Goal: Entertainment & Leisure: Browse casually

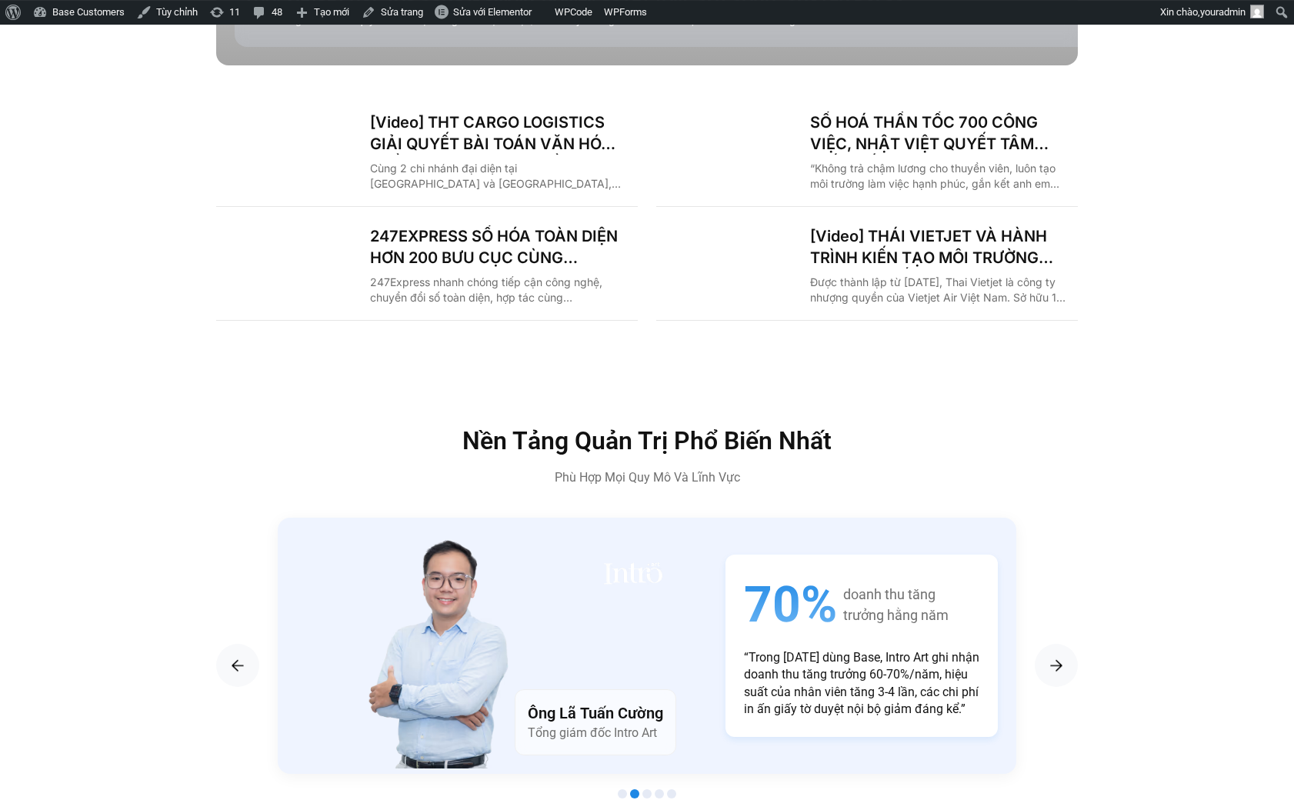
scroll to position [2230, 0]
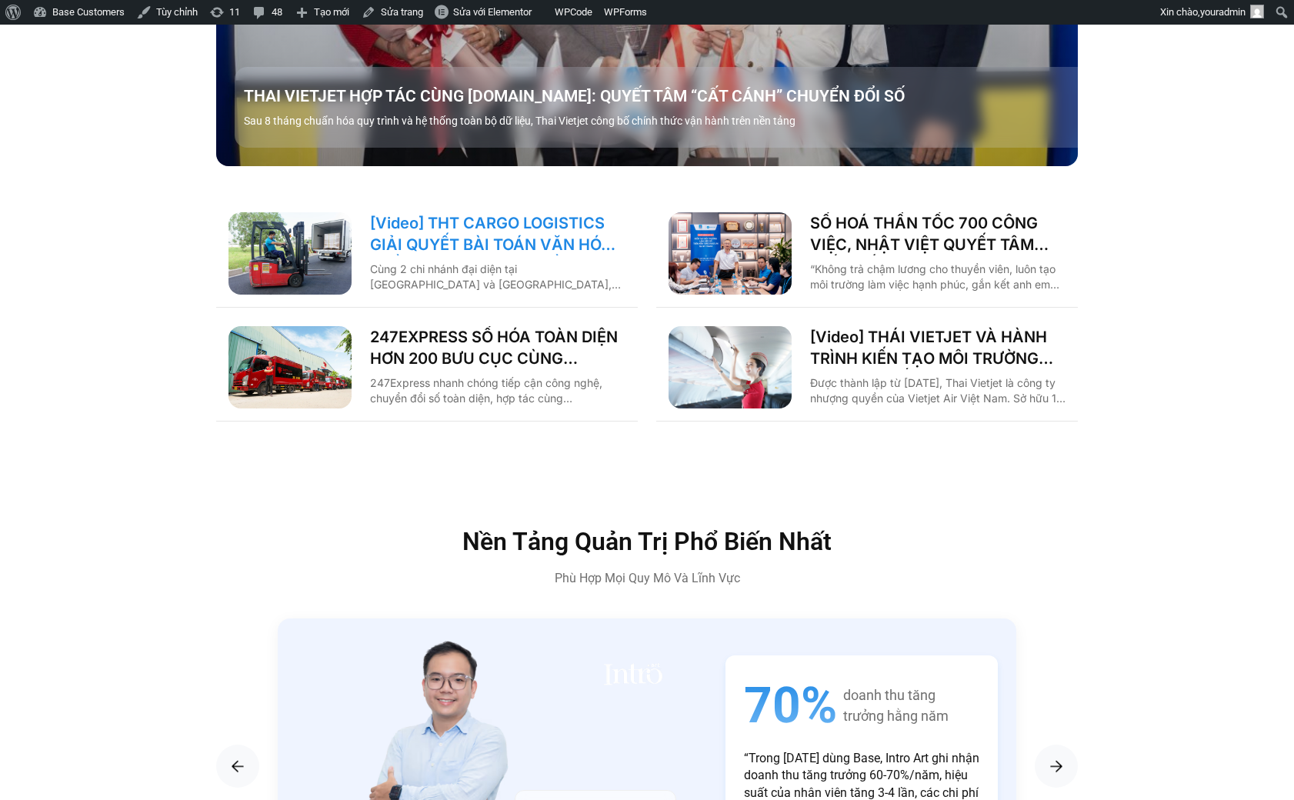
click at [484, 212] on link "[Video] THT CARGO LOGISTICS GIẢI QUYẾT BÀI TOÁN VĂN HÓA NHẰM TĂNG TRƯỞNG BỀN VỮ…" at bounding box center [497, 233] width 255 height 43
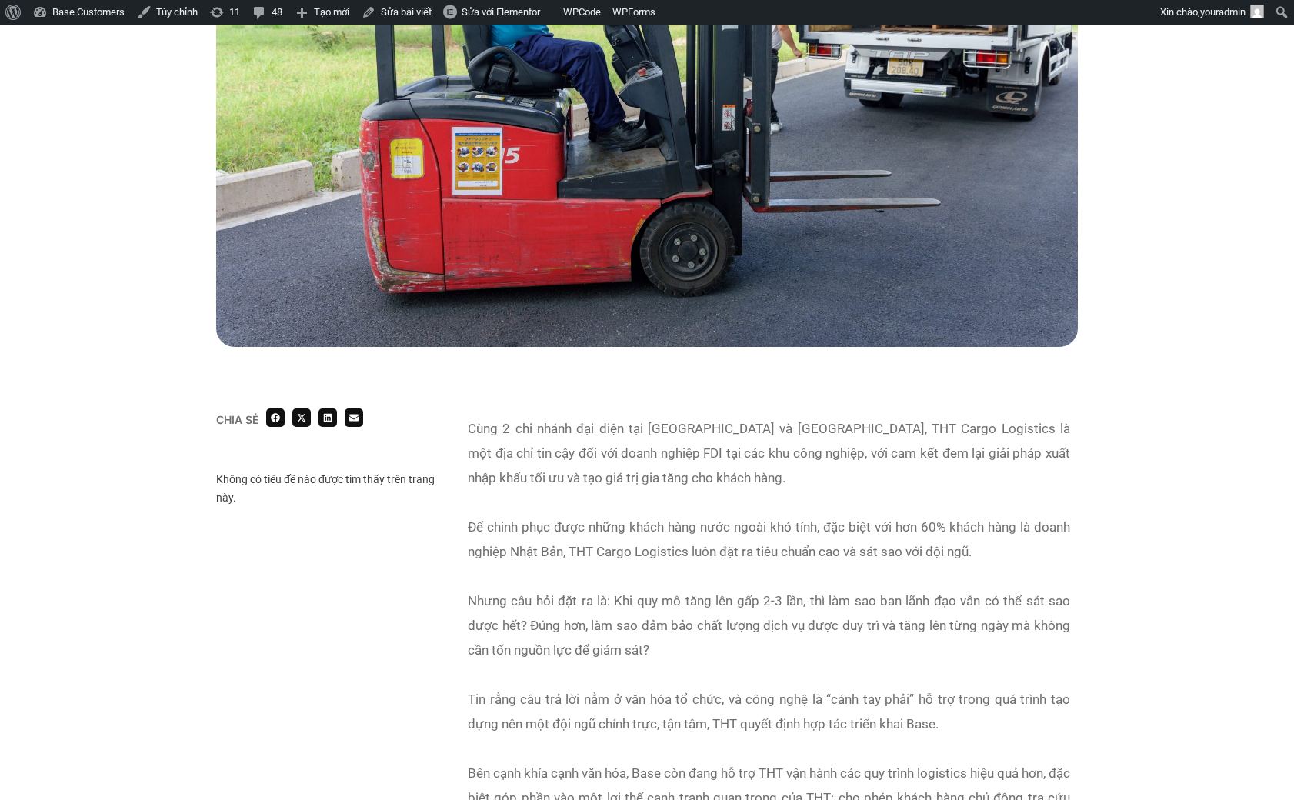
scroll to position [212, 0]
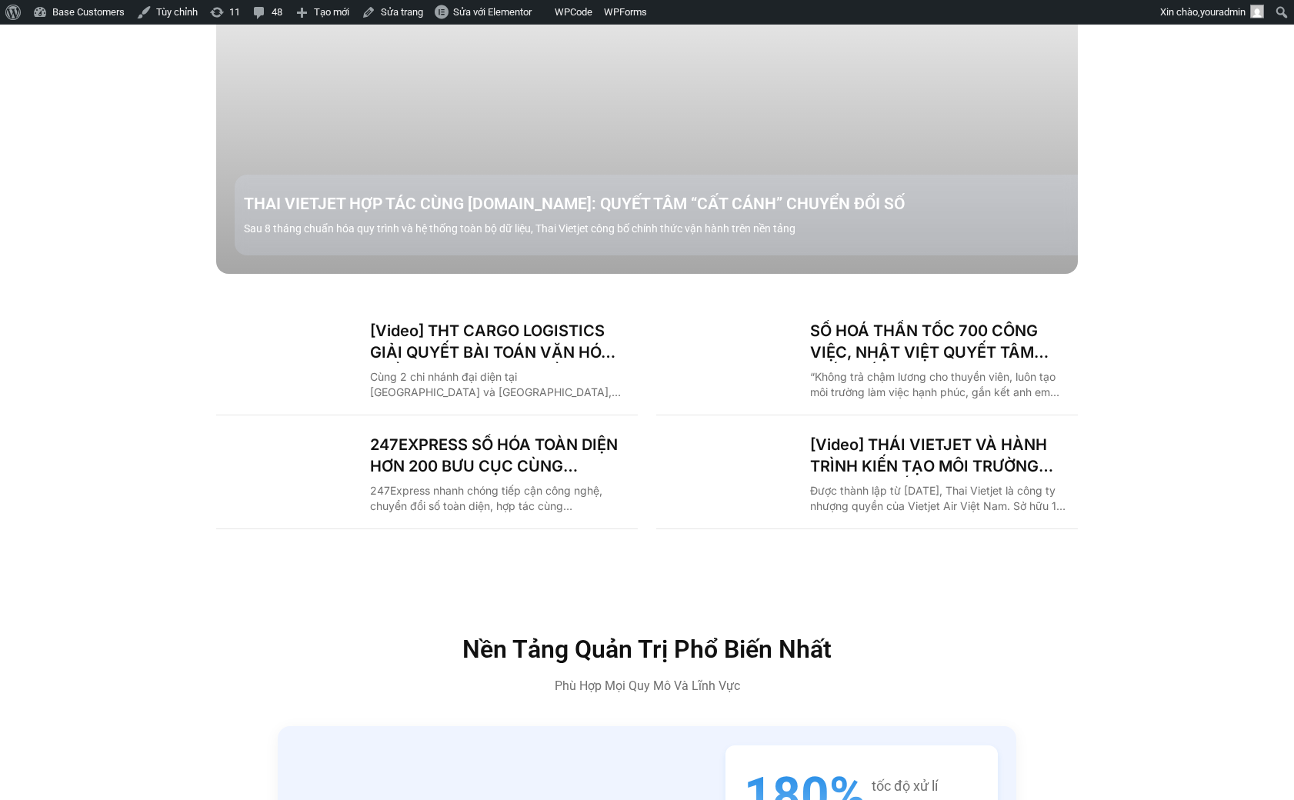
scroll to position [2124, 0]
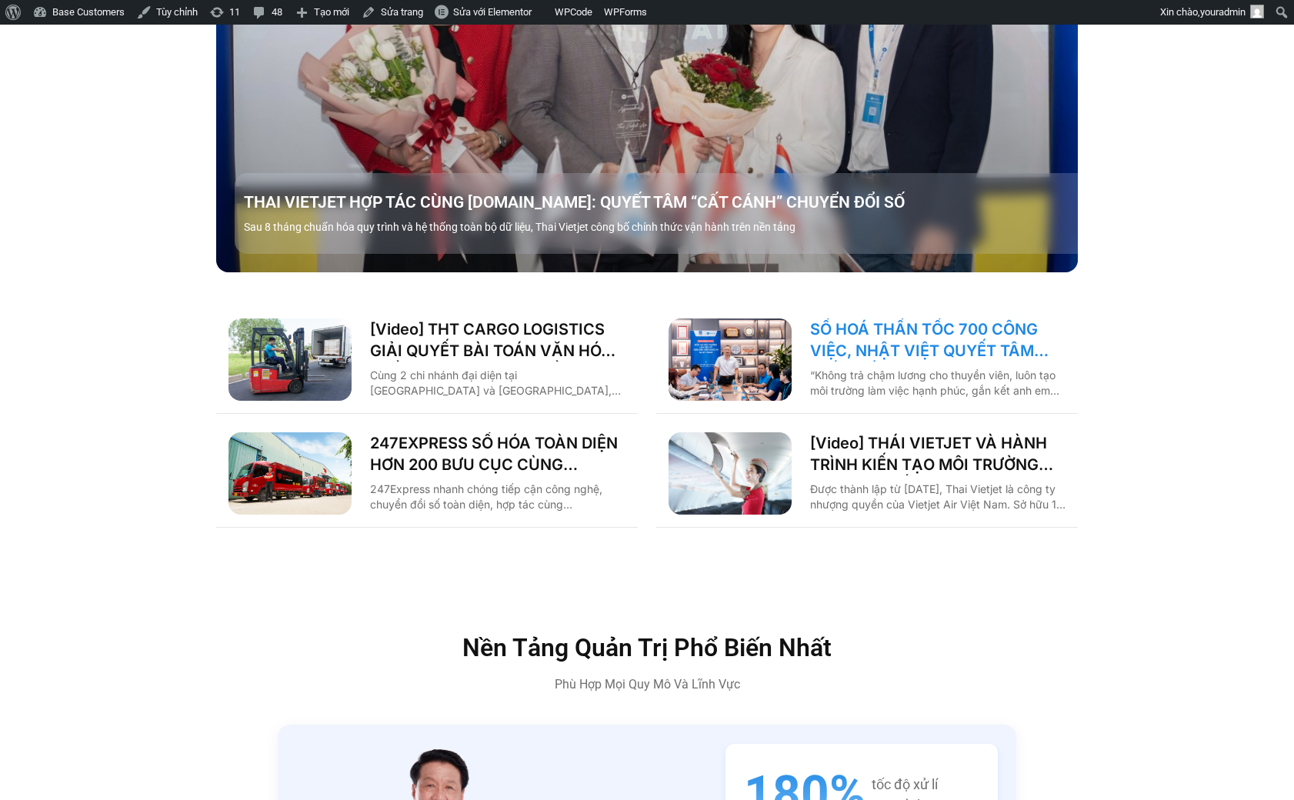
click at [921, 319] on link "SỐ HOÁ THẦN TỐC 700 CÔNG VIỆC, NHẬT VIỆT QUYẾT TÂM “GẮN KẾT TÀU – BỜ”" at bounding box center [937, 340] width 255 height 43
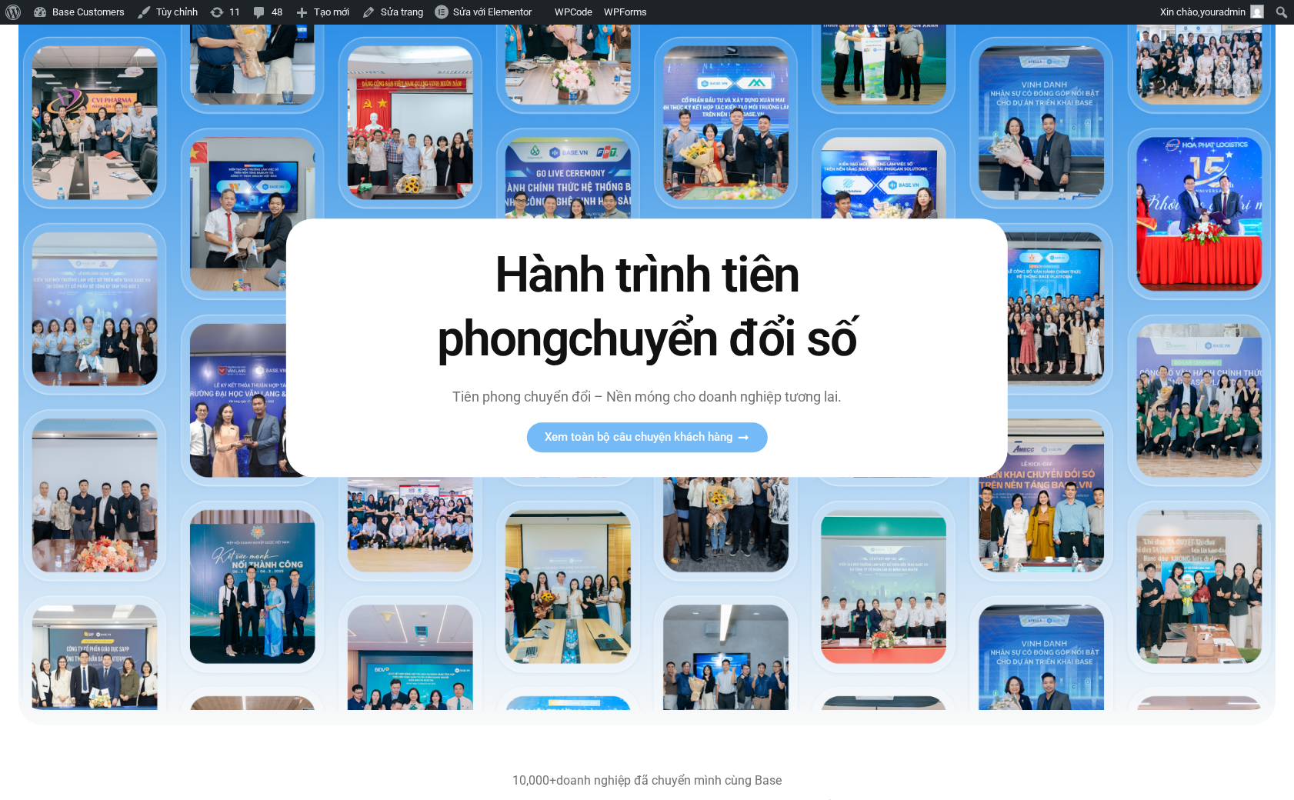
scroll to position [0, 0]
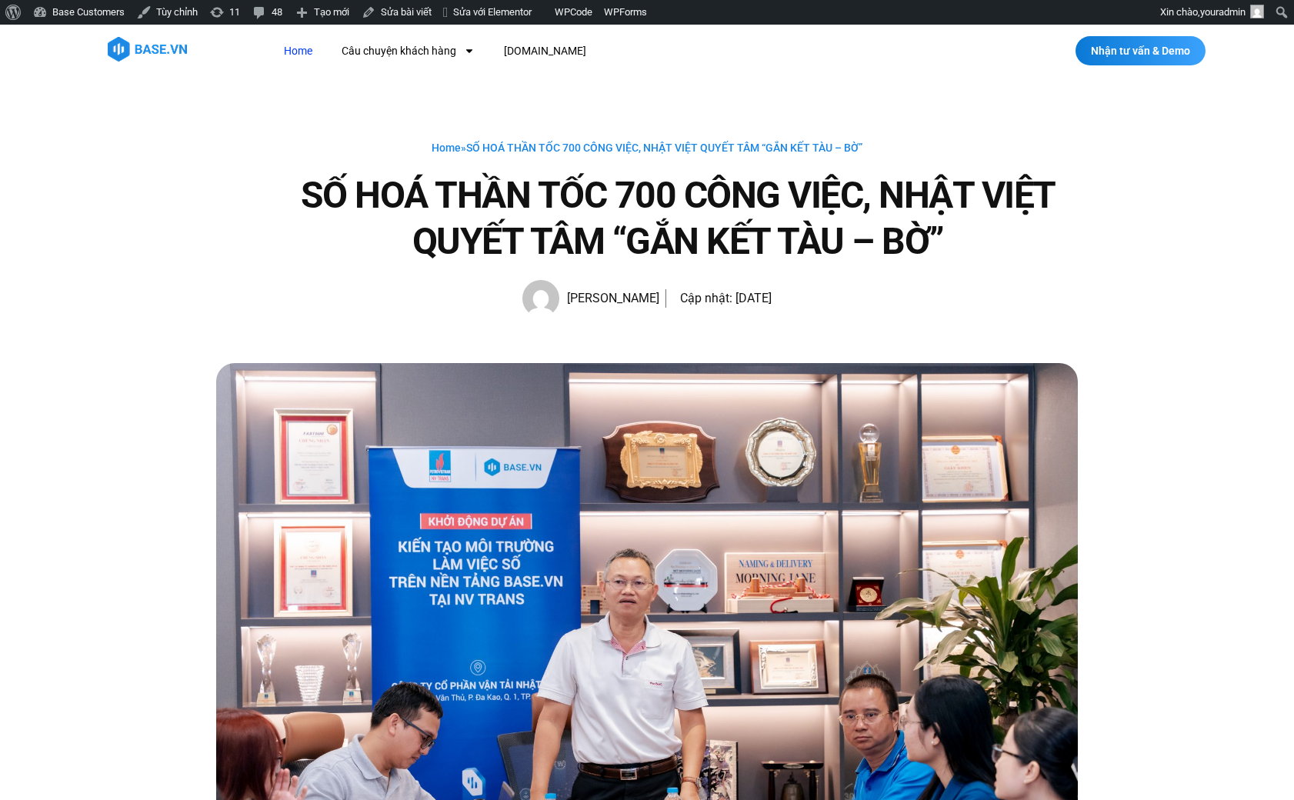
click at [292, 48] on link "Home" at bounding box center [298, 51] width 52 height 28
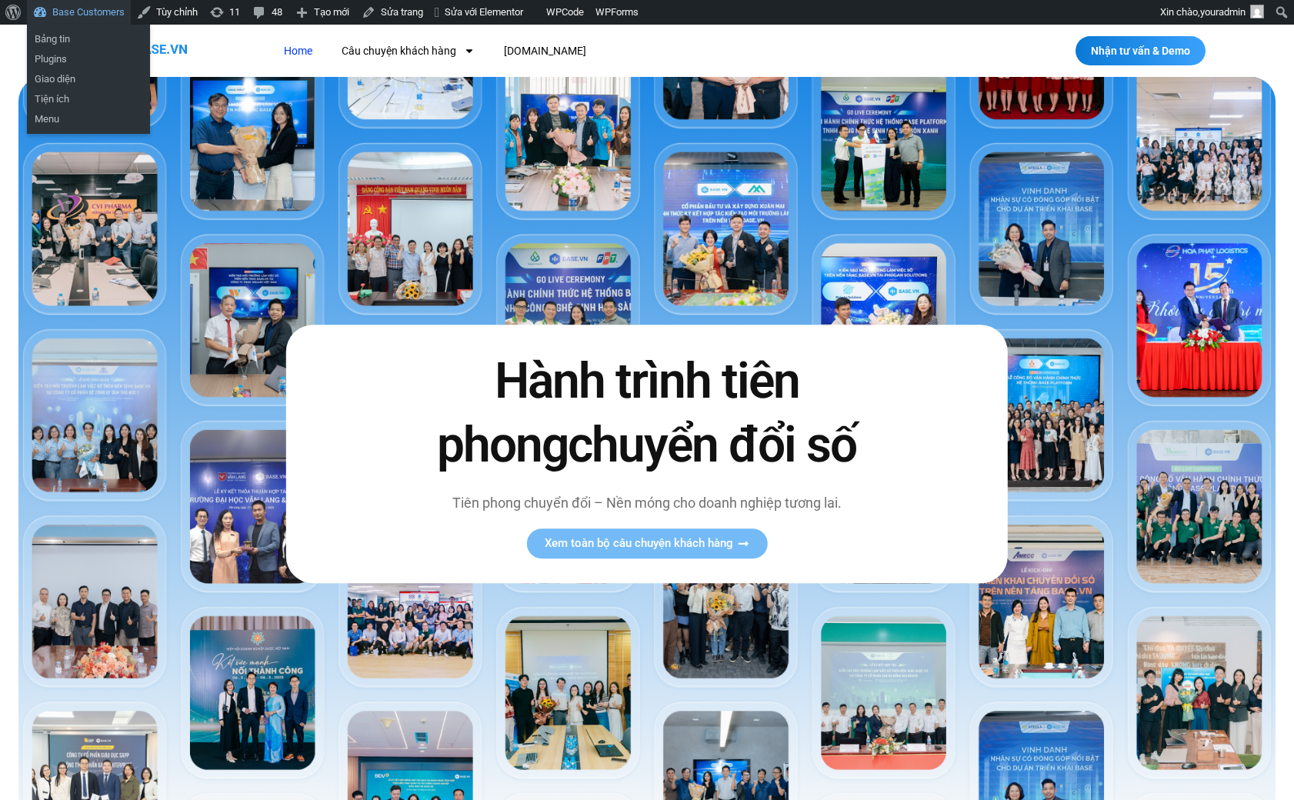
click at [65, 17] on link "Base Customers" at bounding box center [79, 12] width 104 height 25
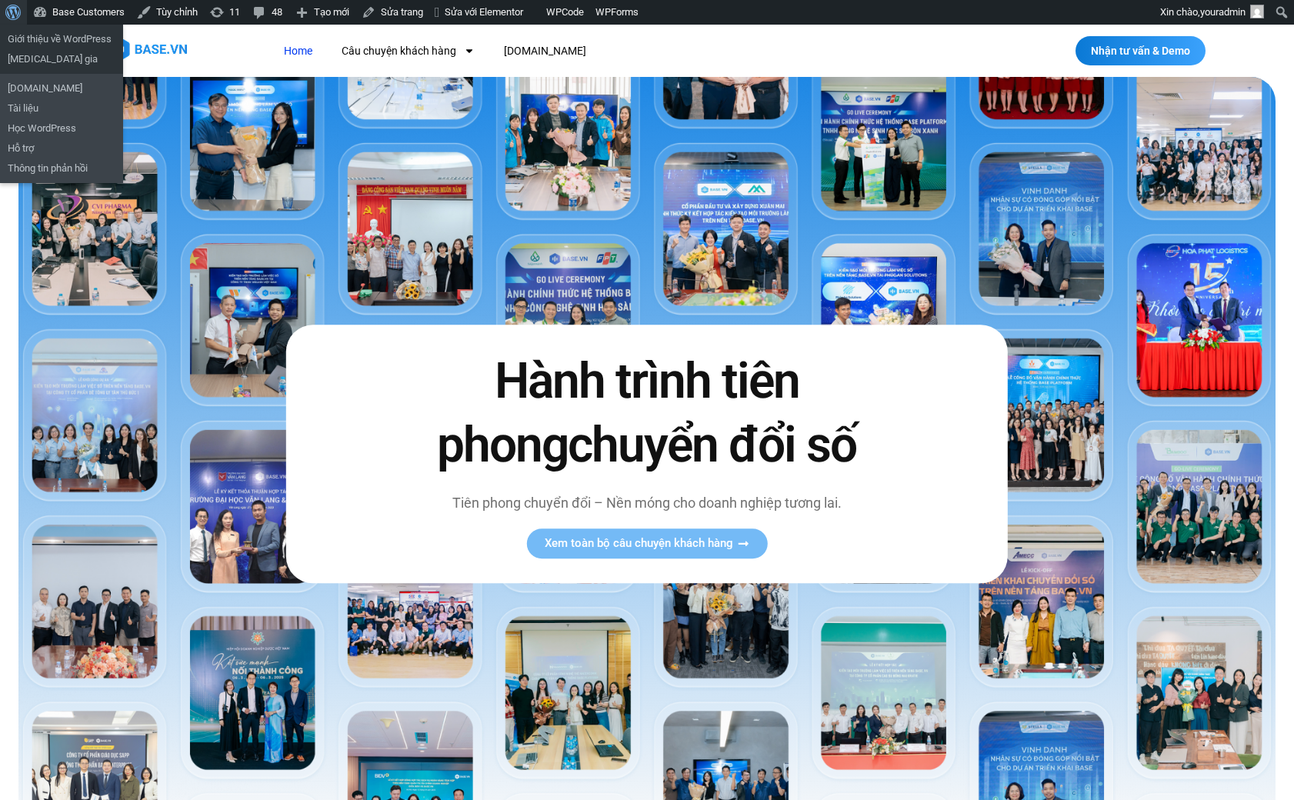
click at [17, 7] on span "Thanh công cụ" at bounding box center [11, 11] width 12 height 22
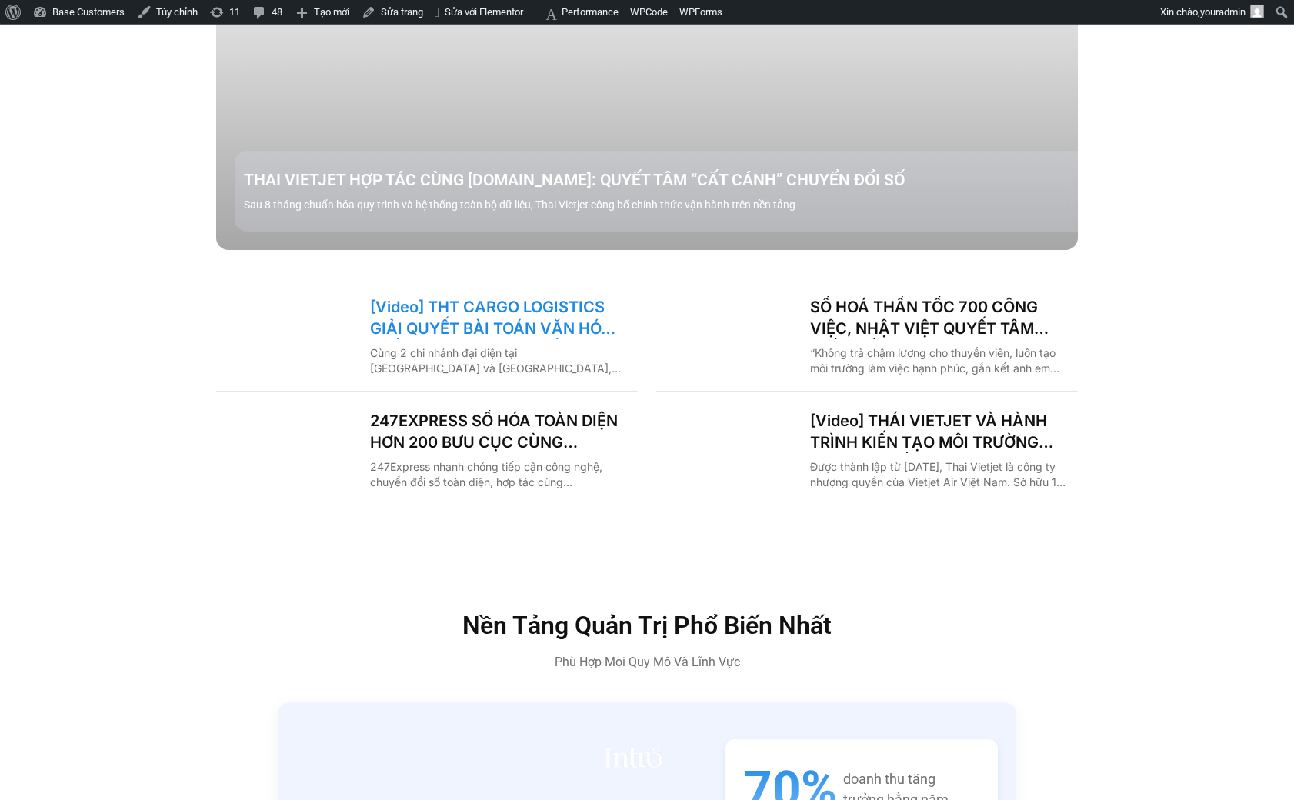
scroll to position [2017, 0]
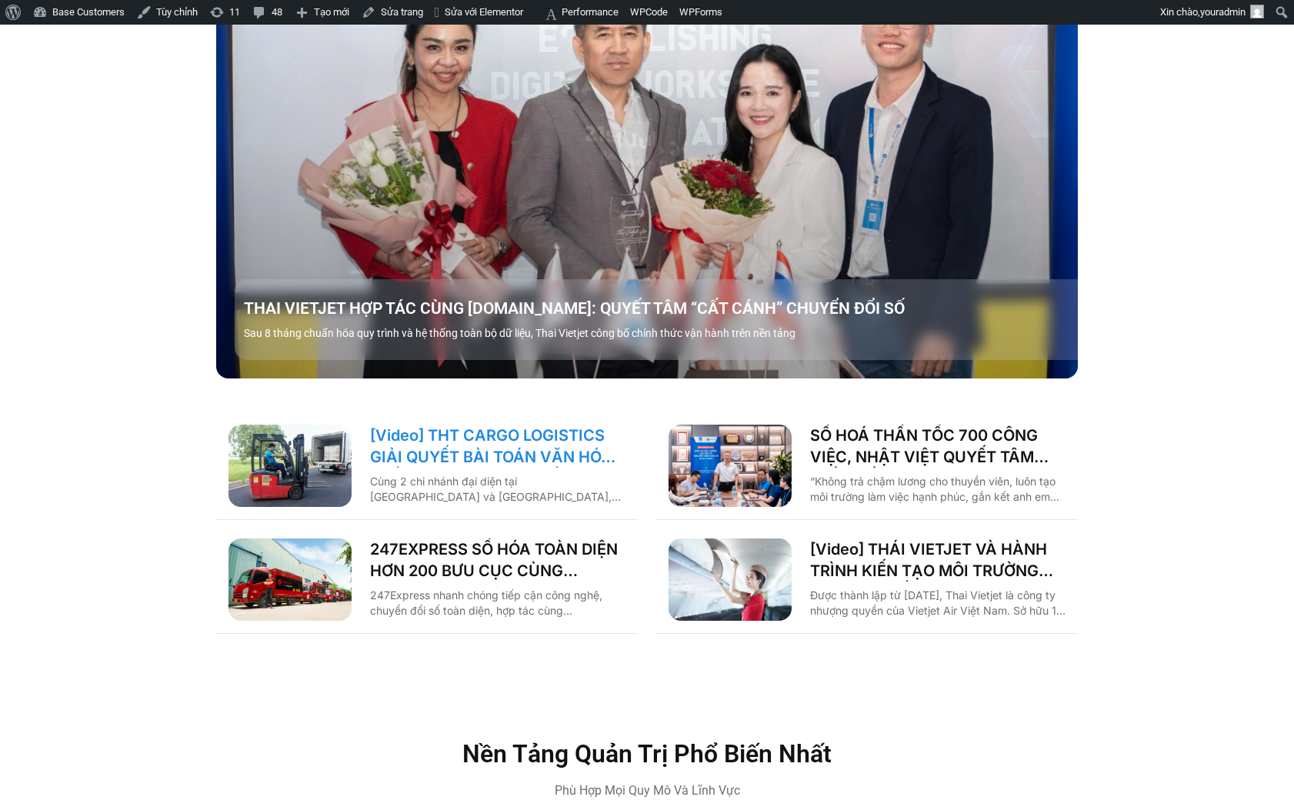
click at [469, 425] on link "[Video] THT CARGO LOGISTICS GIẢI QUYẾT BÀI TOÁN VĂN HÓA NHẰM TĂNG TRƯỞNG BỀN VỮ…" at bounding box center [497, 446] width 255 height 43
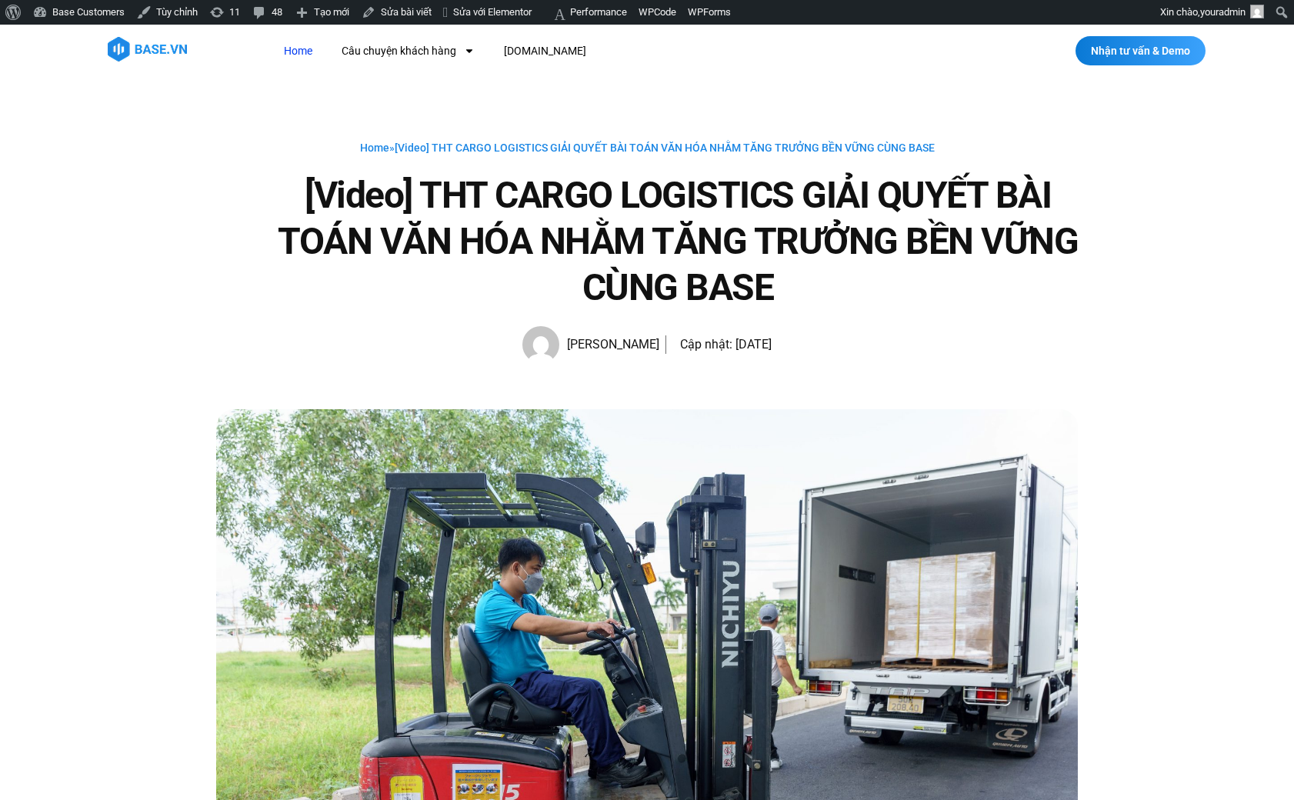
click at [309, 57] on link "Home" at bounding box center [298, 51] width 52 height 28
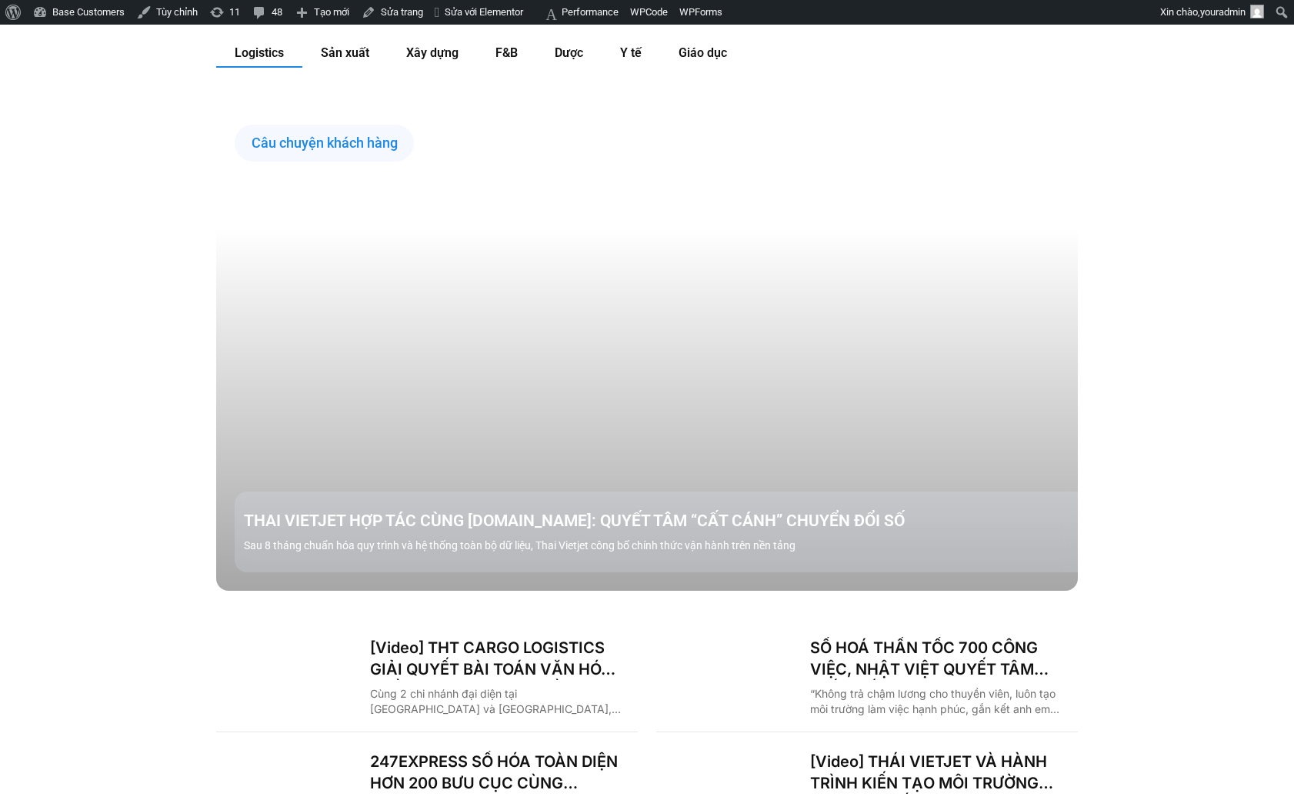
scroll to position [2336, 0]
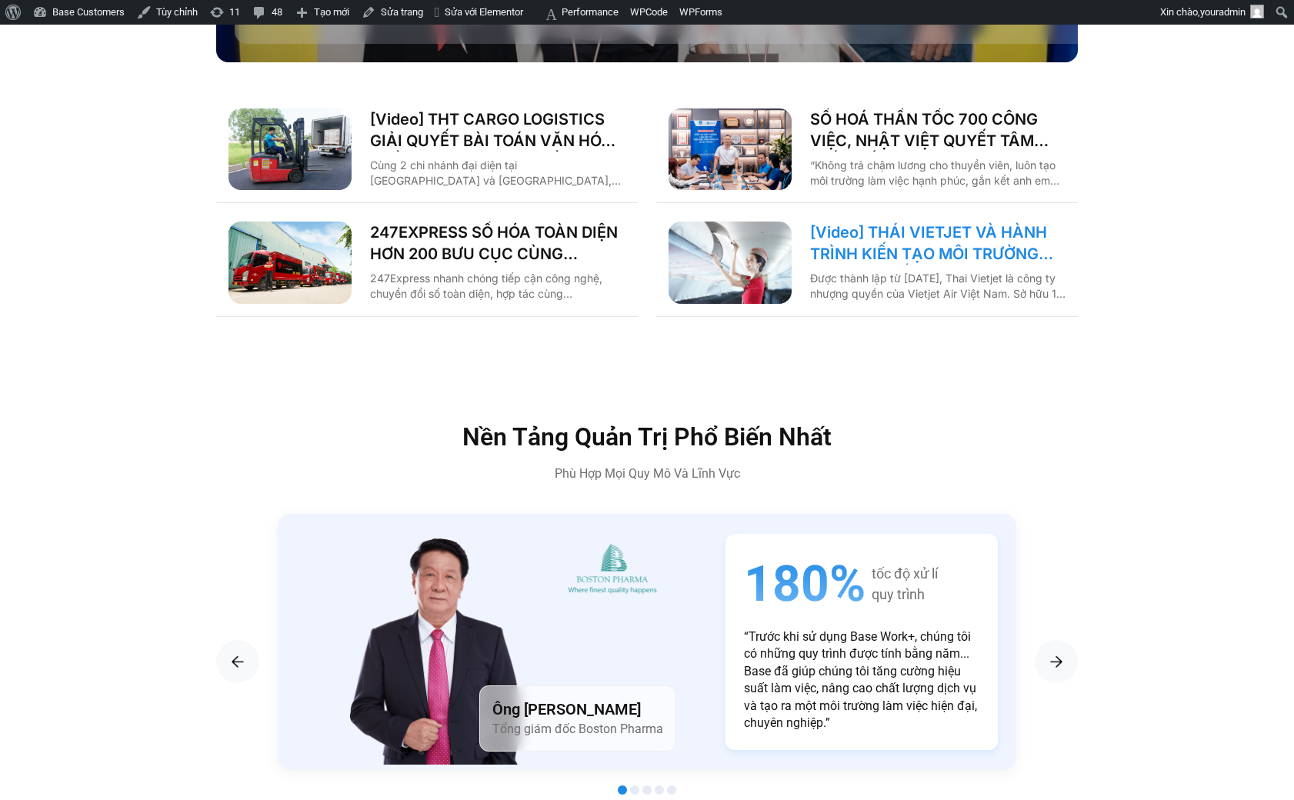
click at [847, 222] on link "[Video] THÁI VIETJET VÀ HÀNH TRÌNH KIẾN TẠO MÔI TRƯỜNG LÀM VIỆC SỐ CÙNG [DOMAIN…" at bounding box center [937, 243] width 255 height 43
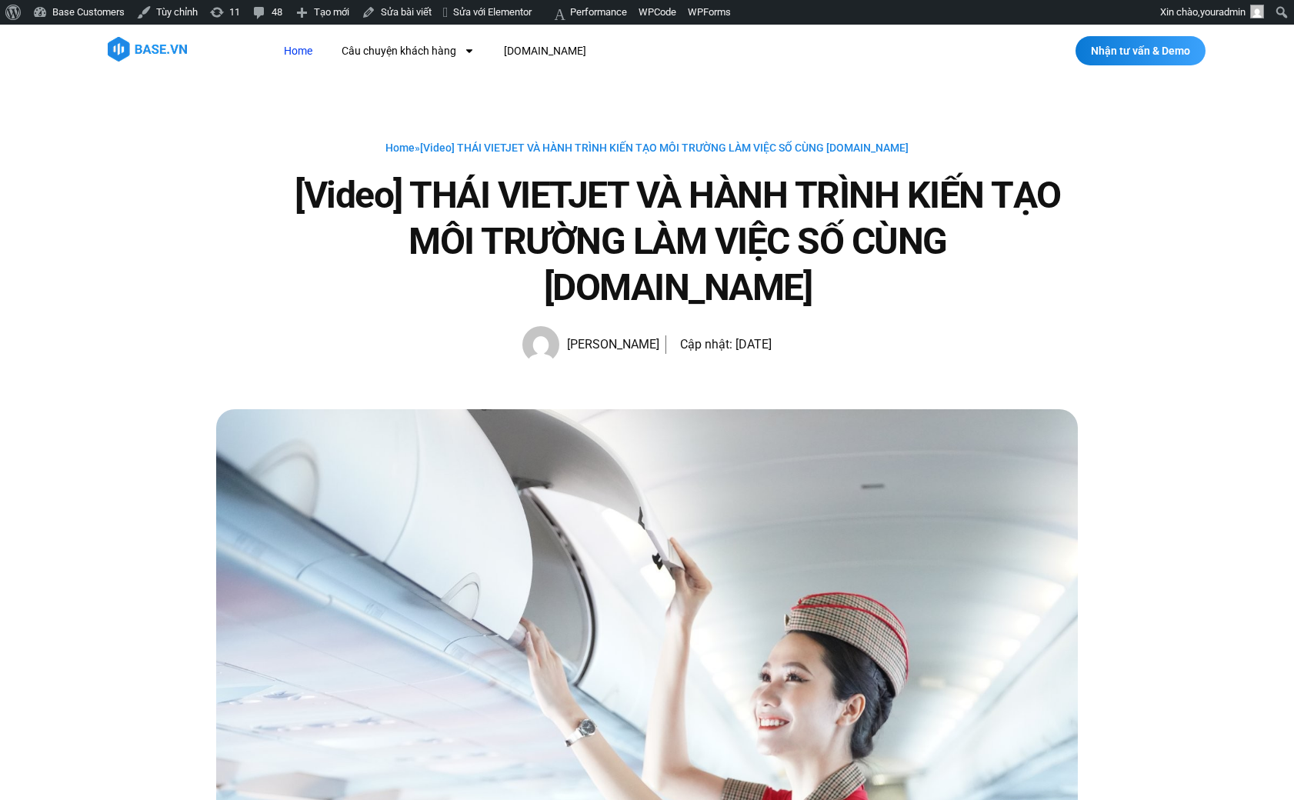
click at [311, 55] on link "Home" at bounding box center [298, 51] width 52 height 28
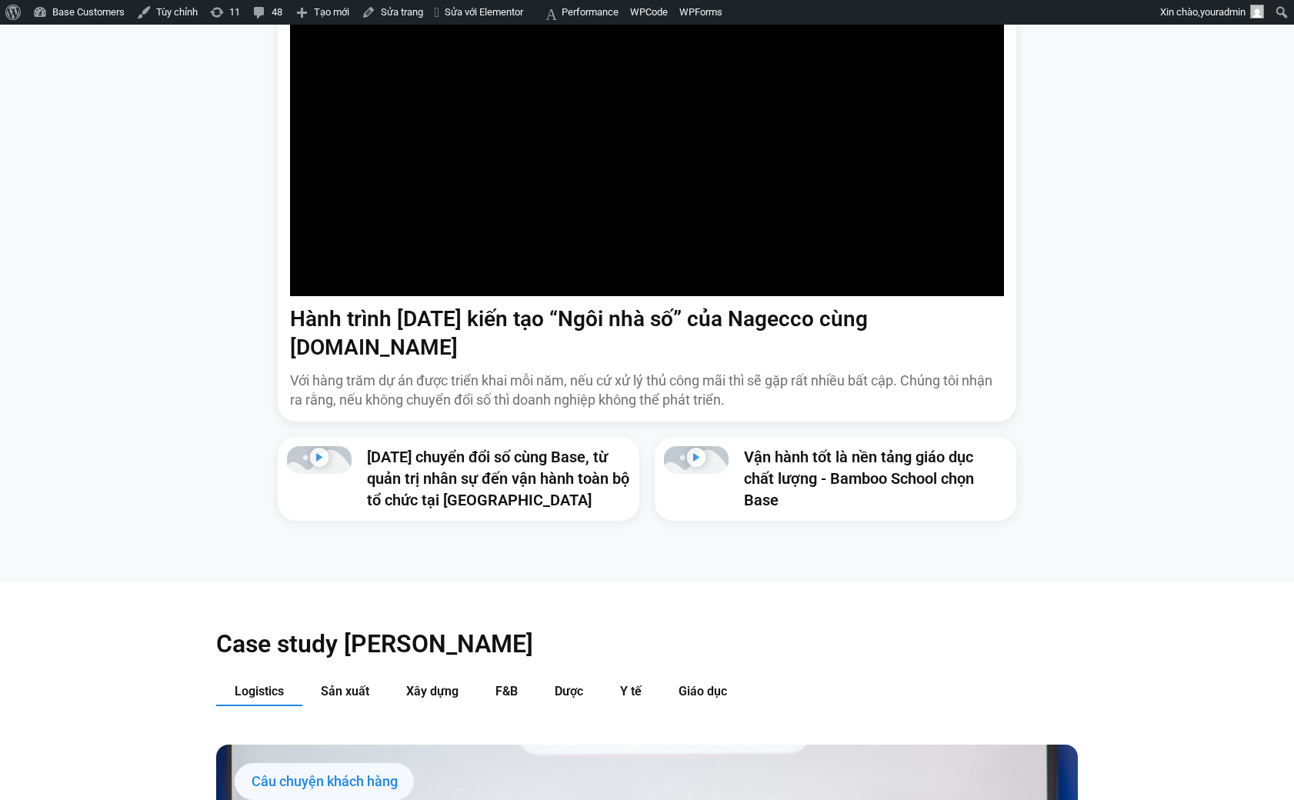
scroll to position [1805, 0]
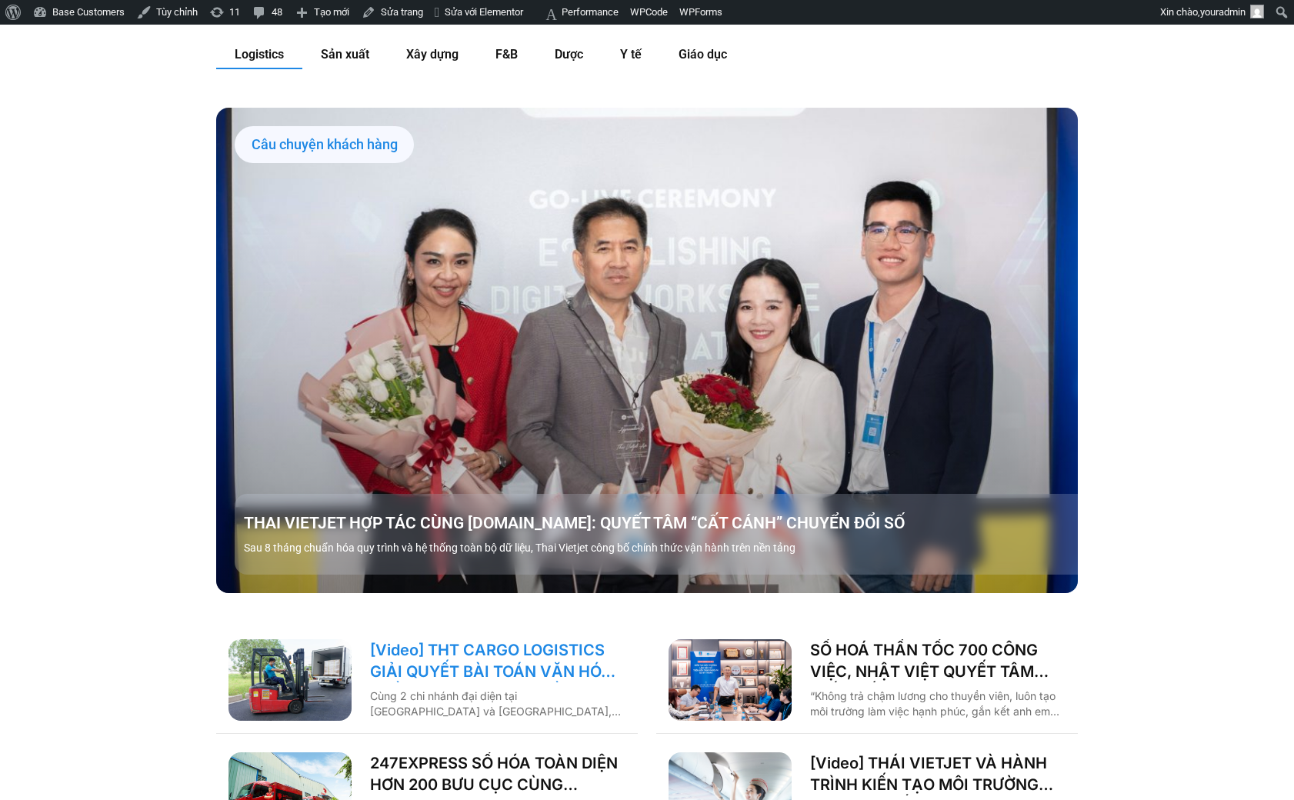
click at [445, 641] on link "[Video] THT CARGO LOGISTICS GIẢI QUYẾT BÀI TOÁN VĂN HÓA NHẰM TĂNG TRƯỞNG BỀN VỮ…" at bounding box center [497, 660] width 255 height 43
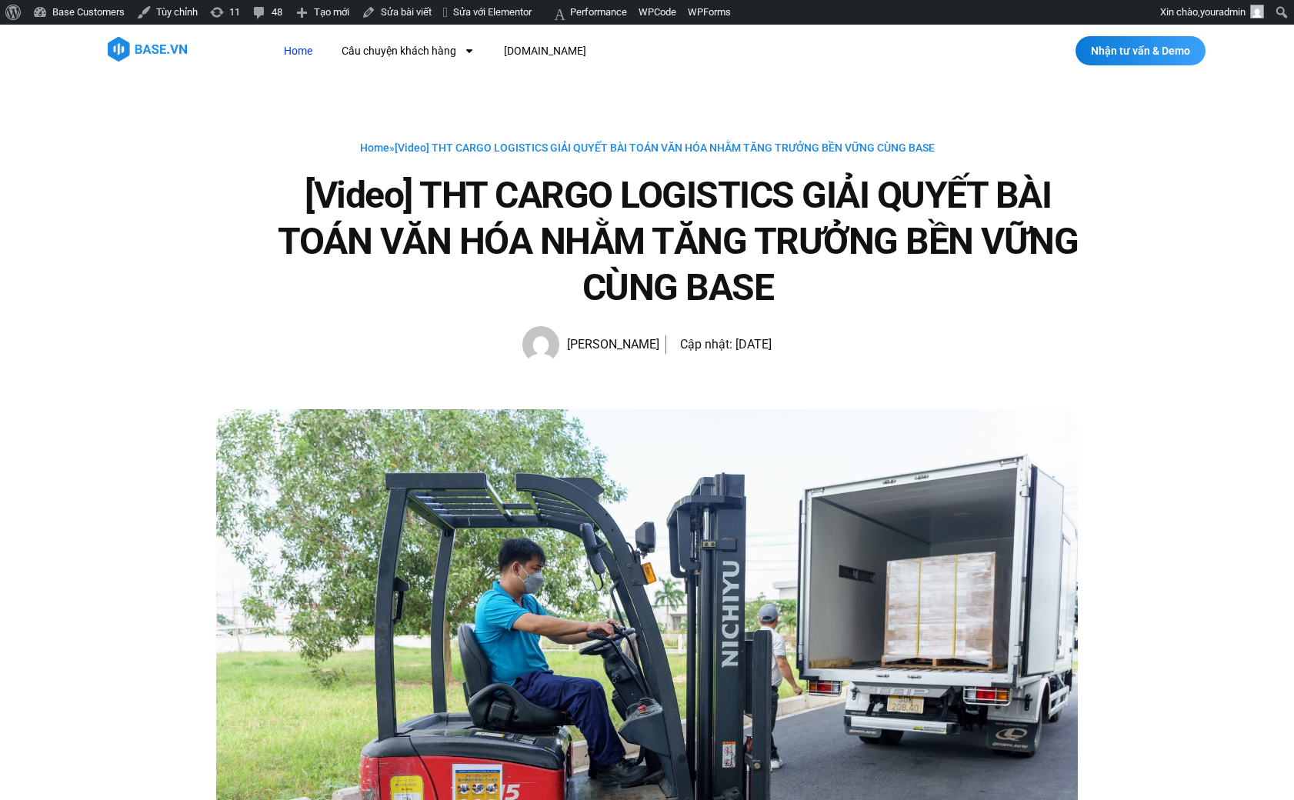
click at [313, 58] on link "Home" at bounding box center [298, 51] width 52 height 28
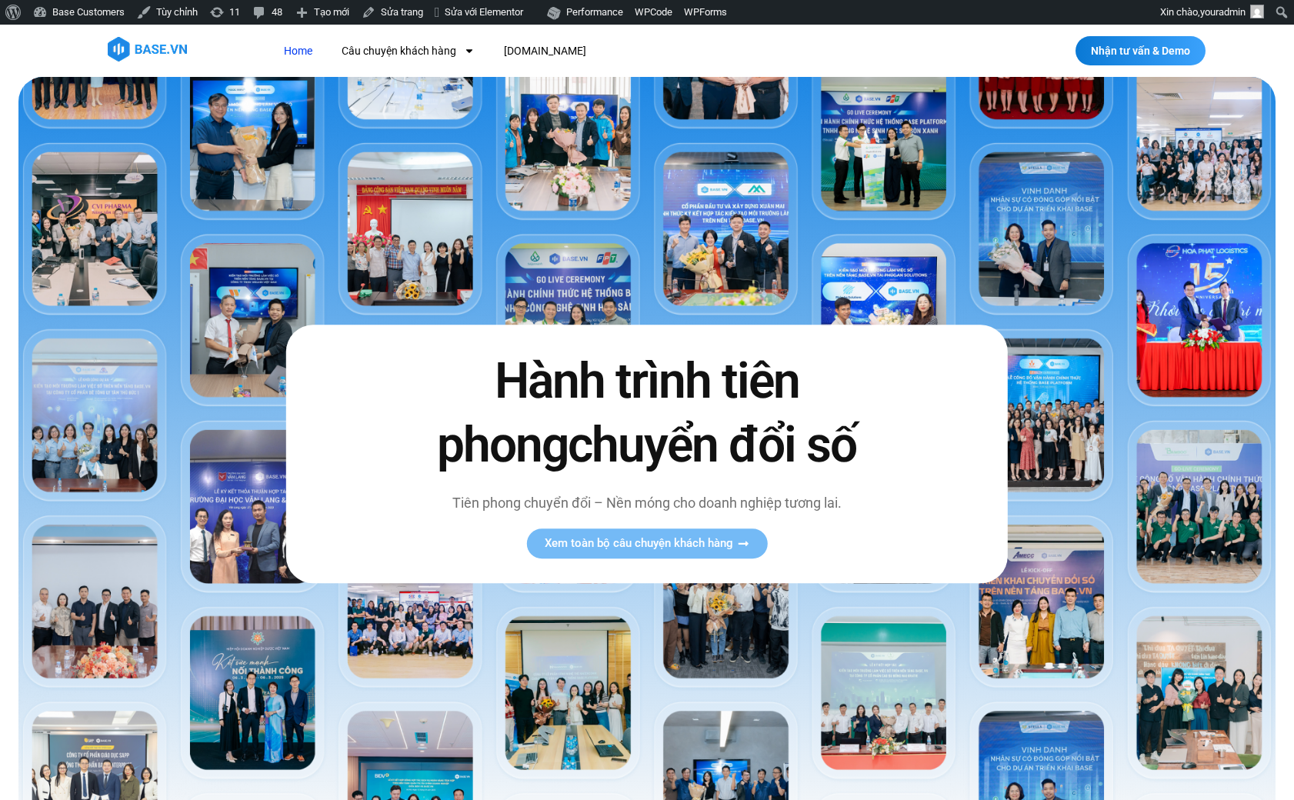
click at [284, 52] on link "Home" at bounding box center [298, 51] width 52 height 28
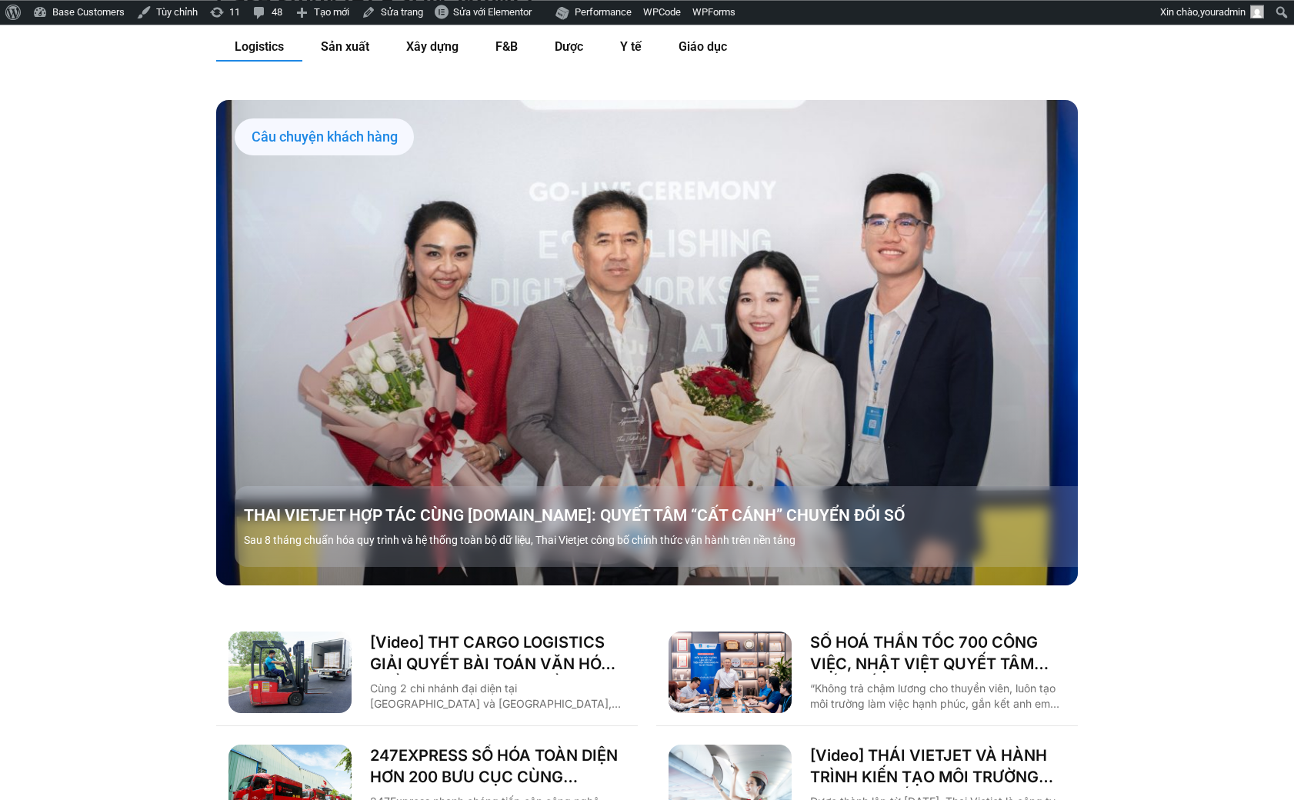
scroll to position [2017, 0]
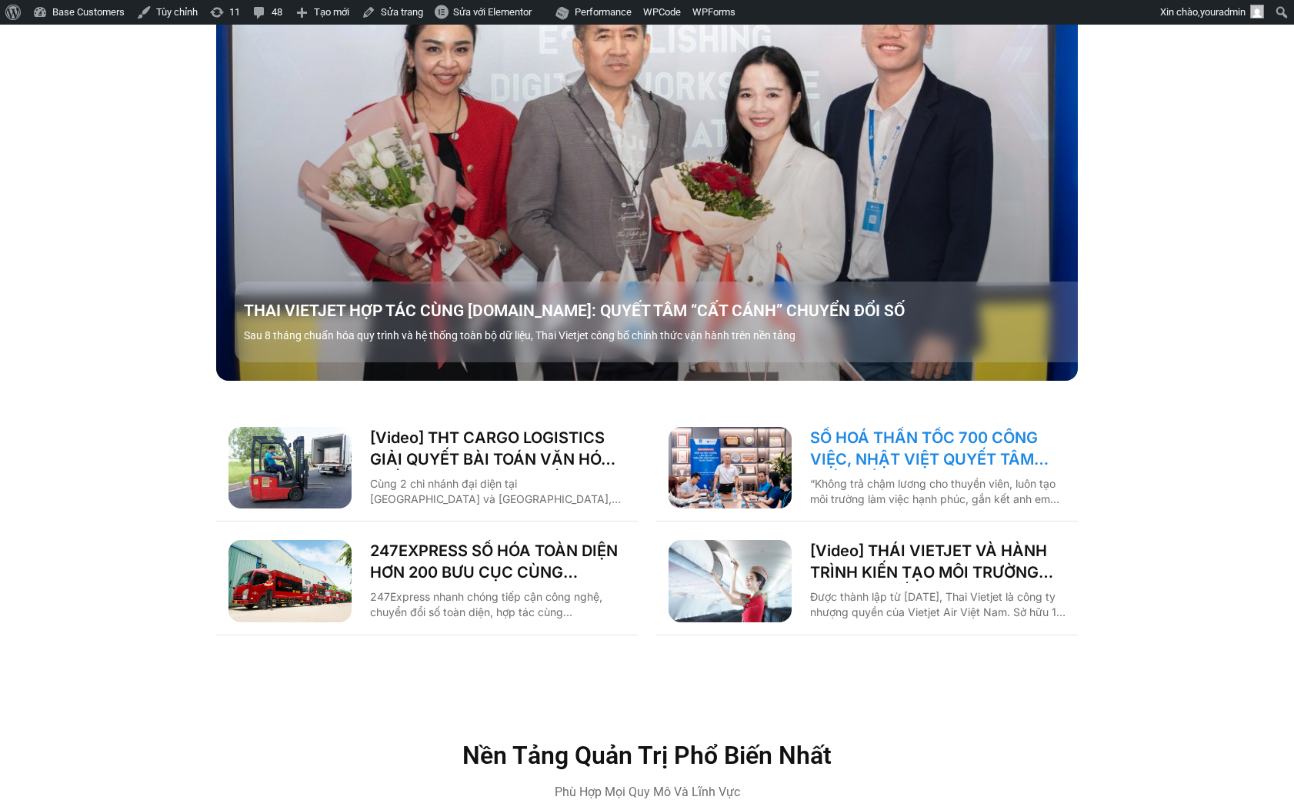
click at [923, 427] on link "SỐ HOÁ THẦN TỐC 700 CÔNG VIỆC, NHẬT VIỆT QUYẾT TÂM “GẮN KẾT TÀU – BỜ”" at bounding box center [937, 448] width 255 height 43
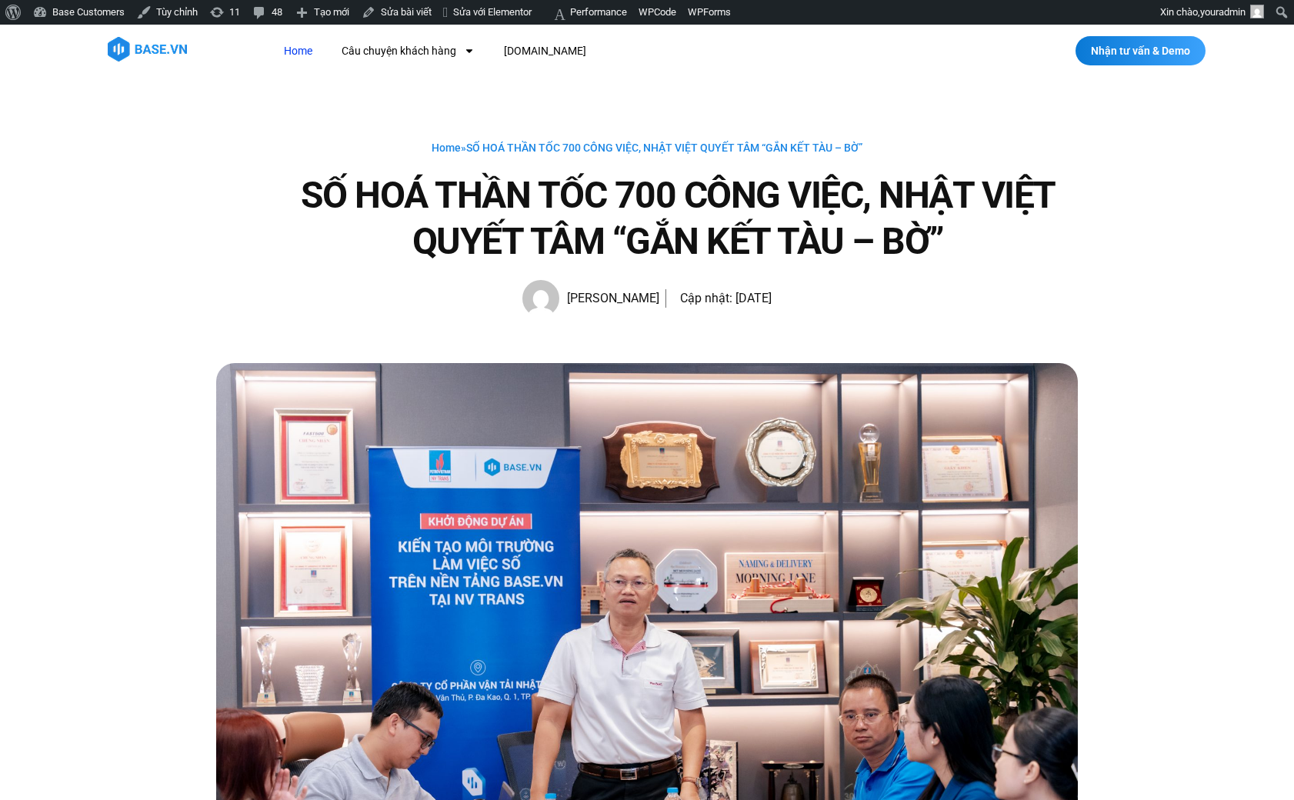
click at [278, 42] on link "Home" at bounding box center [298, 51] width 52 height 28
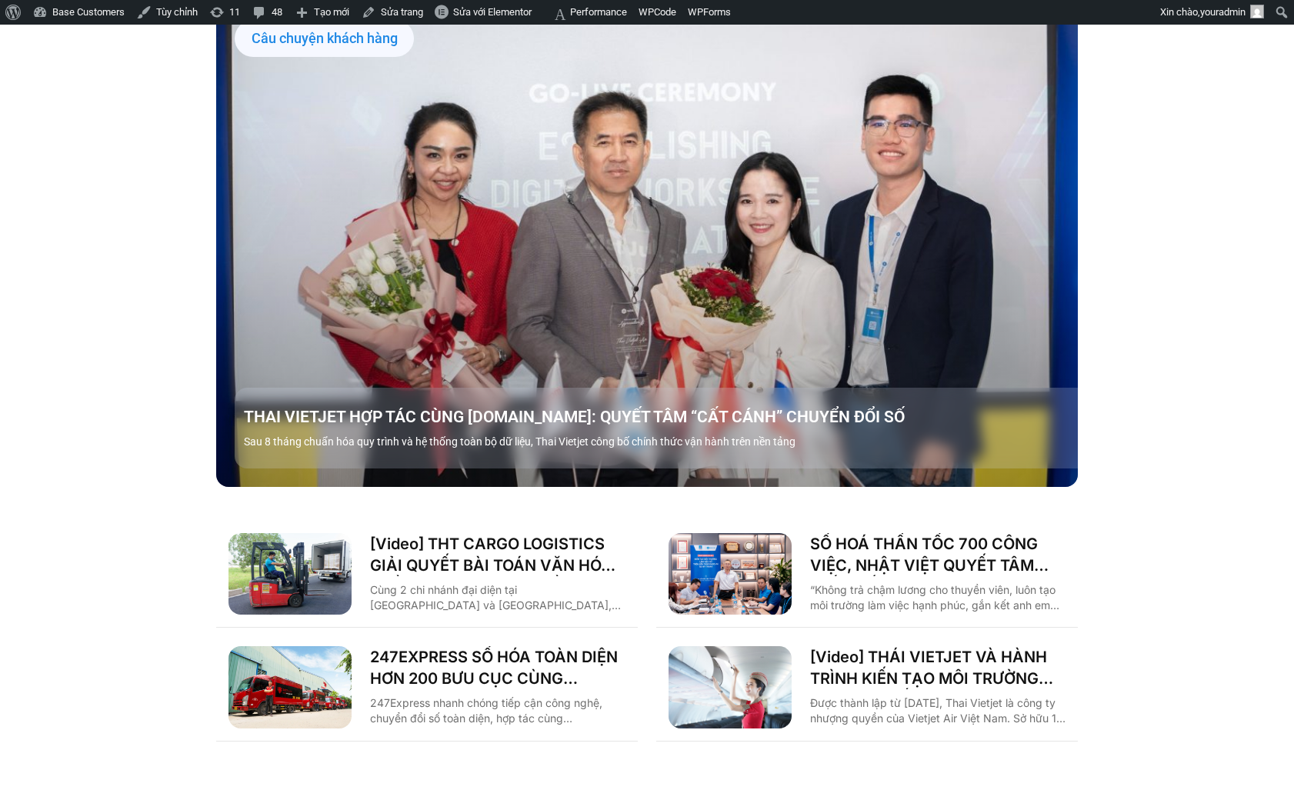
scroll to position [2336, 0]
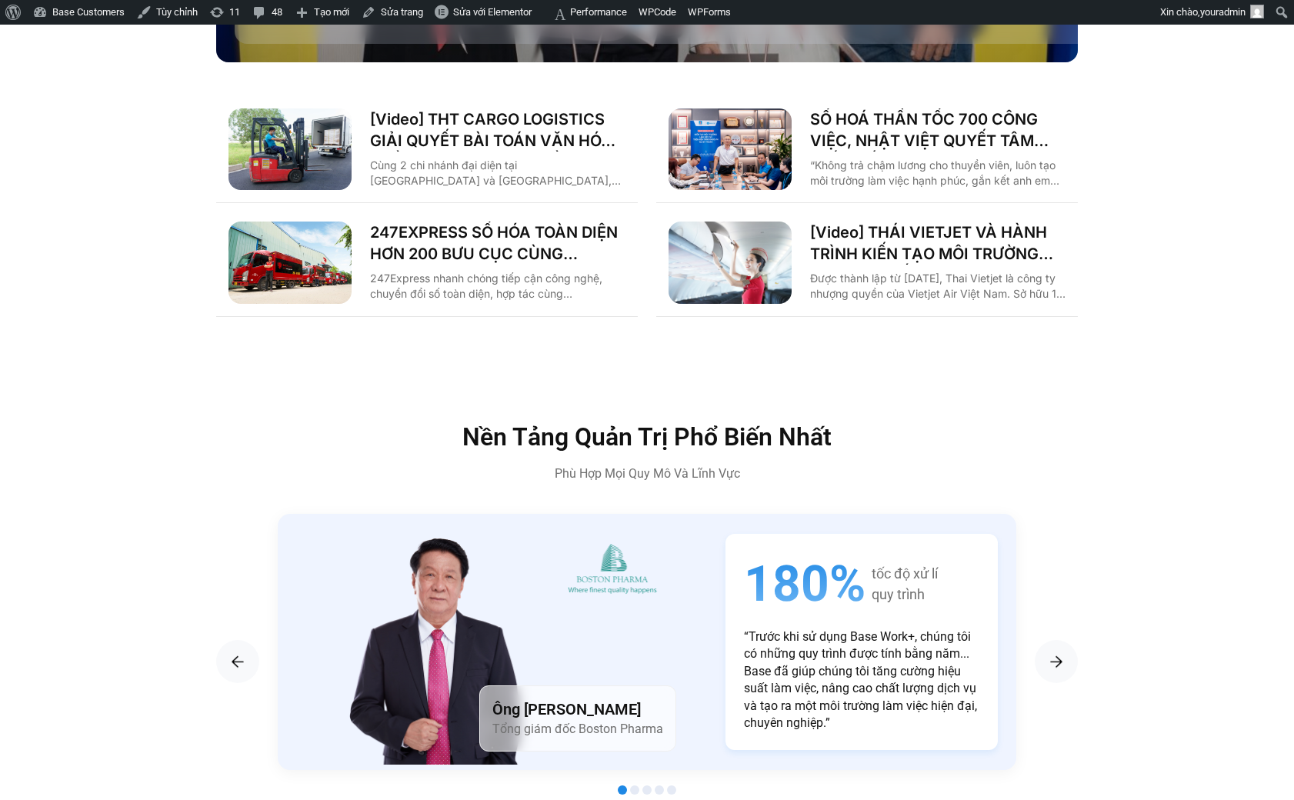
click at [475, 239] on div "247EXPRESS SỐ HÓA TOÀN DIỆN HƠN 200 BƯU CỤC CÙNG BASE.VN 247Express nhanh chóng…" at bounding box center [497, 263] width 255 height 82
click at [469, 228] on link "247EXPRESS SỐ HÓA TOÀN DIỆN HƠN 200 BƯU CỤC CÙNG BASE.VN" at bounding box center [497, 243] width 255 height 43
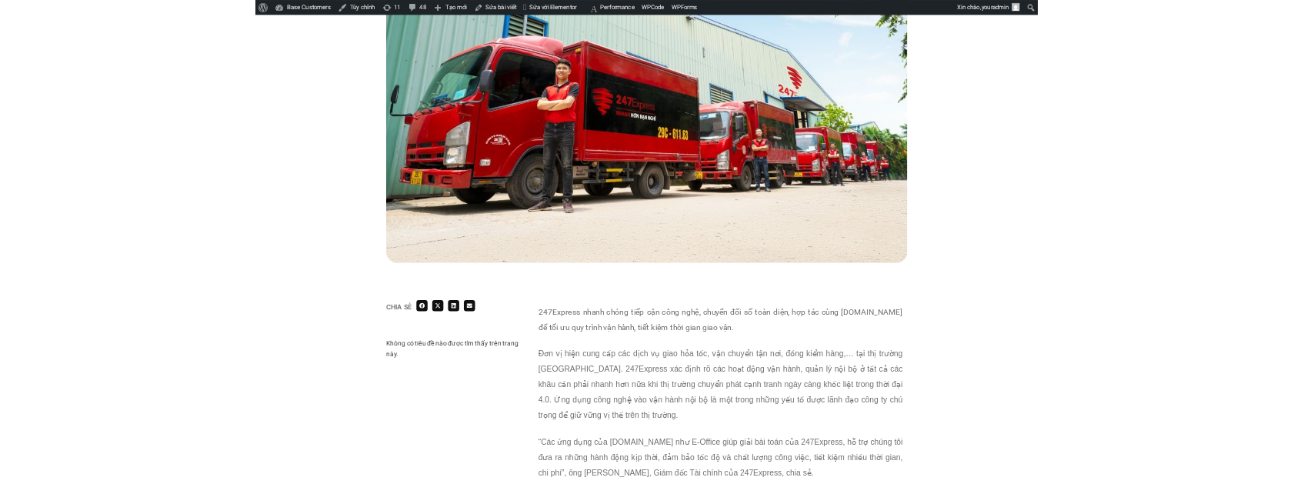
scroll to position [531, 0]
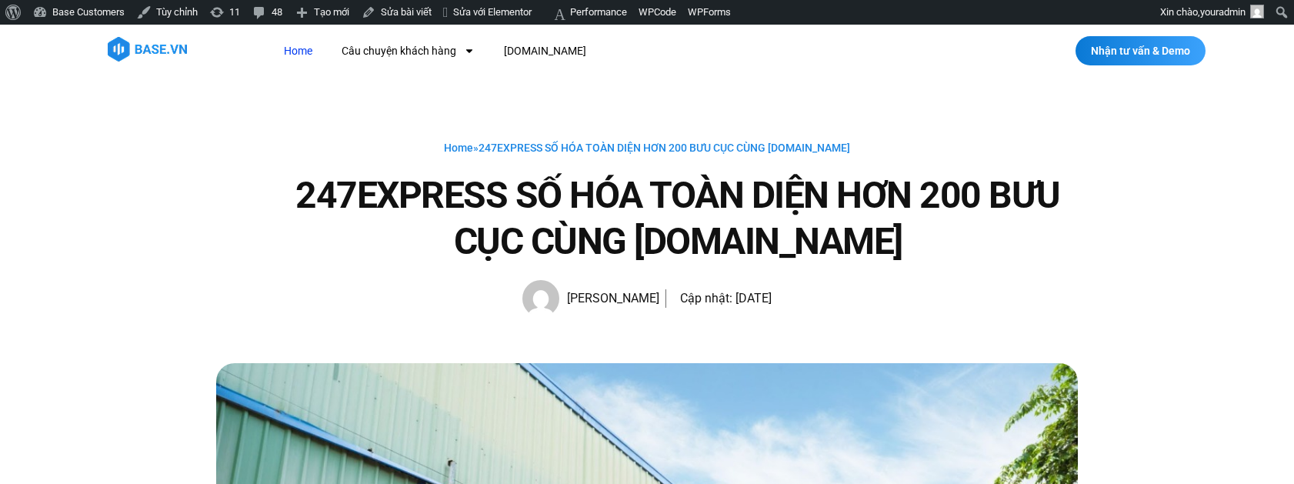
click at [304, 50] on link "Home" at bounding box center [298, 51] width 52 height 28
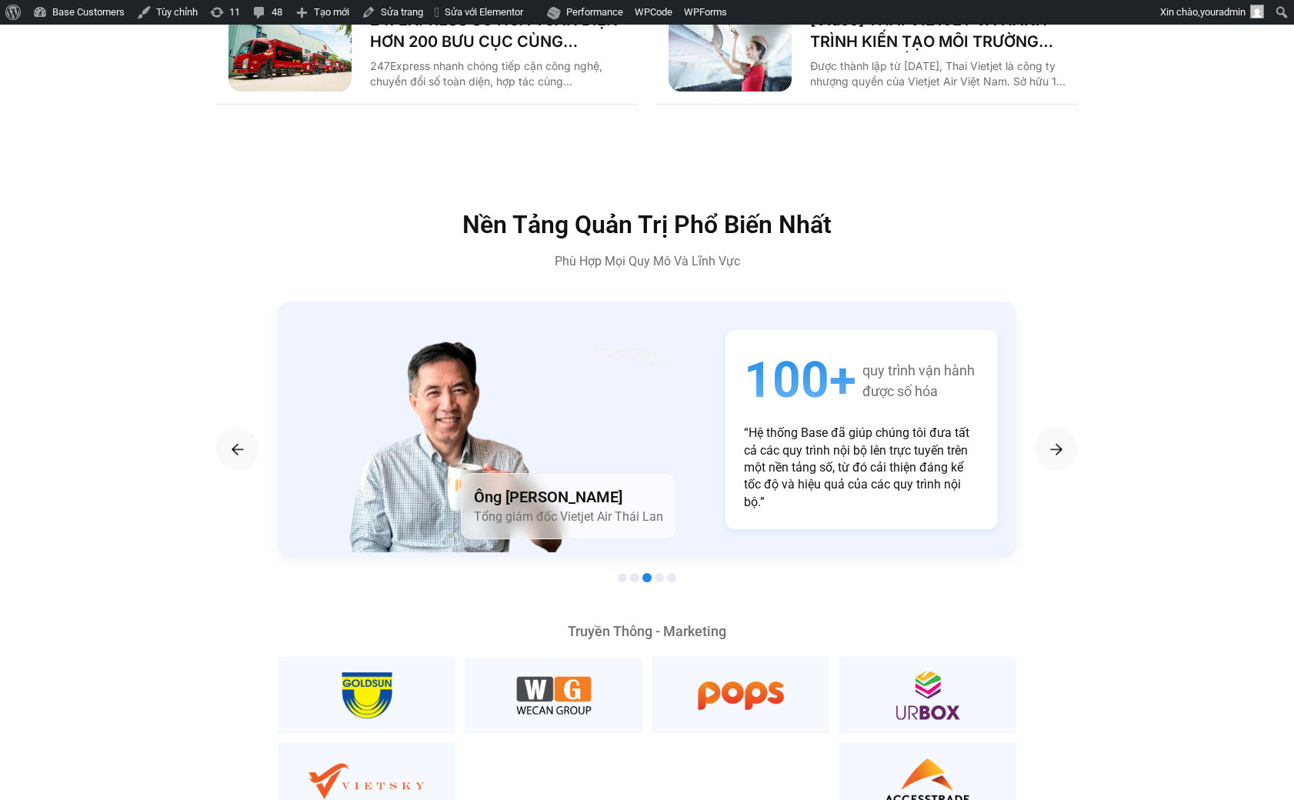
scroll to position [2230, 0]
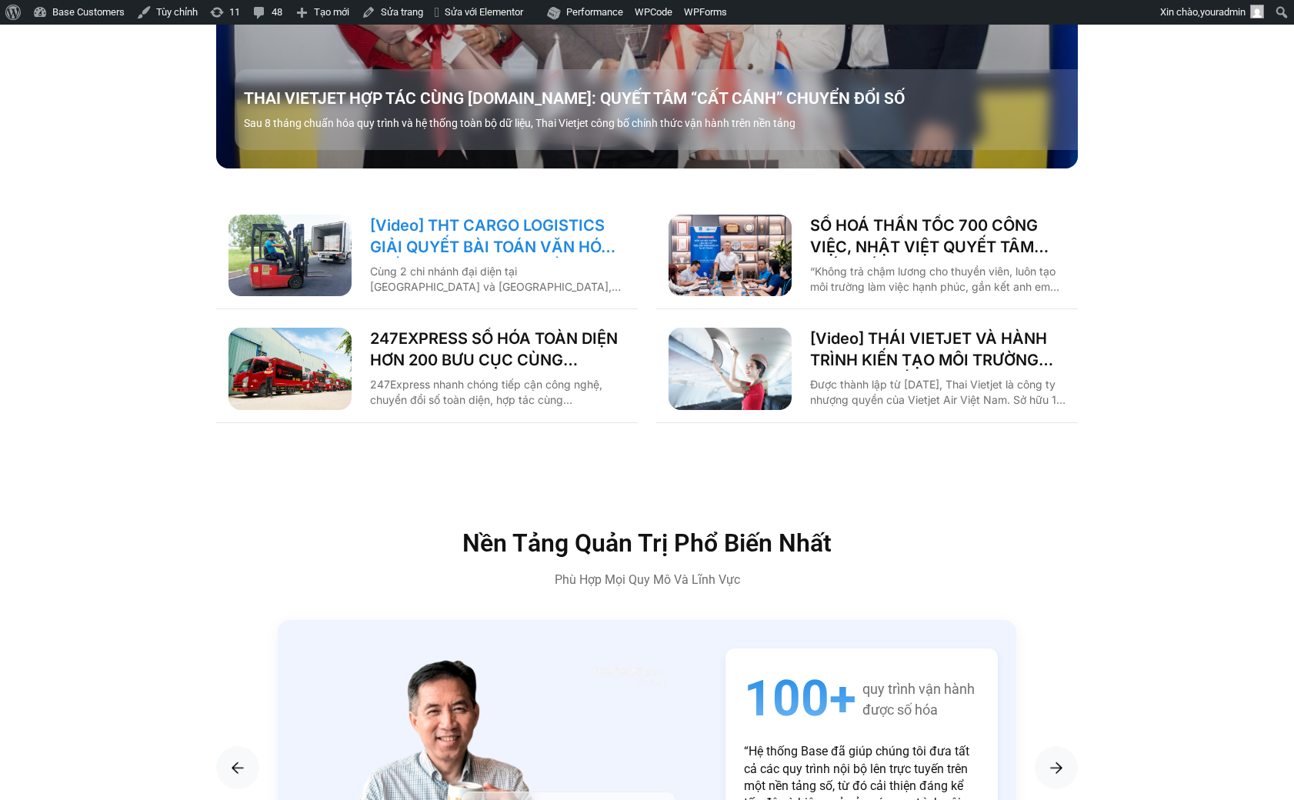
click at [473, 218] on link "[Video] THT CARGO LOGISTICS GIẢI QUYẾT BÀI TOÁN VĂN HÓA NHẰM TĂNG TRƯỞNG BỀN VỮ…" at bounding box center [497, 236] width 255 height 43
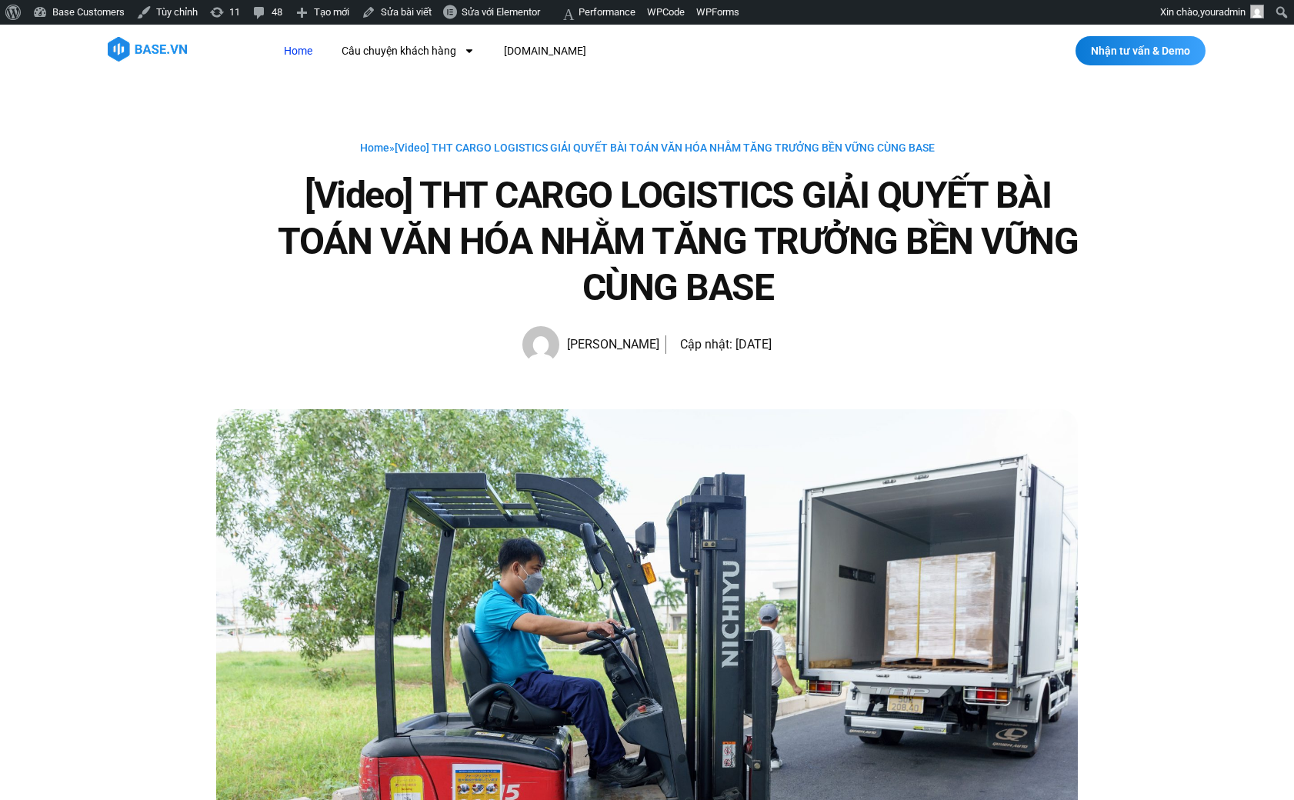
click at [311, 55] on link "Home" at bounding box center [298, 51] width 52 height 28
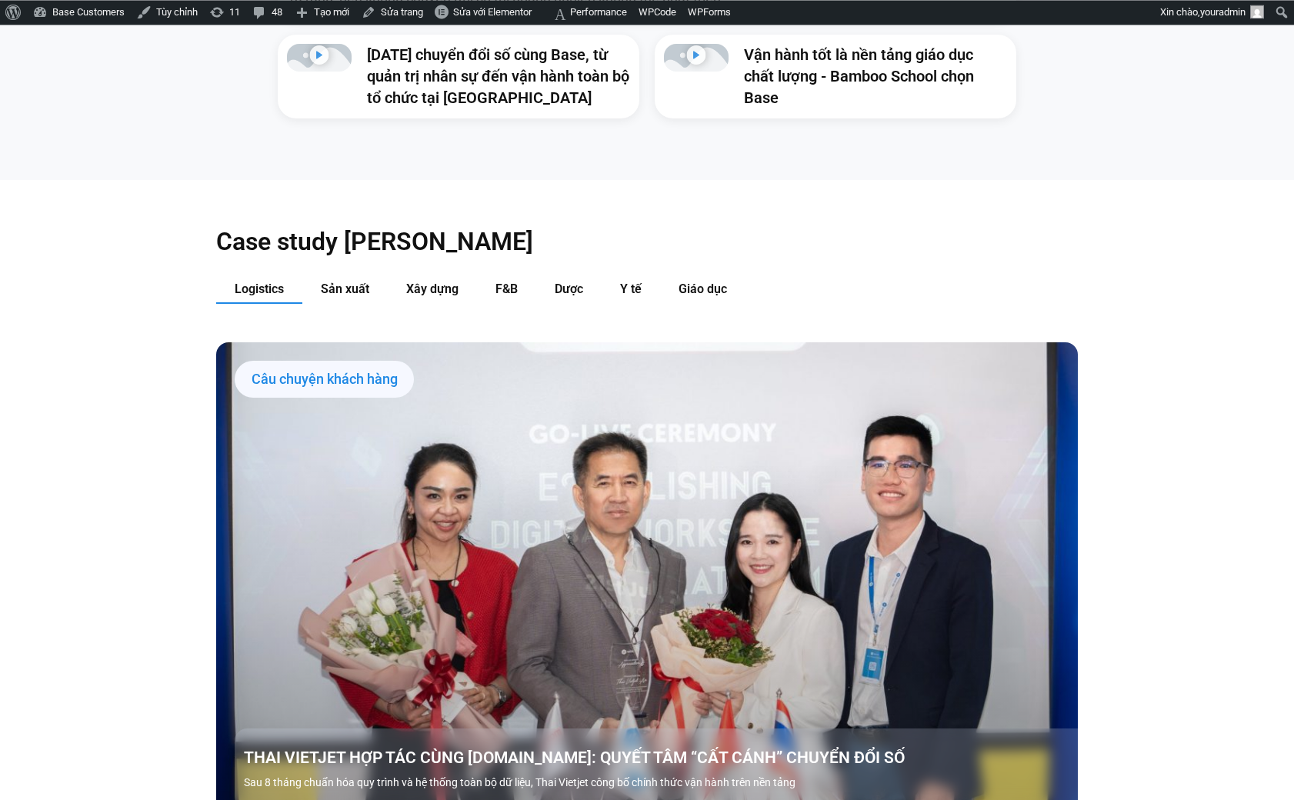
scroll to position [2017, 0]
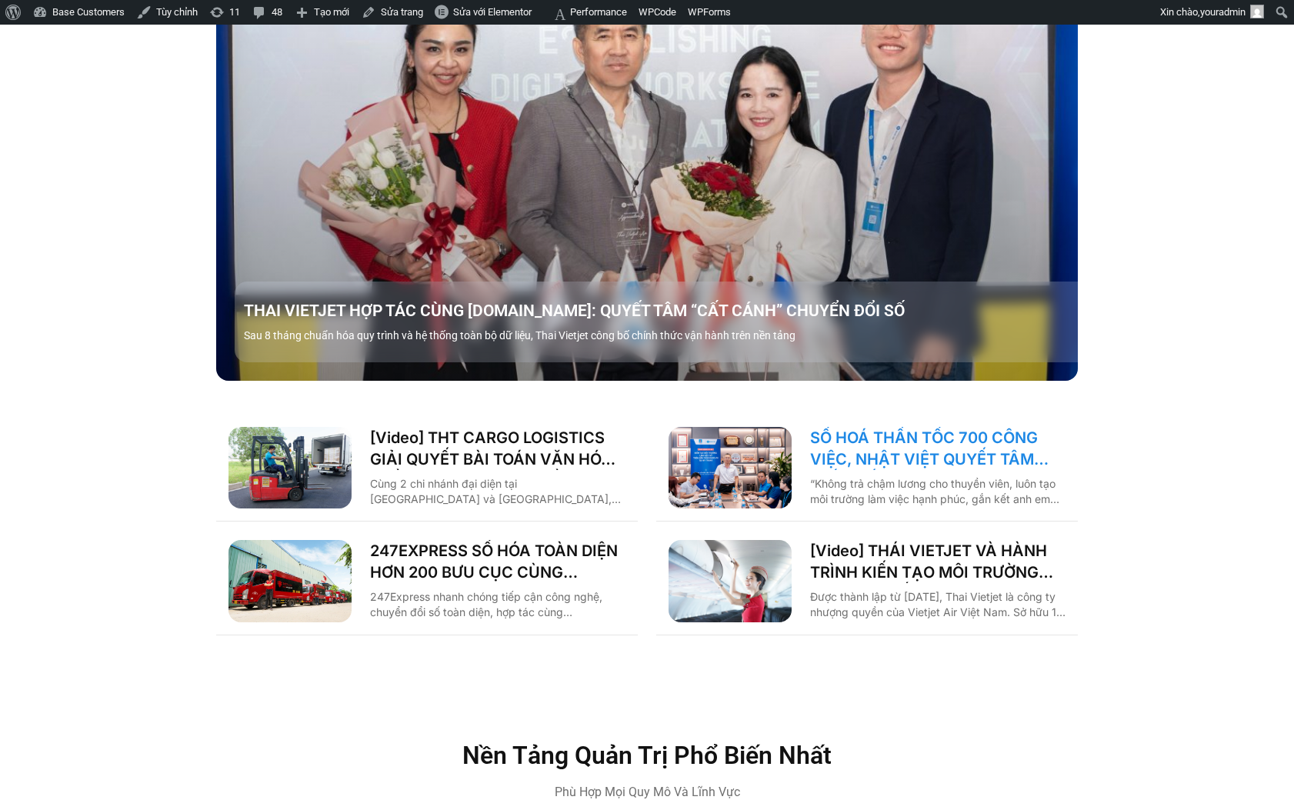
click at [973, 439] on link "SỐ HOÁ THẦN TỐC 700 CÔNG VIỆC, NHẬT VIỆT QUYẾT TÂM “GẮN KẾT TÀU – BỜ”" at bounding box center [937, 448] width 255 height 43
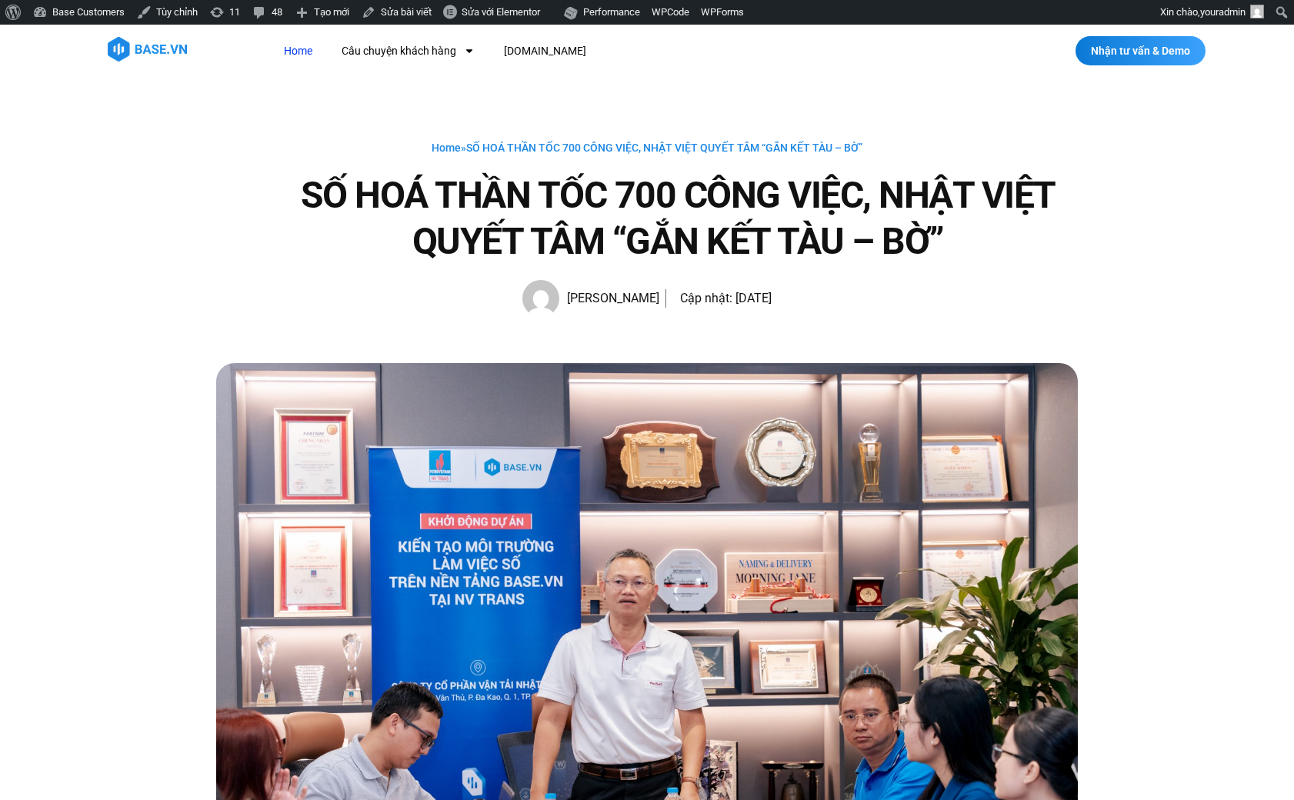
click at [290, 60] on link "Home" at bounding box center [298, 51] width 52 height 28
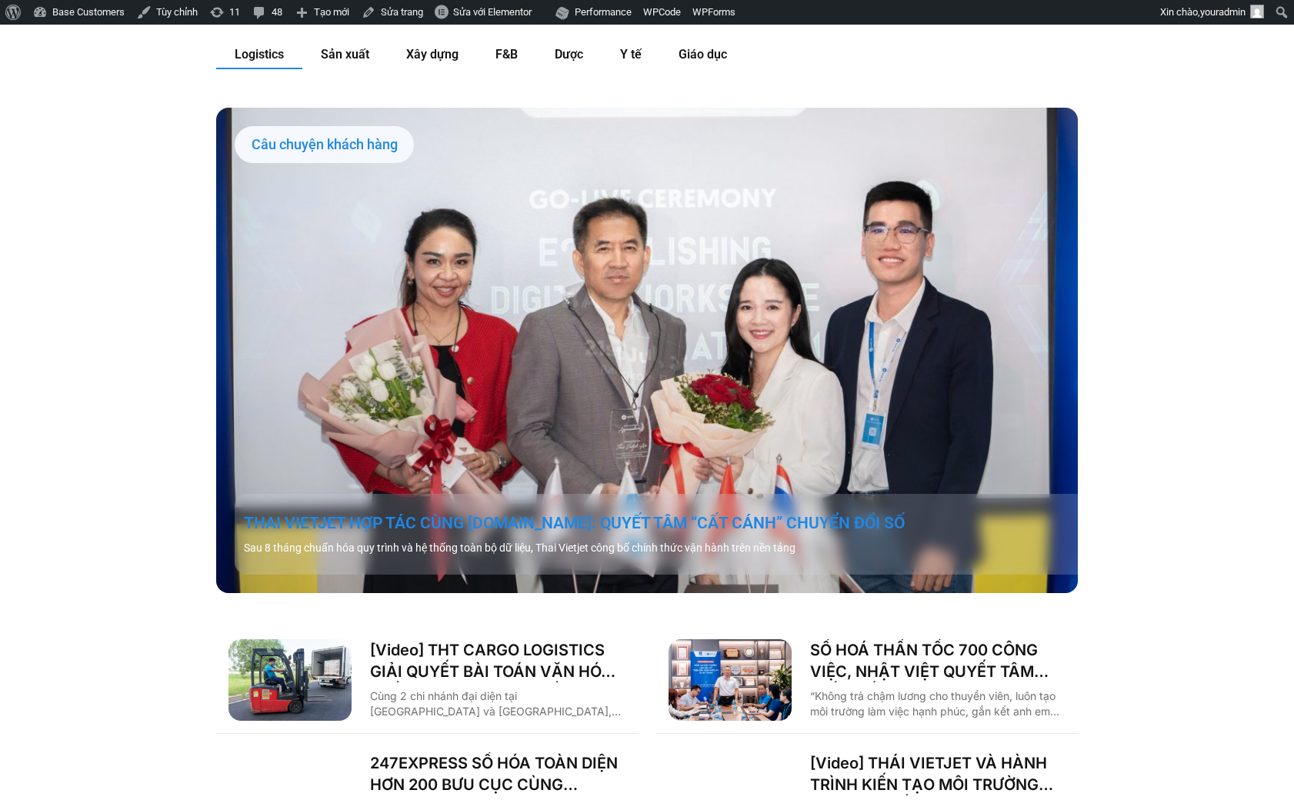
scroll to position [2336, 0]
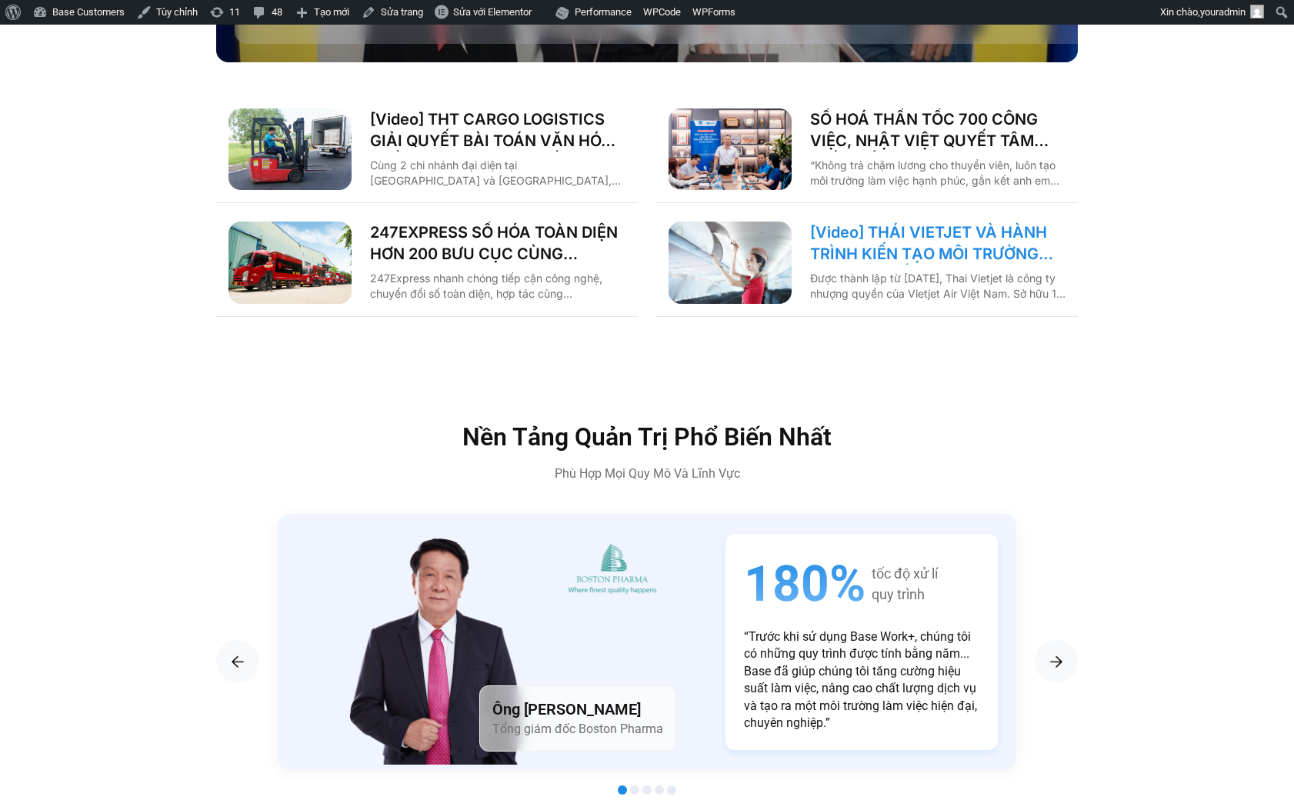
click at [890, 222] on link "[Video] THÁI VIETJET VÀ HÀNH TRÌNH KIẾN TẠO MÔI TRƯỜNG LÀM VIỆC SỐ CÙNG [DOMAIN…" at bounding box center [937, 243] width 255 height 43
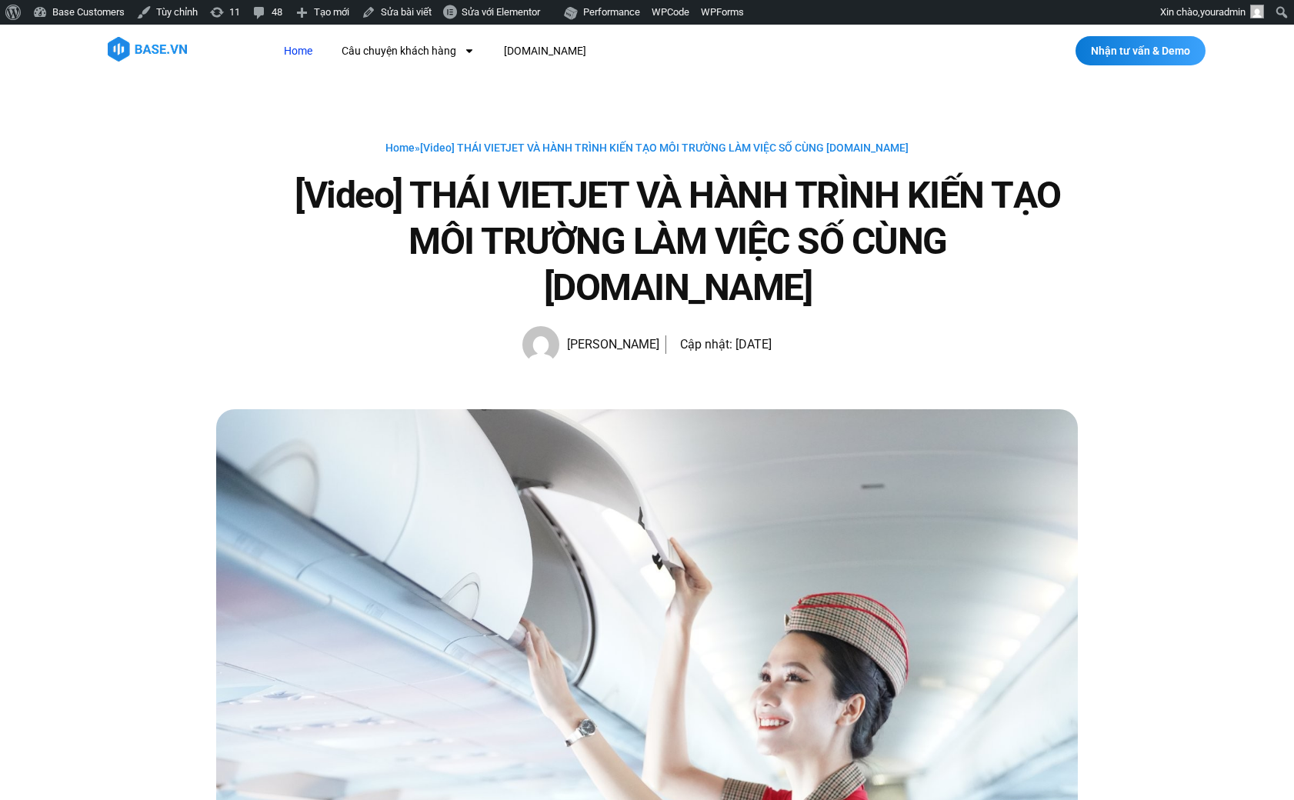
click at [282, 53] on link "Home" at bounding box center [298, 51] width 52 height 28
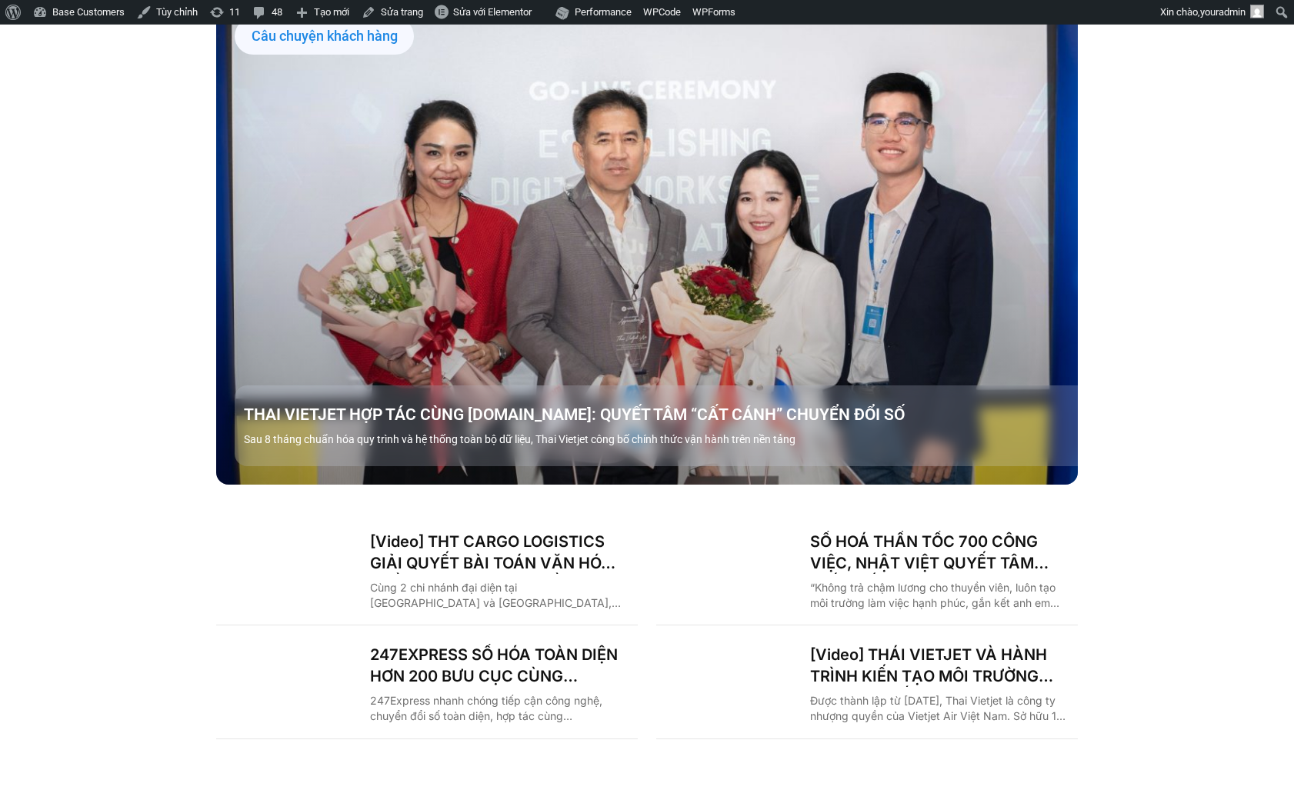
scroll to position [2124, 0]
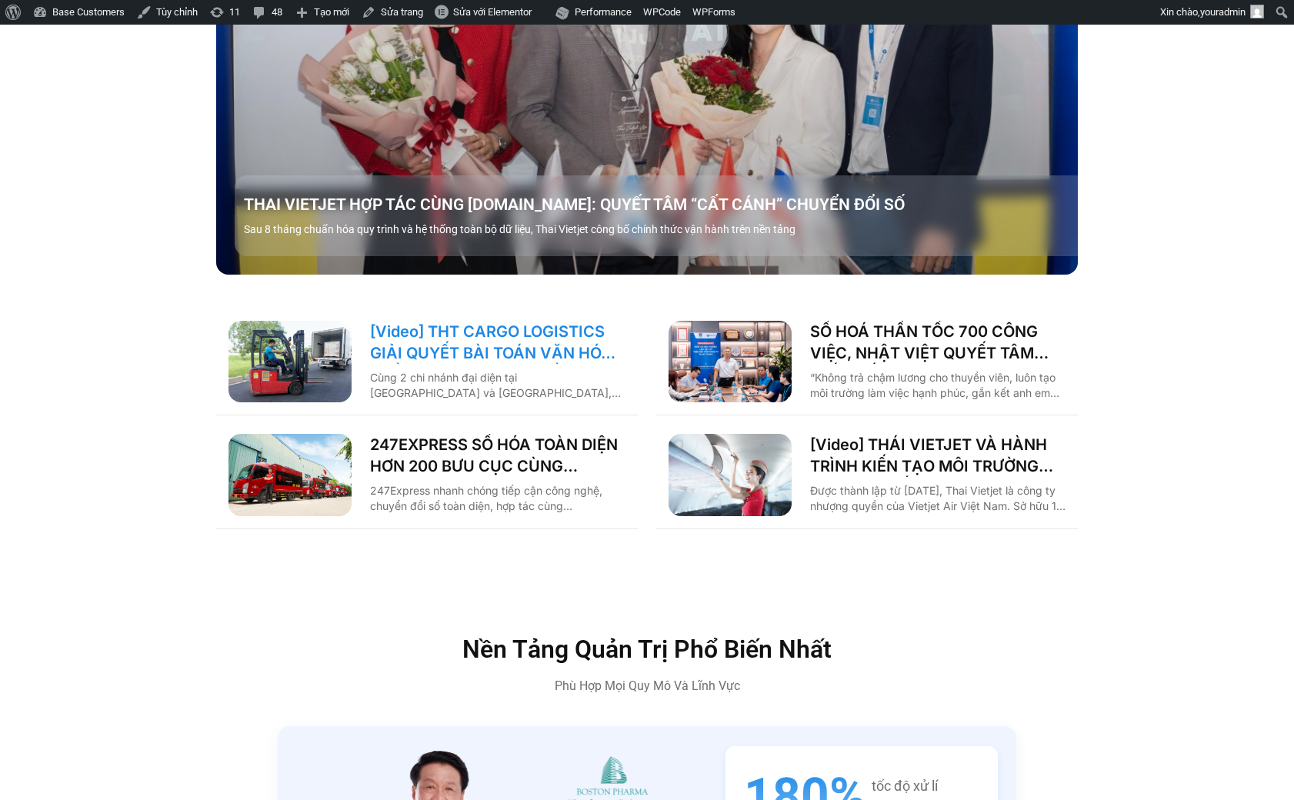
click at [478, 330] on link "[Video] THT CARGO LOGISTICS GIẢI QUYẾT BÀI TOÁN VĂN HÓA NHẰM TĂNG TRƯỞNG BỀN VỮ…" at bounding box center [497, 342] width 255 height 43
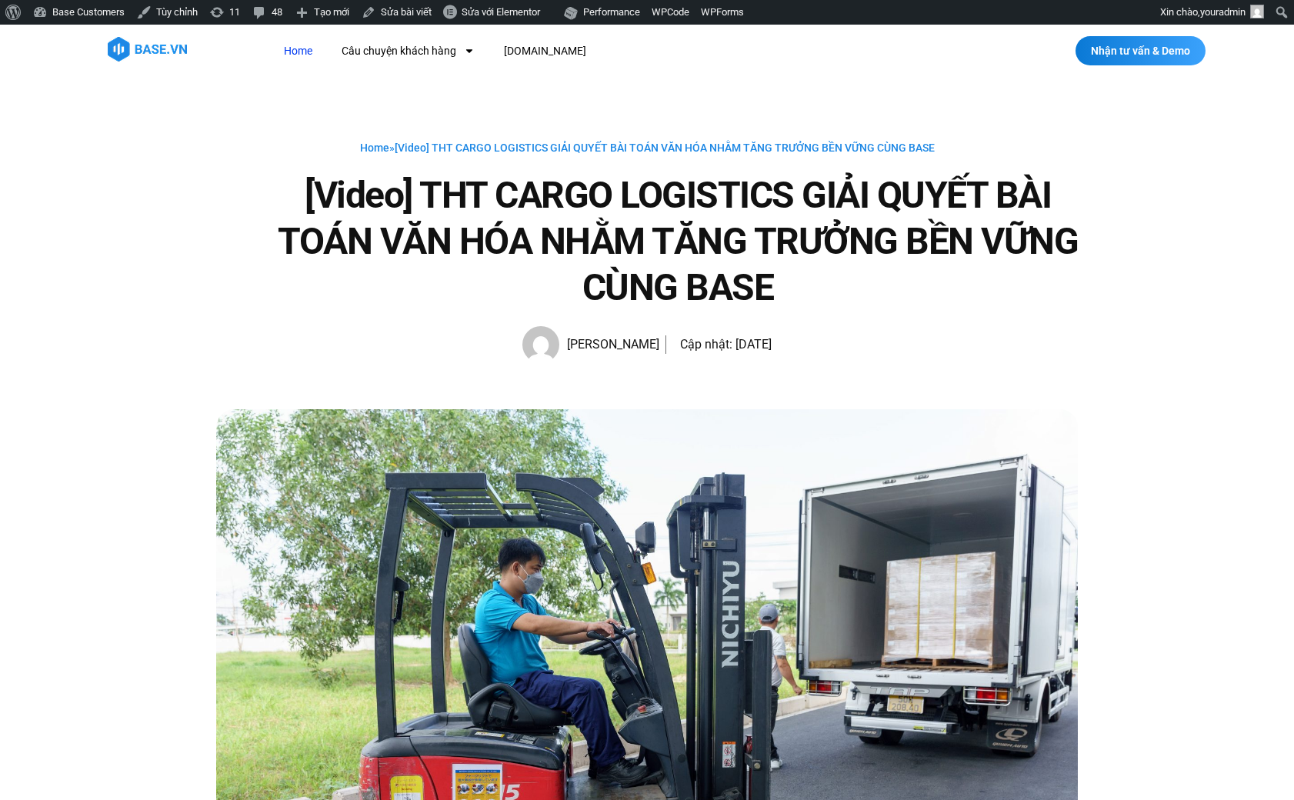
click at [275, 41] on link "Home" at bounding box center [298, 51] width 52 height 28
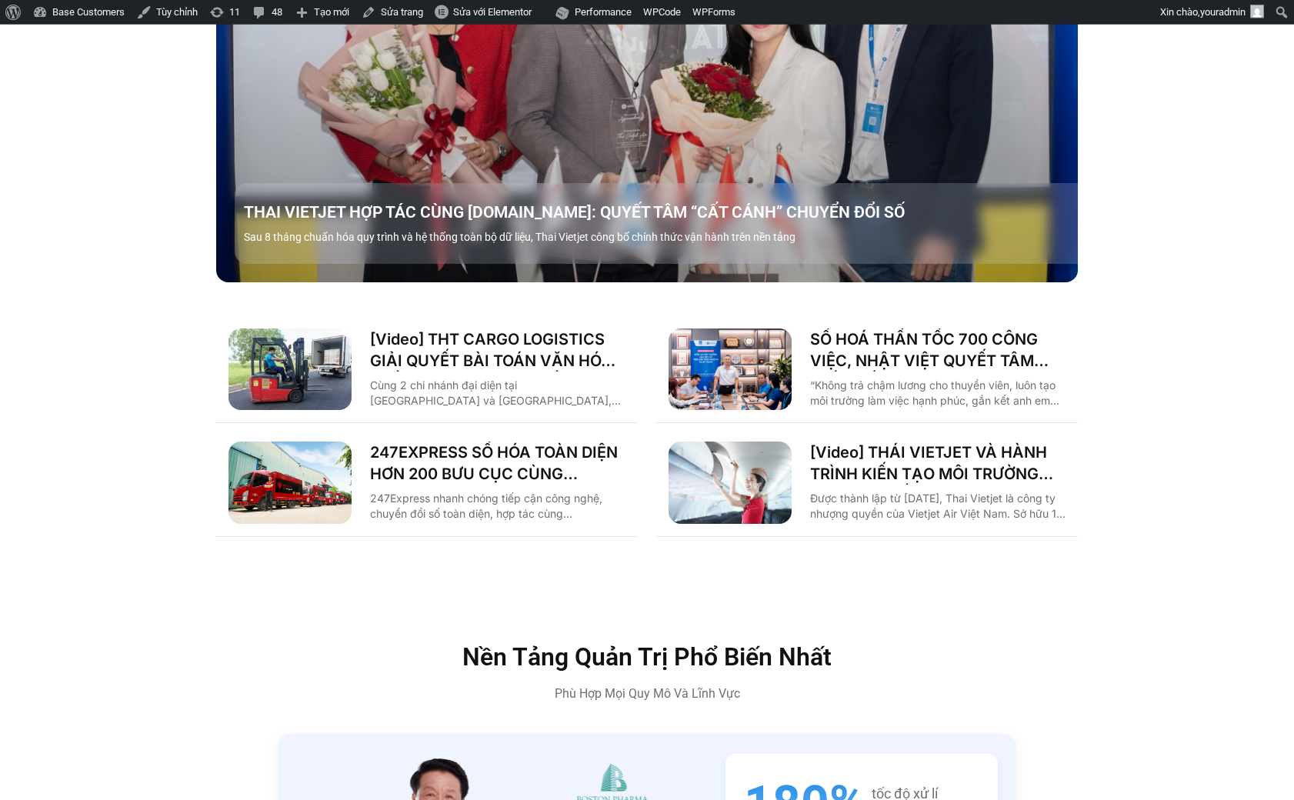
scroll to position [2017, 0]
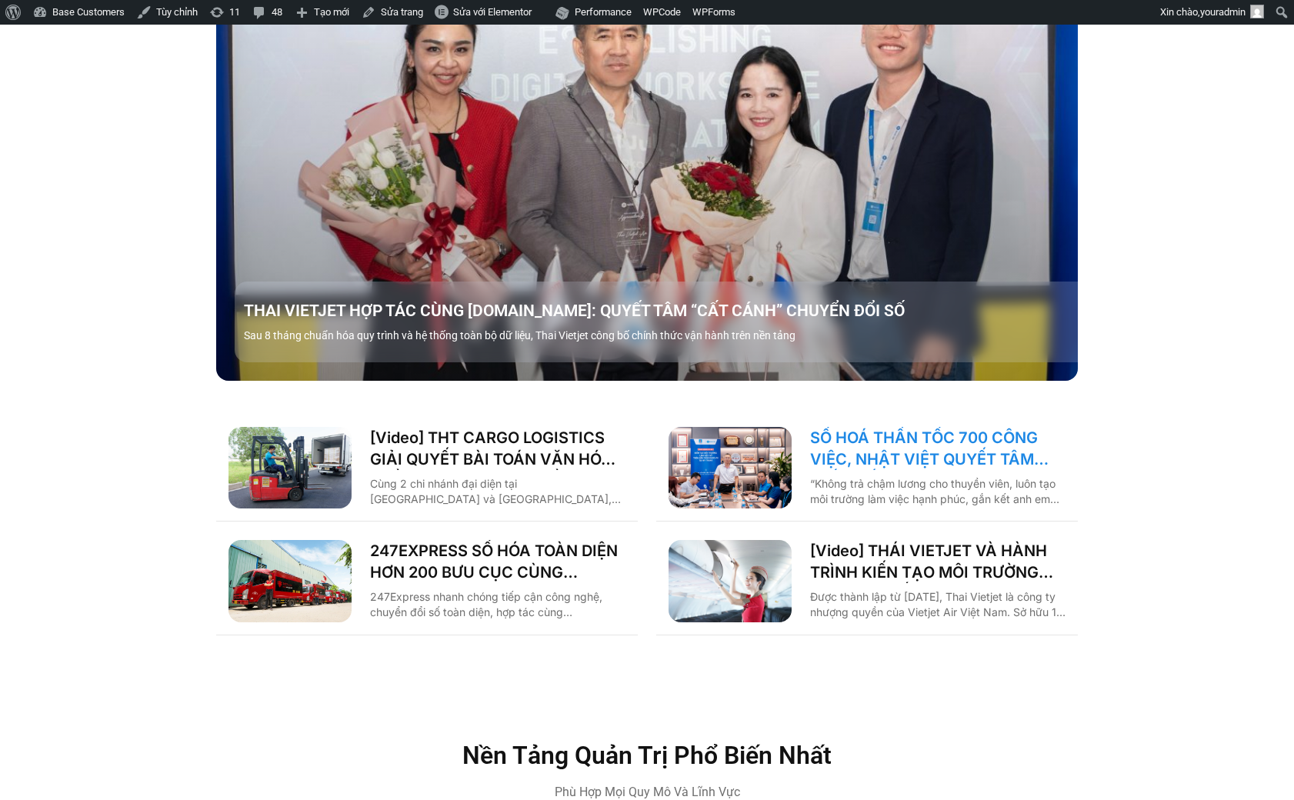
click at [908, 427] on link "SỐ HOÁ THẦN TỐC 700 CÔNG VIỆC, NHẬT VIỆT QUYẾT TÂM “GẮN KẾT TÀU – BỜ”" at bounding box center [937, 448] width 255 height 43
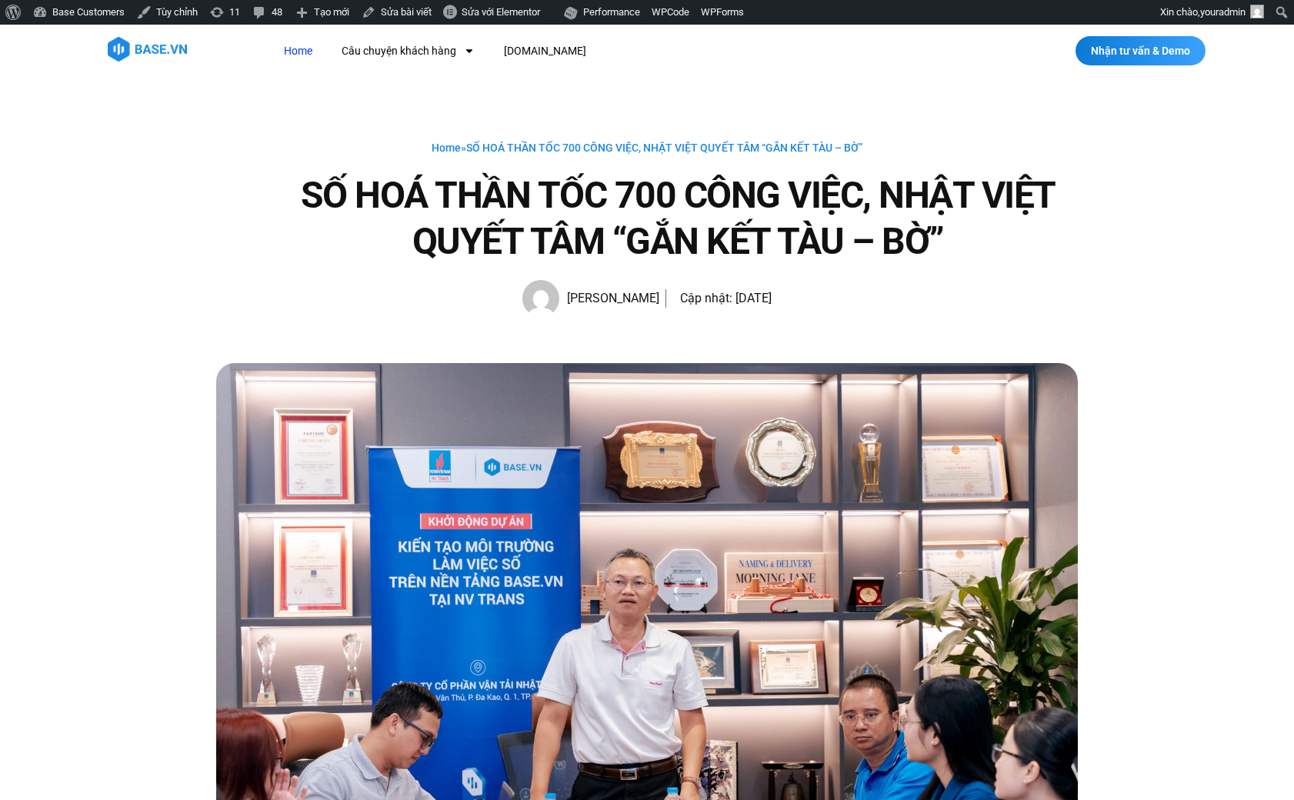
click at [311, 47] on link "Home" at bounding box center [298, 51] width 52 height 28
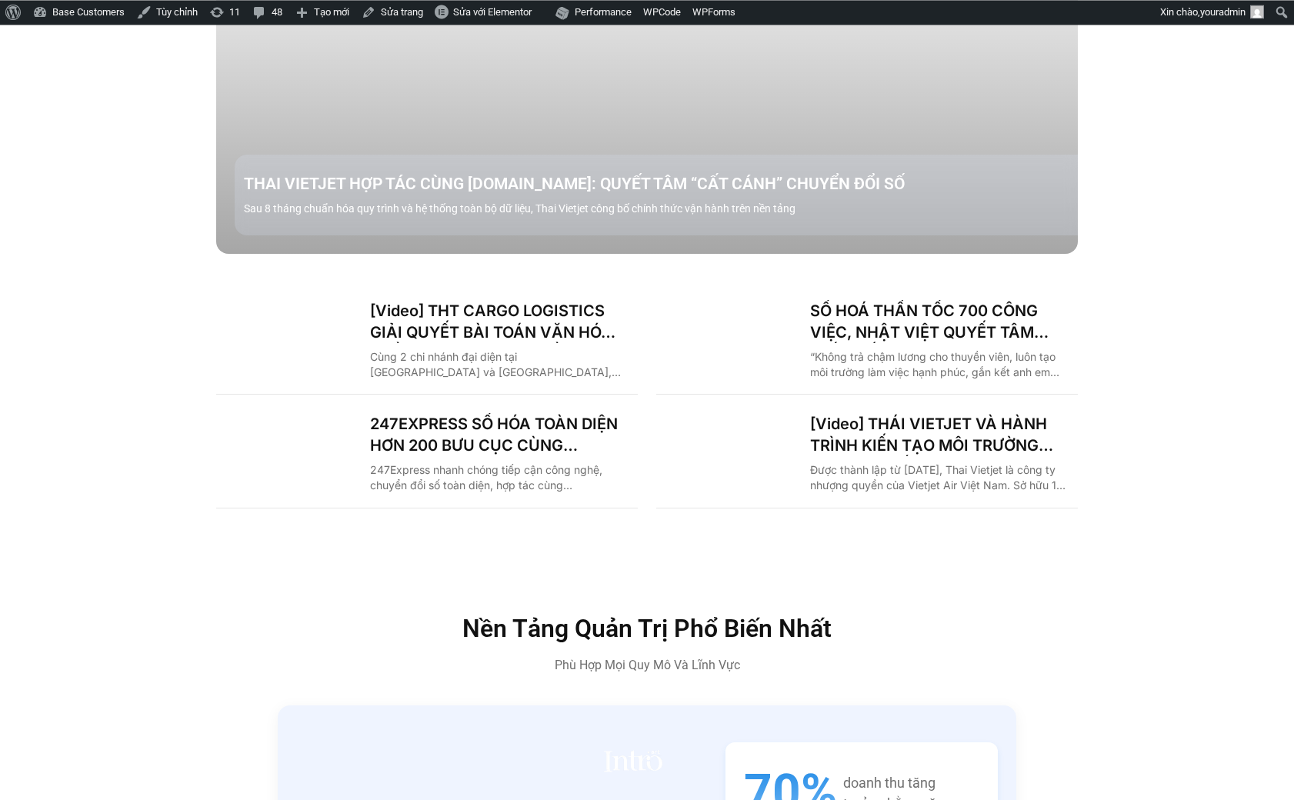
scroll to position [2230, 0]
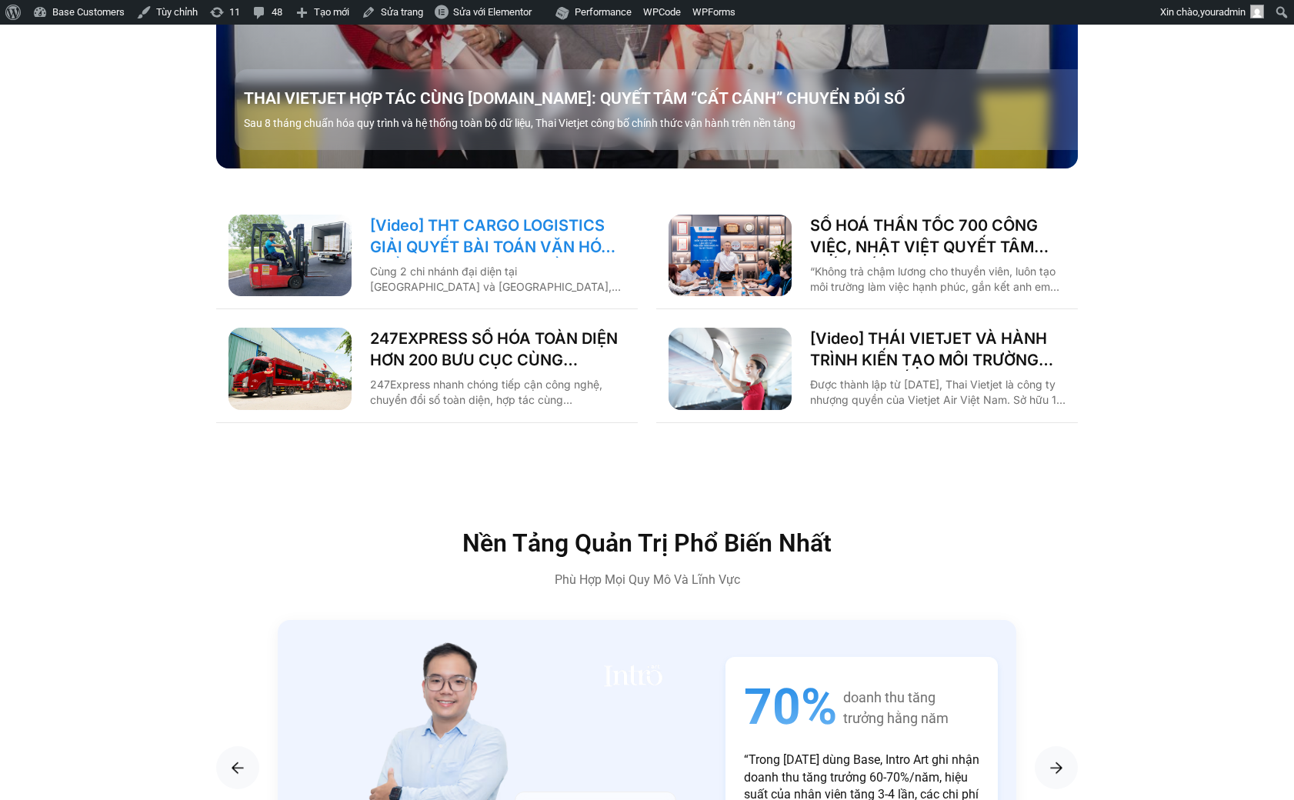
click at [408, 224] on link "[Video] THT CARGO LOGISTICS GIẢI QUYẾT BÀI TOÁN VĂN HÓA NHẰM TĂNG TRƯỞNG BỀN VỮ…" at bounding box center [497, 236] width 255 height 43
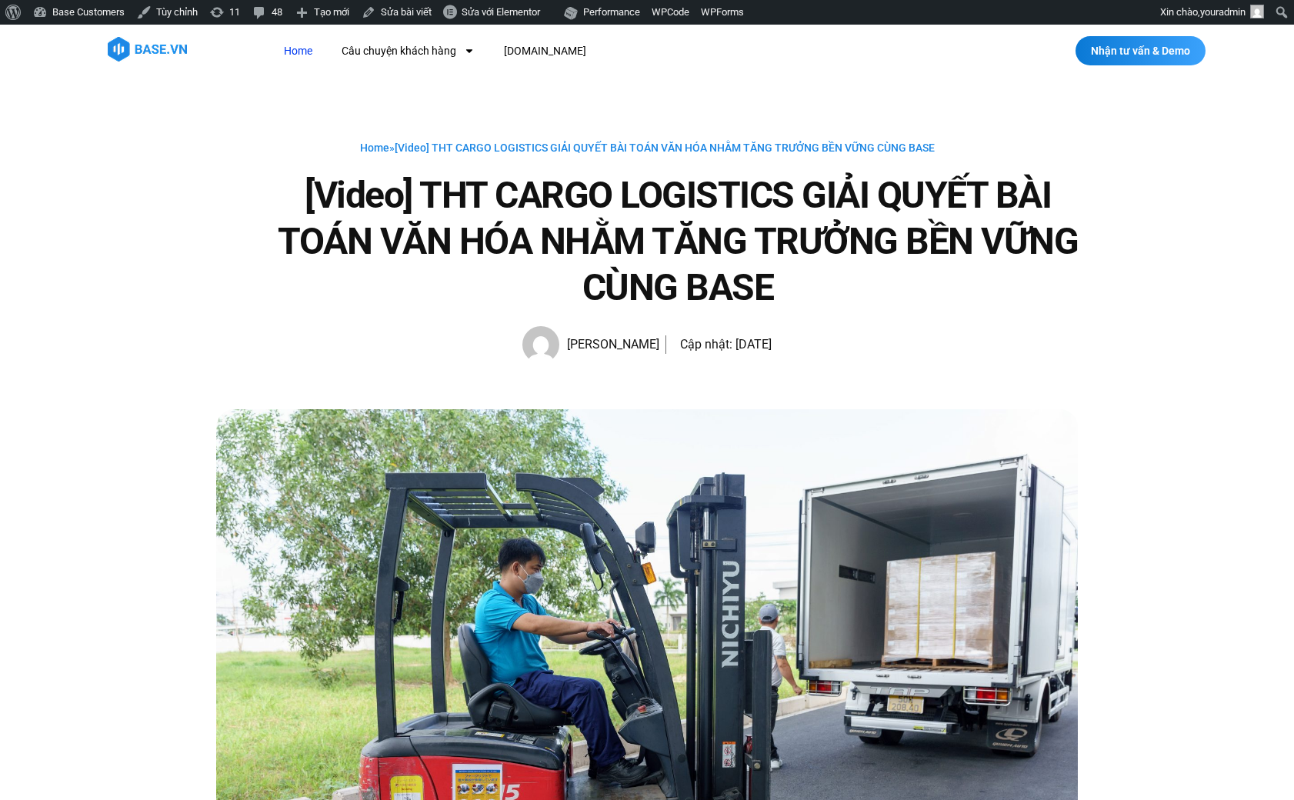
click at [279, 45] on link "Home" at bounding box center [298, 51] width 52 height 28
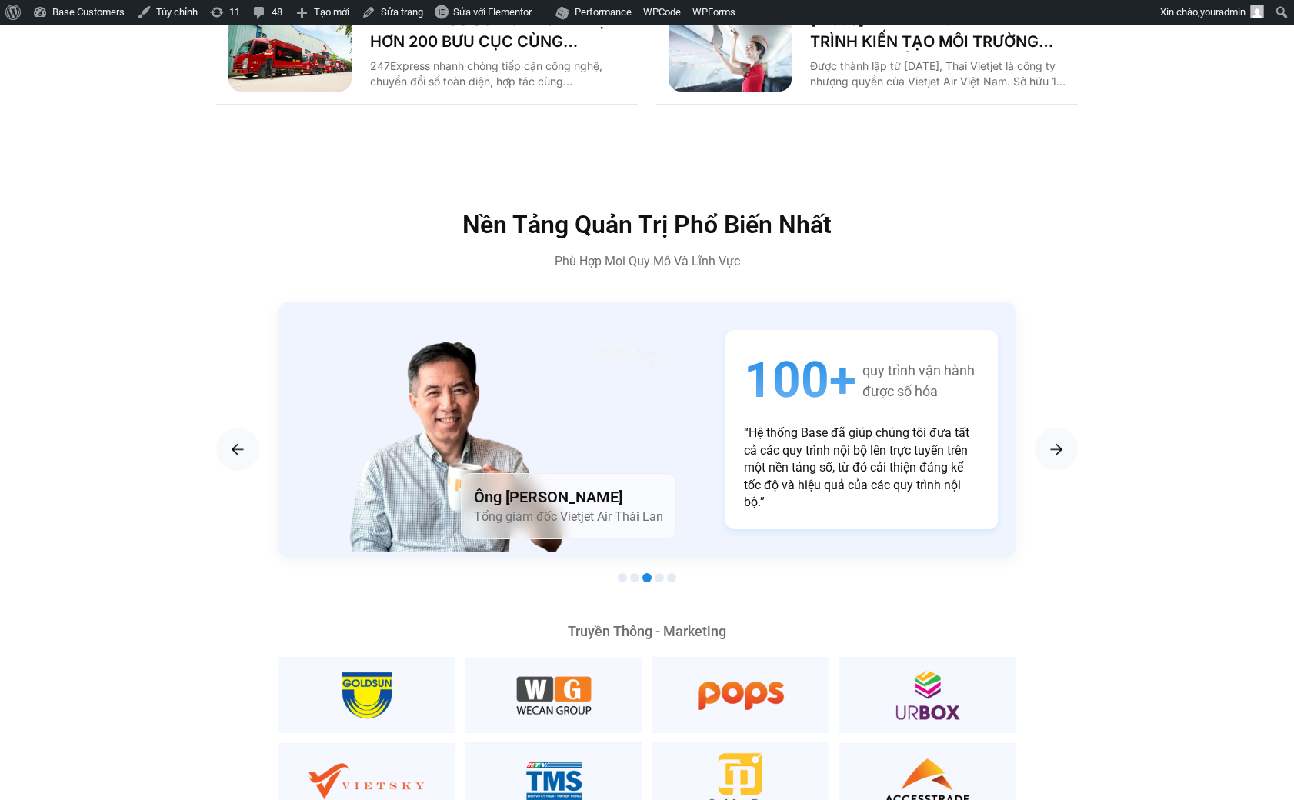
scroll to position [2124, 0]
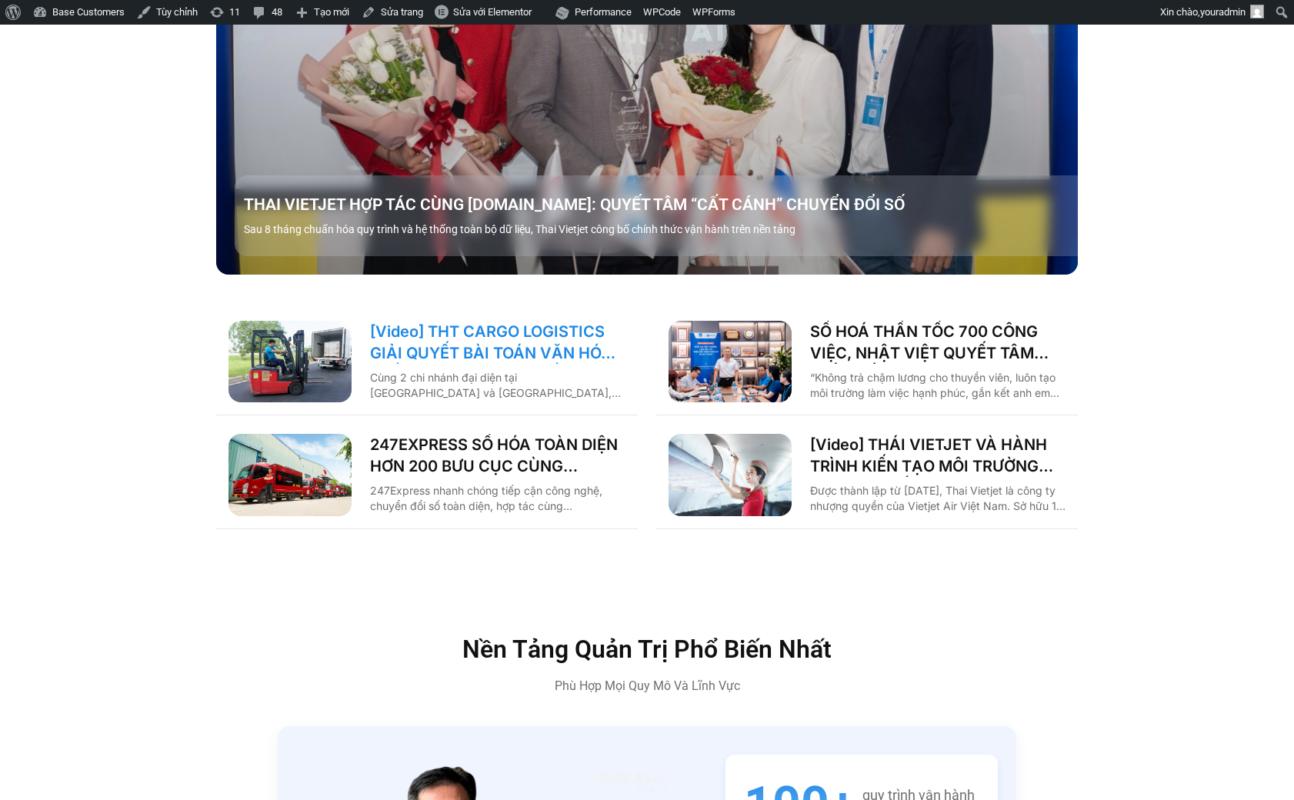
click at [506, 321] on link "[Video] THT CARGO LOGISTICS GIẢI QUYẾT BÀI TOÁN VĂN HÓA NHẰM TĂNG TRƯỞNG BỀN VỮ…" at bounding box center [497, 342] width 255 height 43
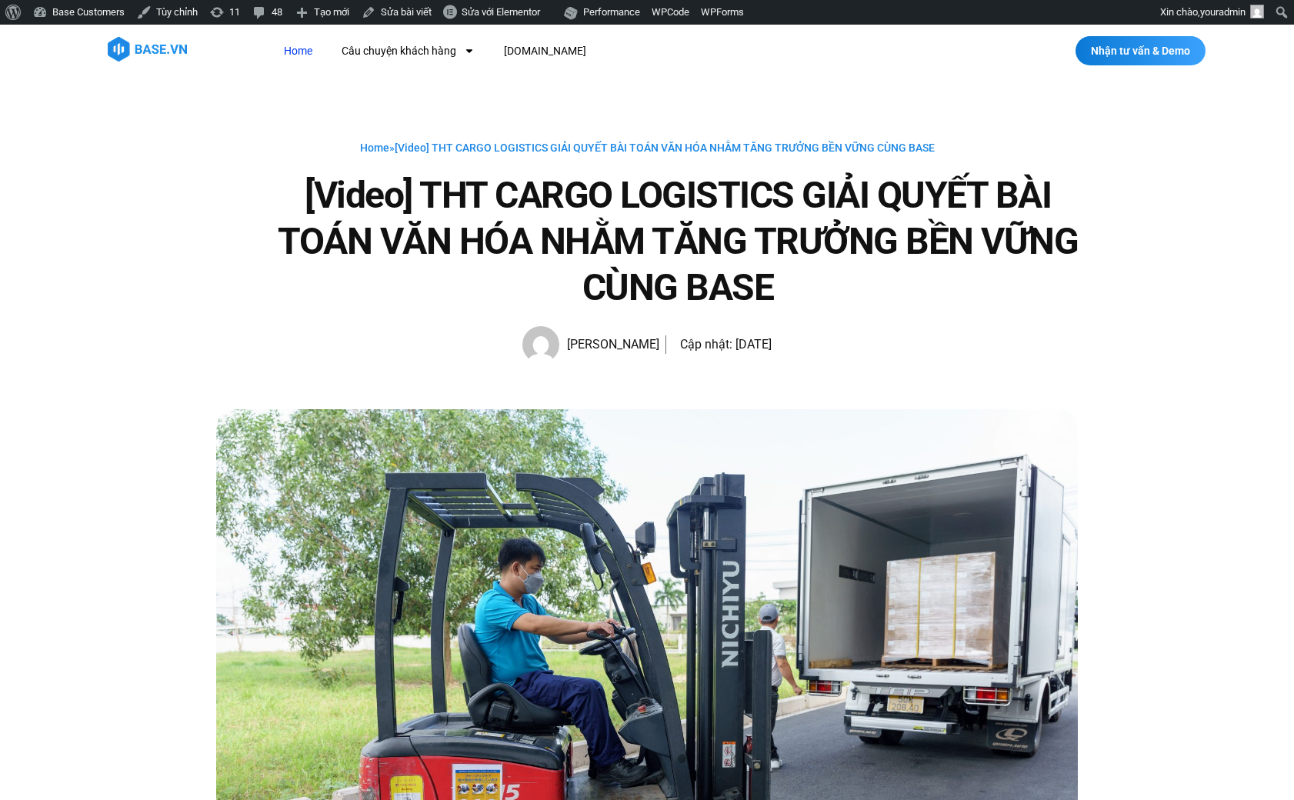
click at [300, 45] on link "Home" at bounding box center [298, 51] width 52 height 28
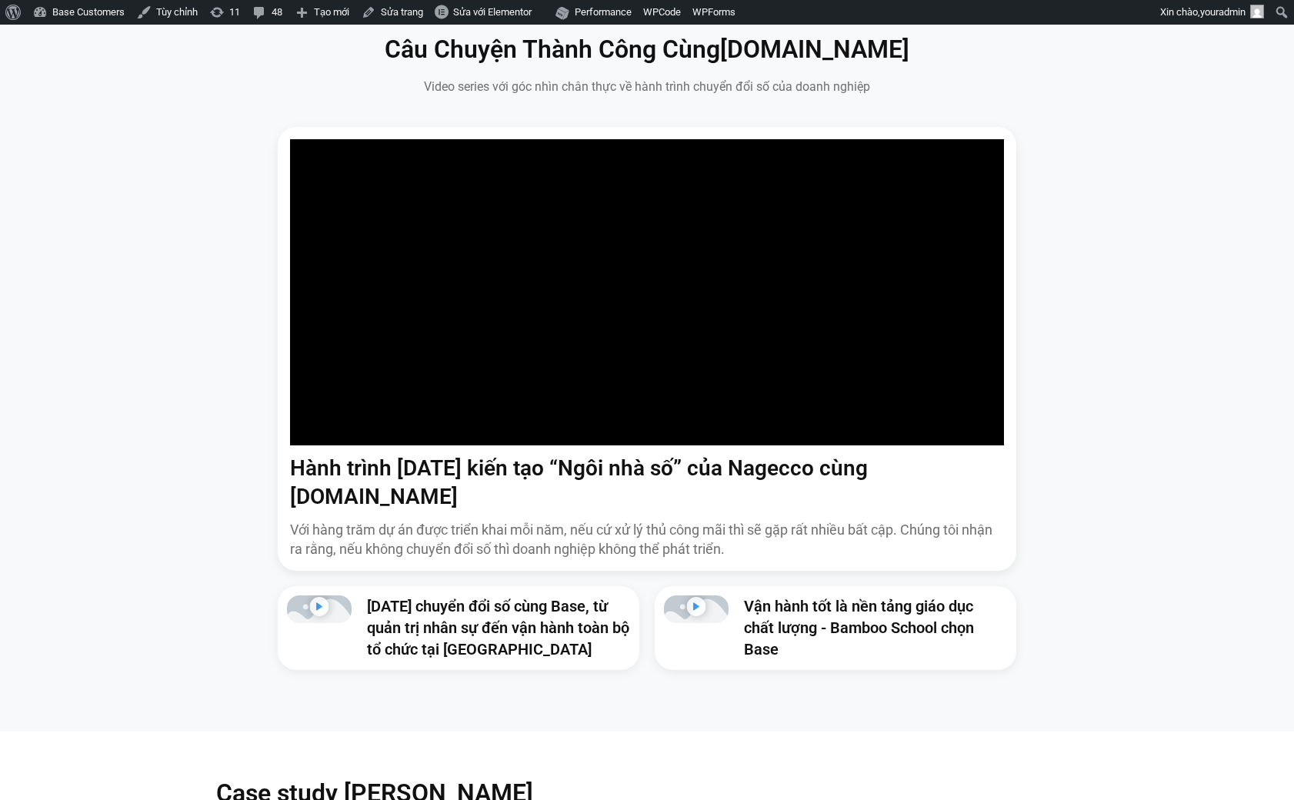
scroll to position [1062, 0]
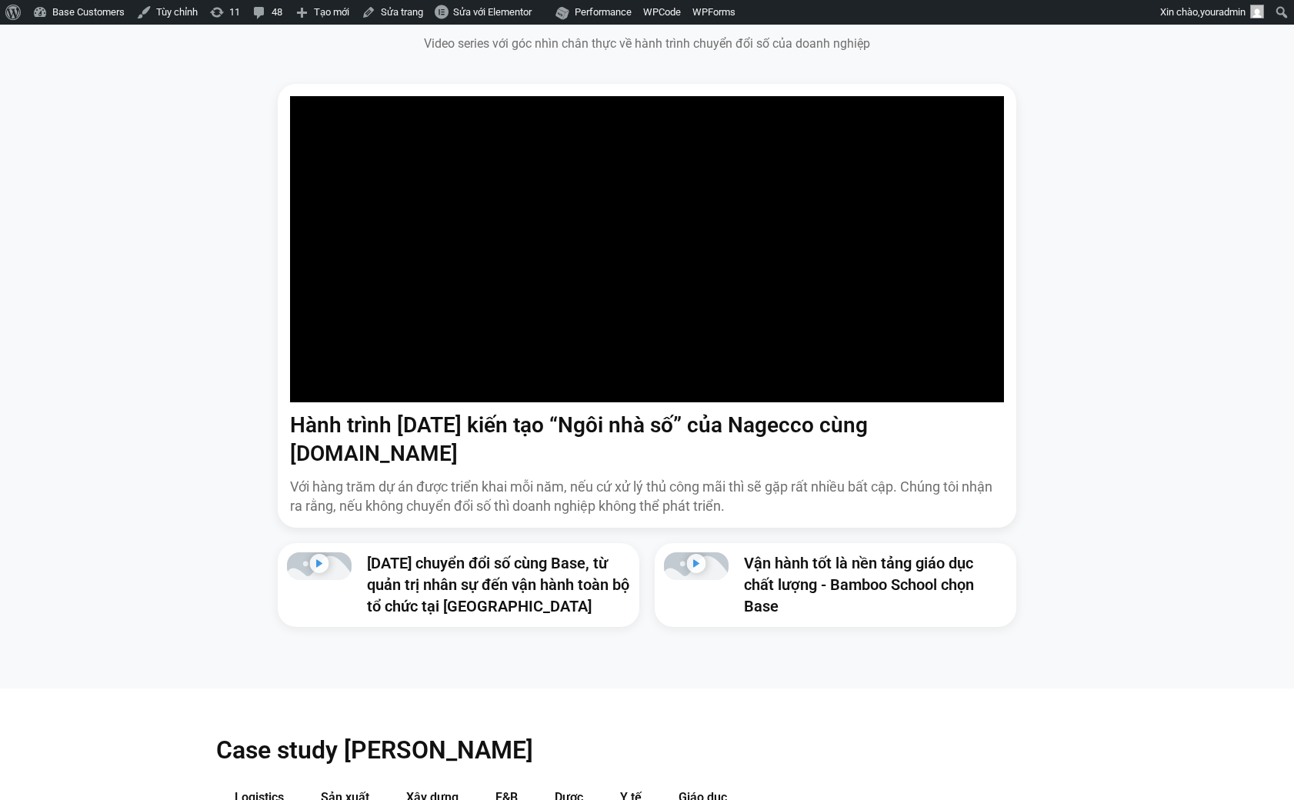
click at [441, 561] on link "[DATE] chuyển đổi số cùng Base, từ quản trị nhân sự đến vận hành toàn bộ tổ chứ…" at bounding box center [498, 585] width 262 height 62
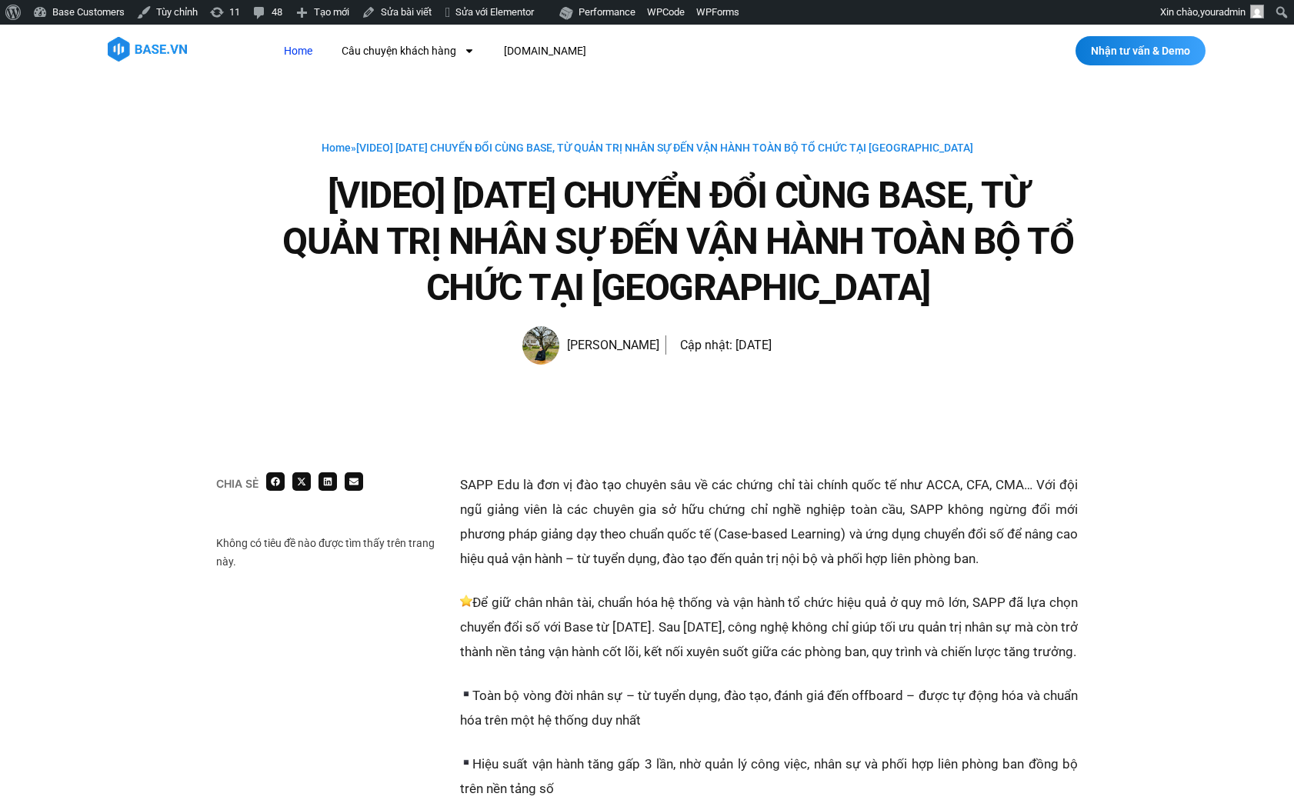
click at [315, 47] on link "Home" at bounding box center [298, 51] width 52 height 28
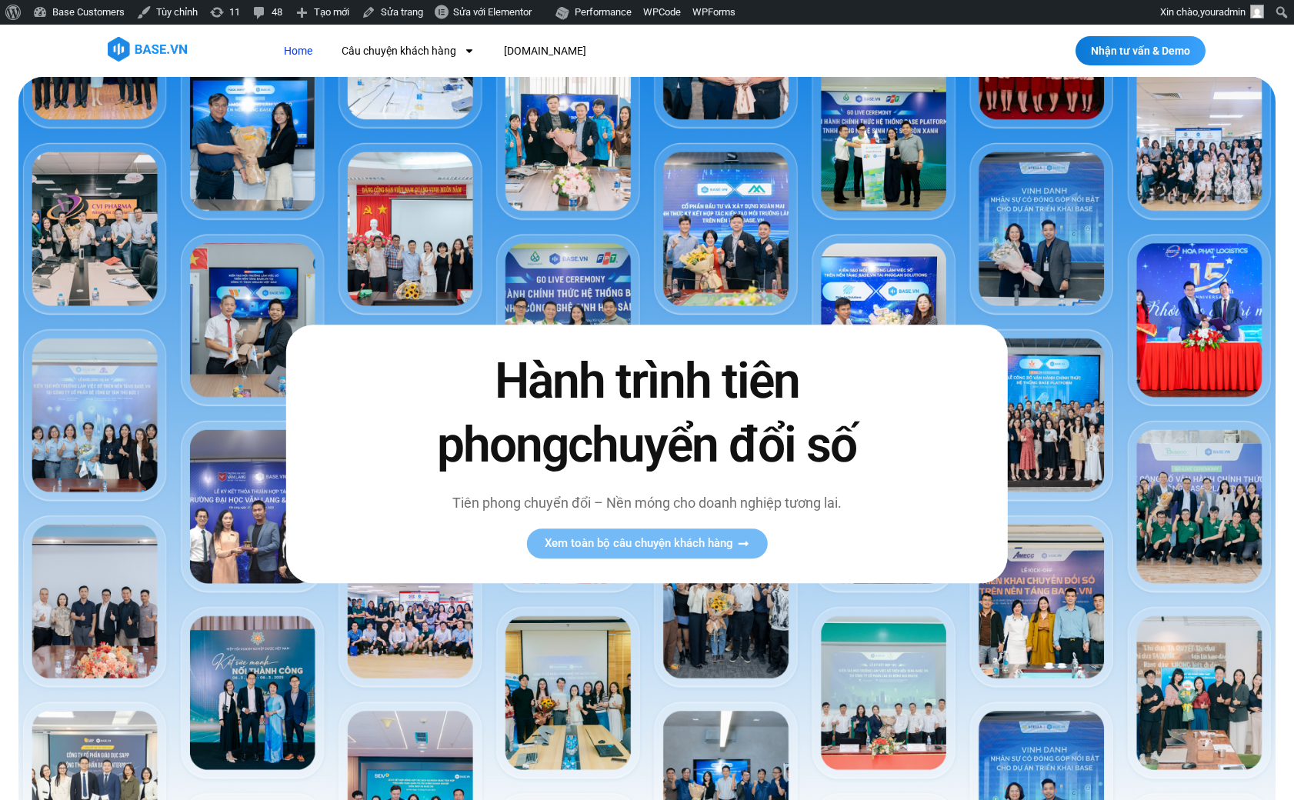
click at [283, 59] on link "Home" at bounding box center [298, 51] width 52 height 28
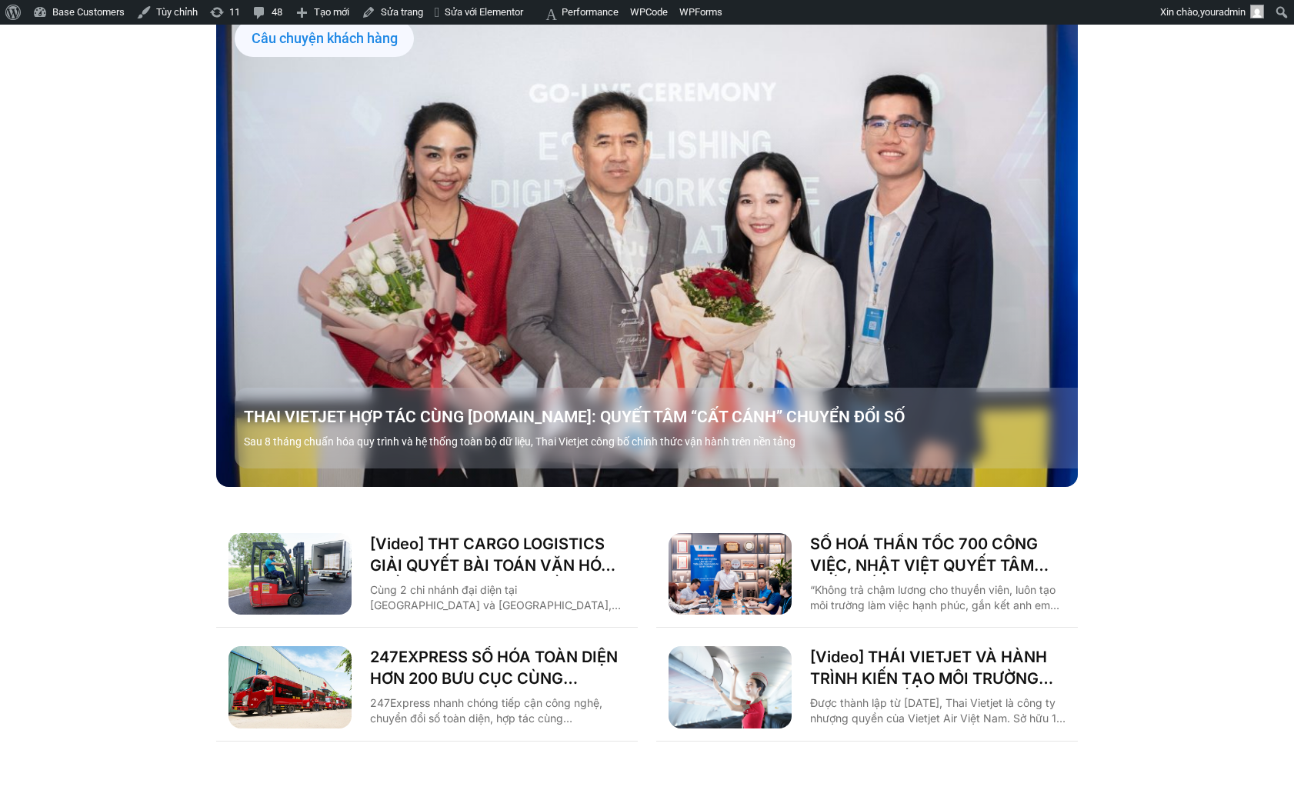
scroll to position [2336, 0]
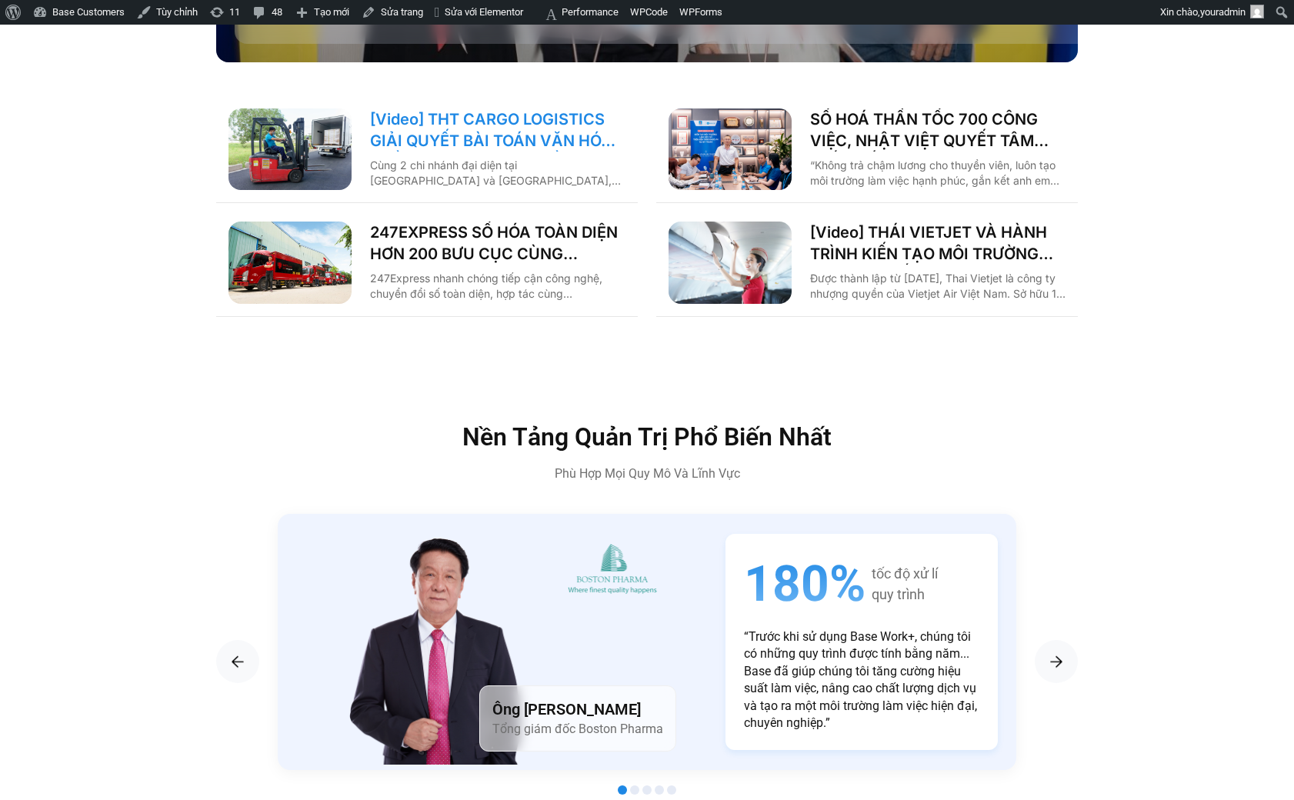
click at [452, 108] on link "[Video] THT CARGO LOGISTICS GIẢI QUYẾT BÀI TOÁN VĂN HÓA NHẰM TĂNG TRƯỞNG BỀN VỮ…" at bounding box center [497, 129] width 255 height 43
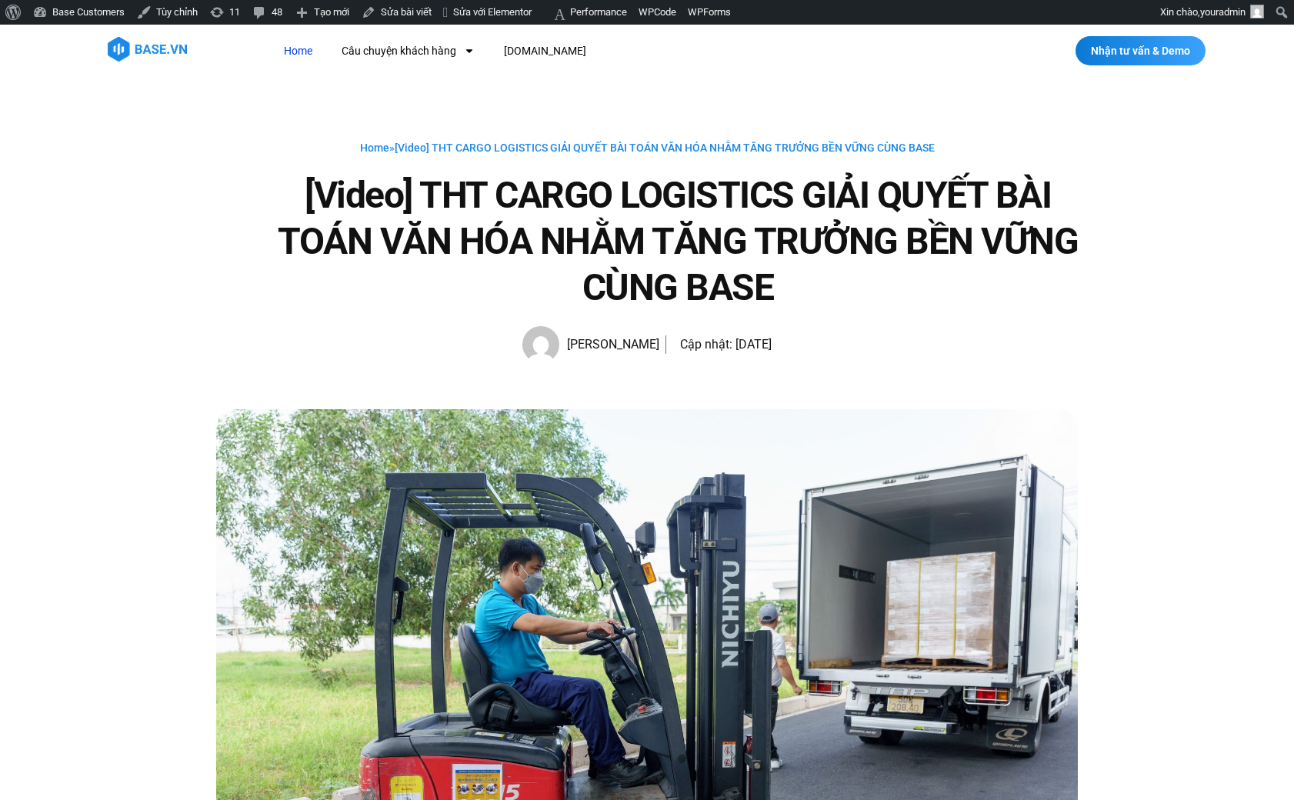
click at [313, 58] on link "Home" at bounding box center [298, 51] width 52 height 28
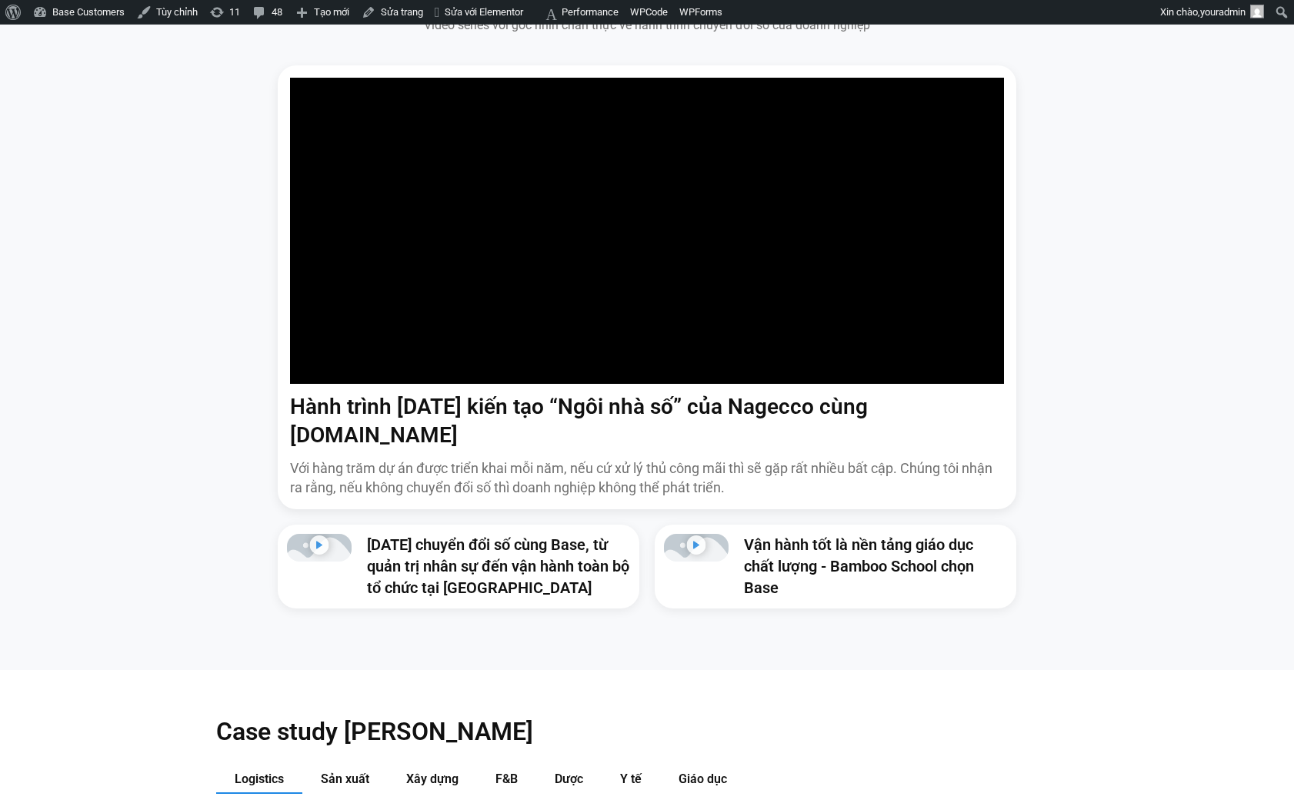
scroll to position [1168, 0]
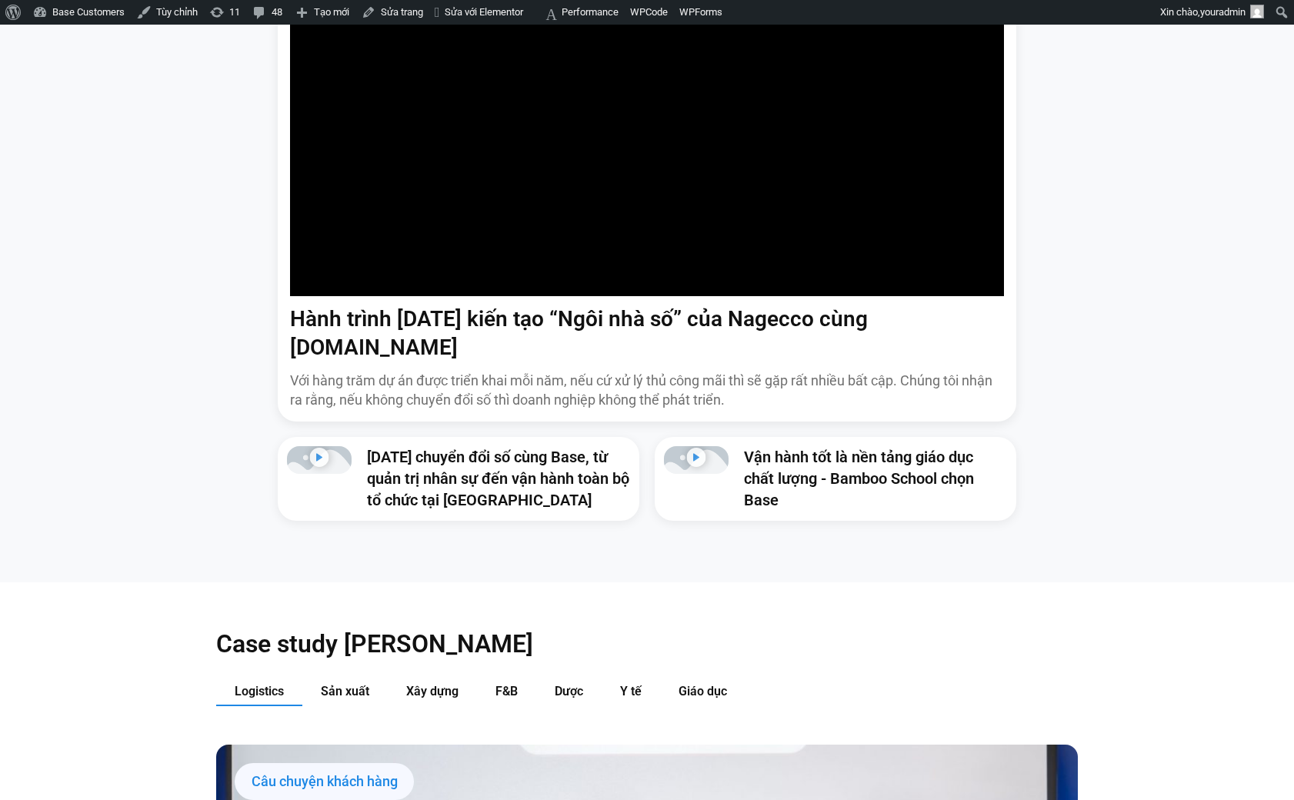
click at [806, 446] on h3 "Vận hành tốt là nền tảng giáo dục chất lượng - Bamboo School chọn Base" at bounding box center [875, 478] width 263 height 65
click at [811, 452] on link "Vận hành tốt là nền tảng giáo dục chất lượng - Bamboo School chọn Base" at bounding box center [859, 479] width 230 height 62
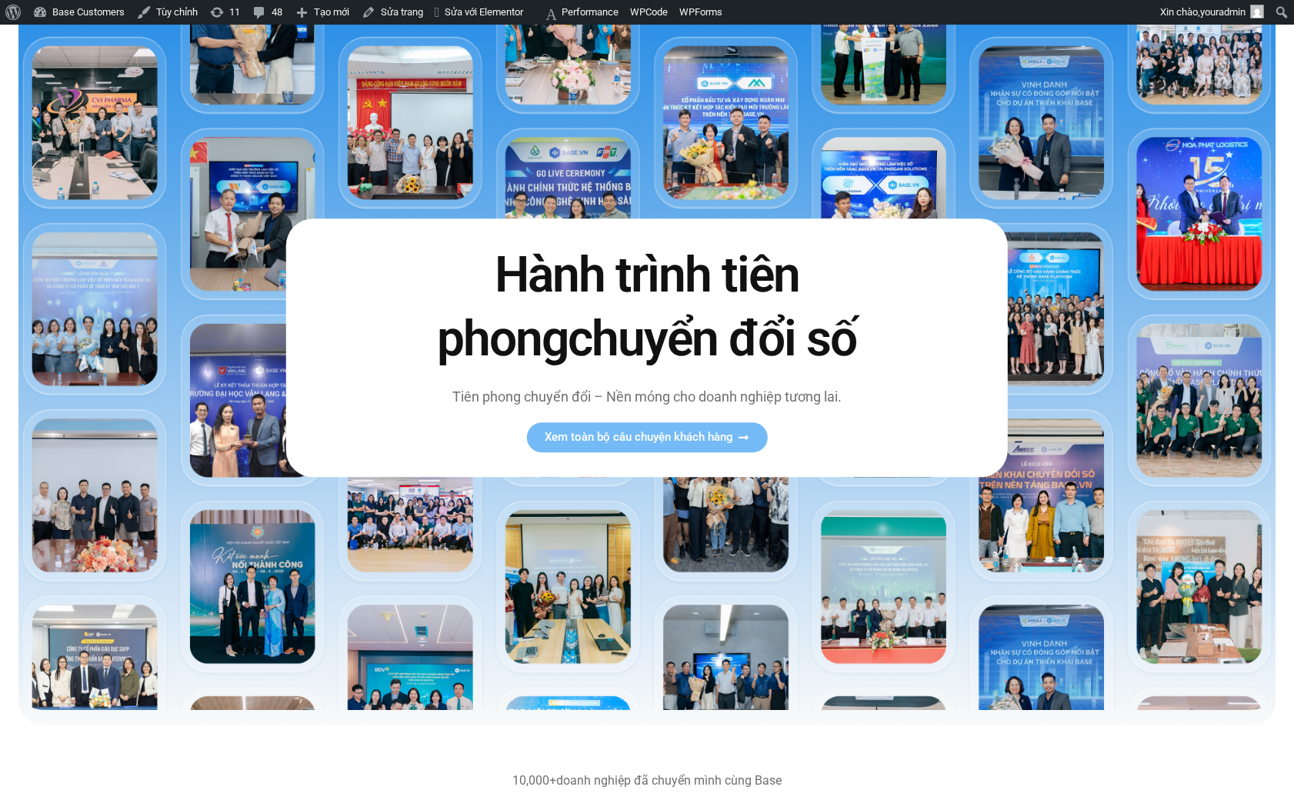
scroll to position [0, 0]
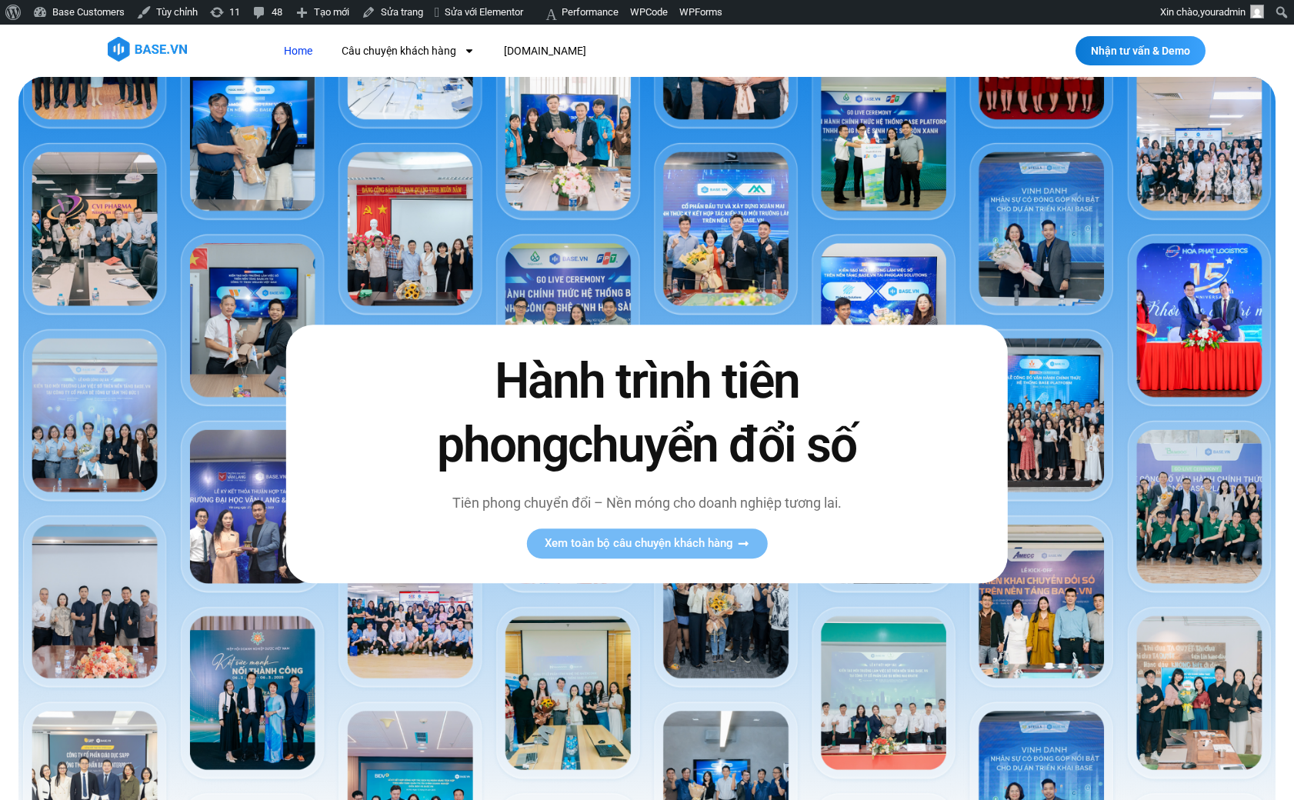
click at [299, 49] on link "Home" at bounding box center [298, 51] width 52 height 28
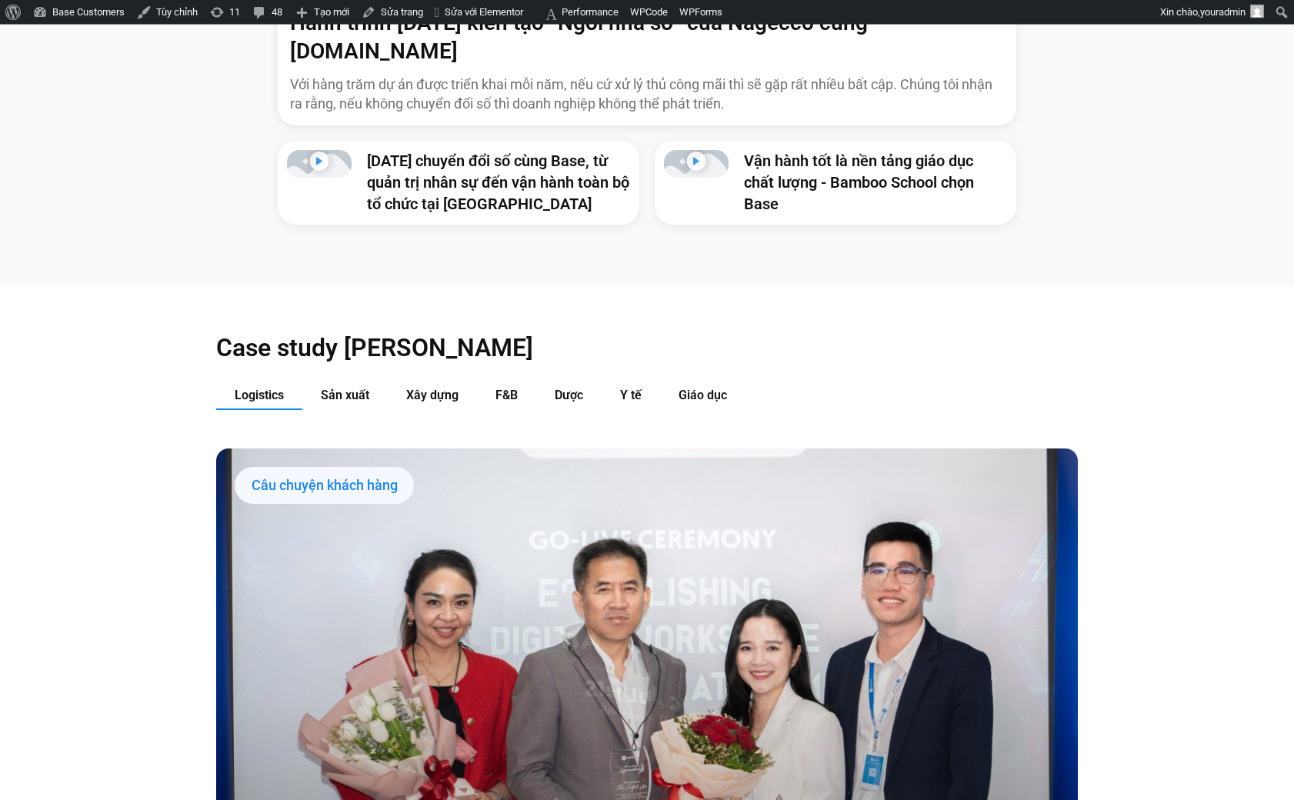
scroll to position [1487, 0]
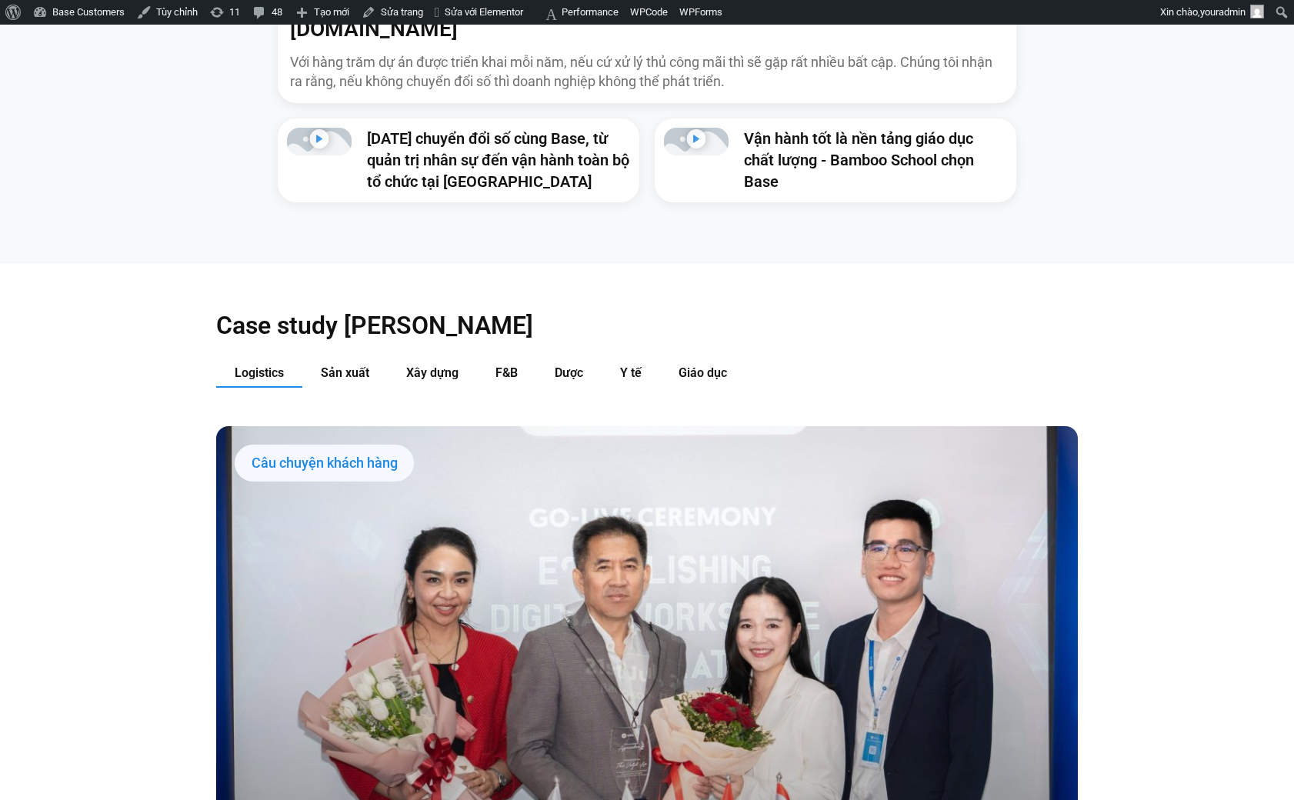
click at [402, 118] on div "5 năm chuyển đổi số cùng Base, từ quản trị nhân sự đến vận hành toàn bộ tổ chức…" at bounding box center [459, 160] width 362 height 84
click at [460, 131] on link "5 năm chuyển đổi số cùng Base, từ quản trị nhân sự đến vận hành toàn bộ tổ chức…" at bounding box center [498, 160] width 262 height 62
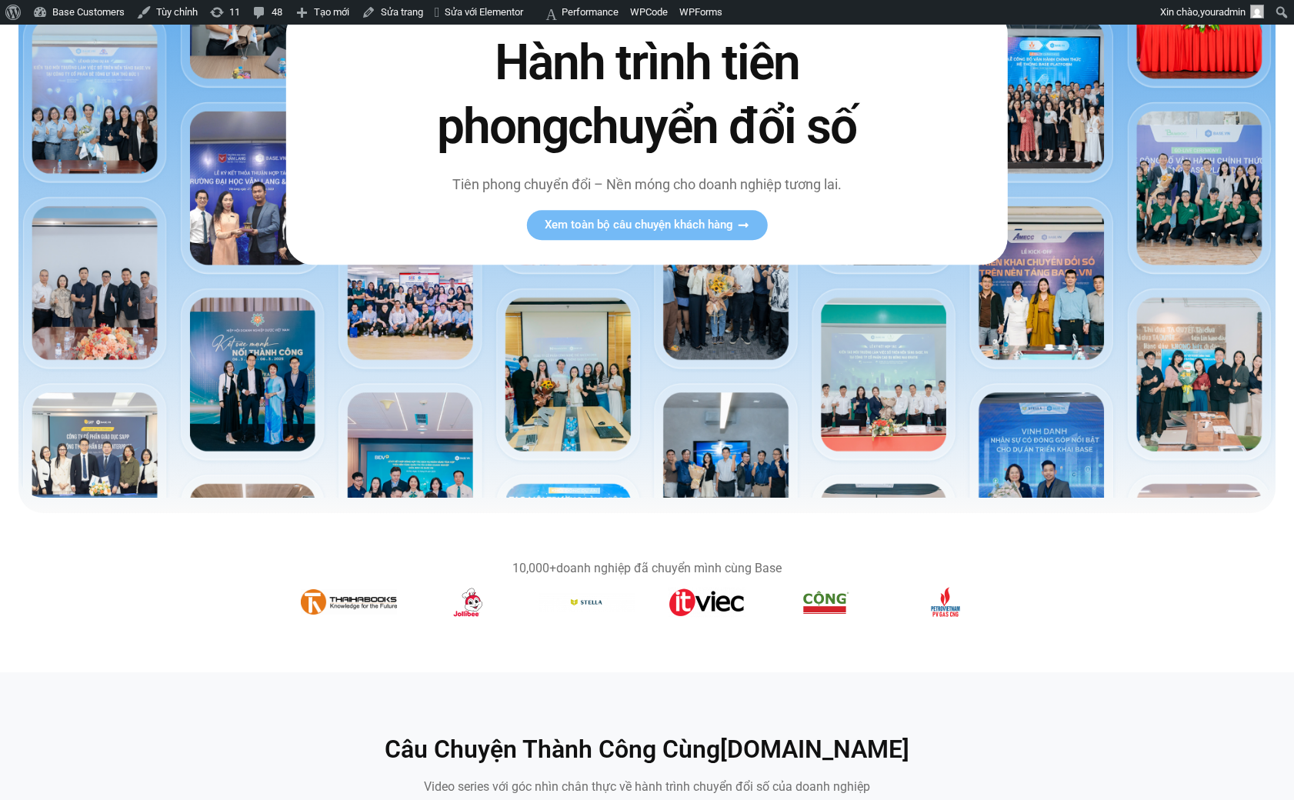
scroll to position [0, 0]
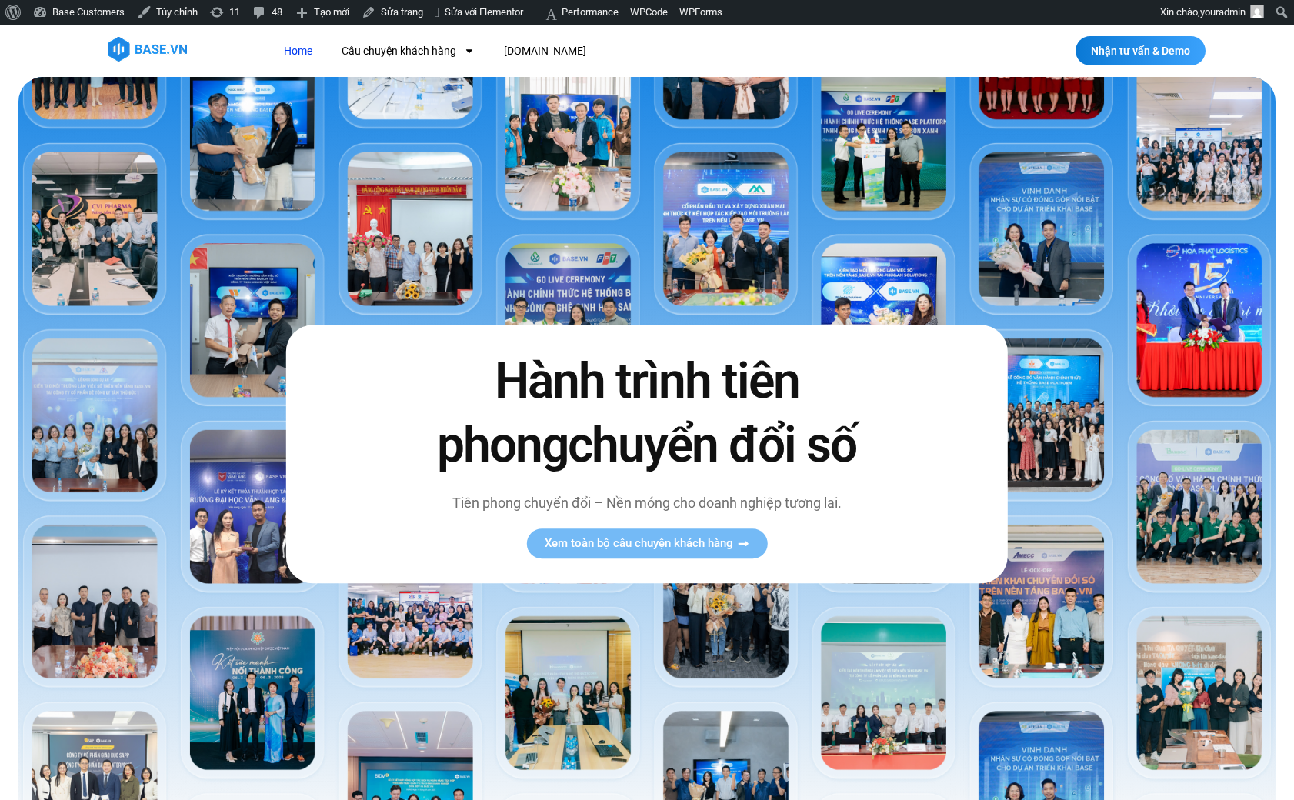
click at [297, 41] on link "Home" at bounding box center [298, 51] width 52 height 28
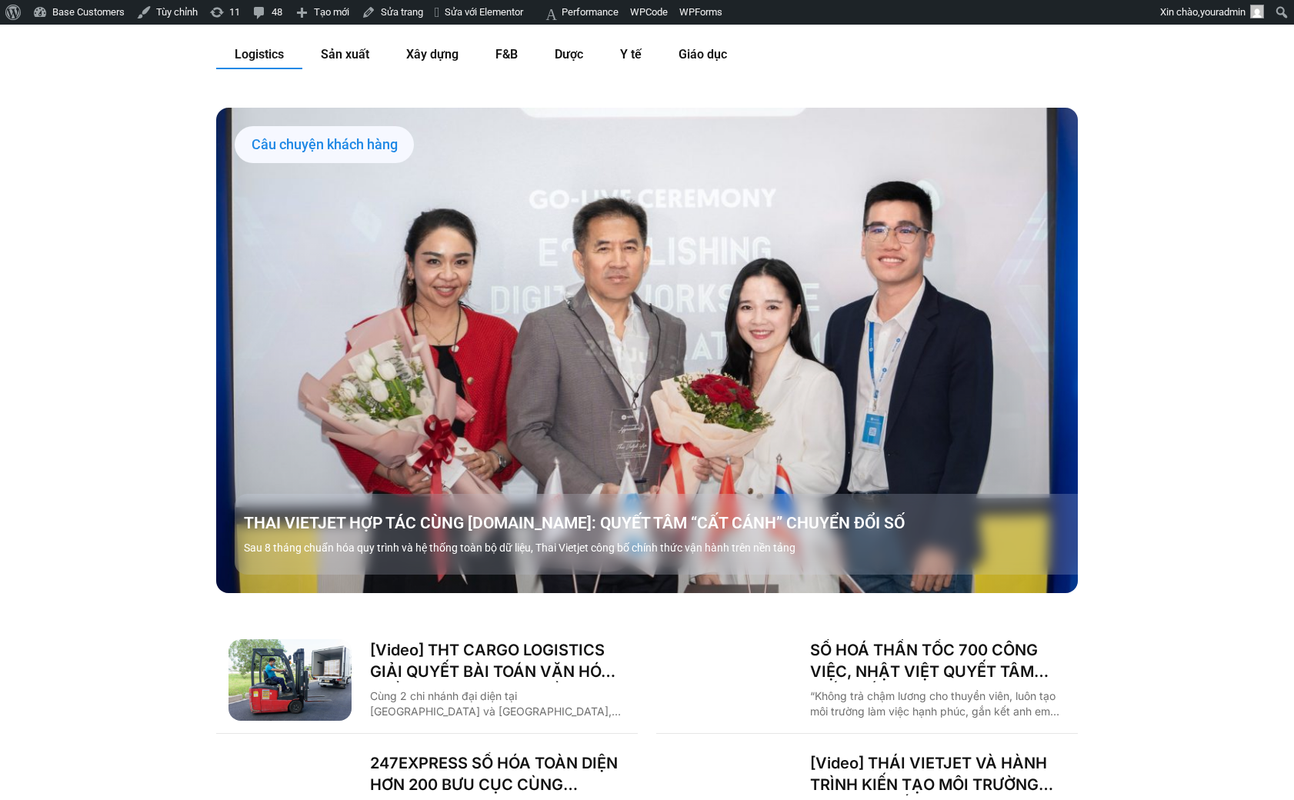
scroll to position [2017, 0]
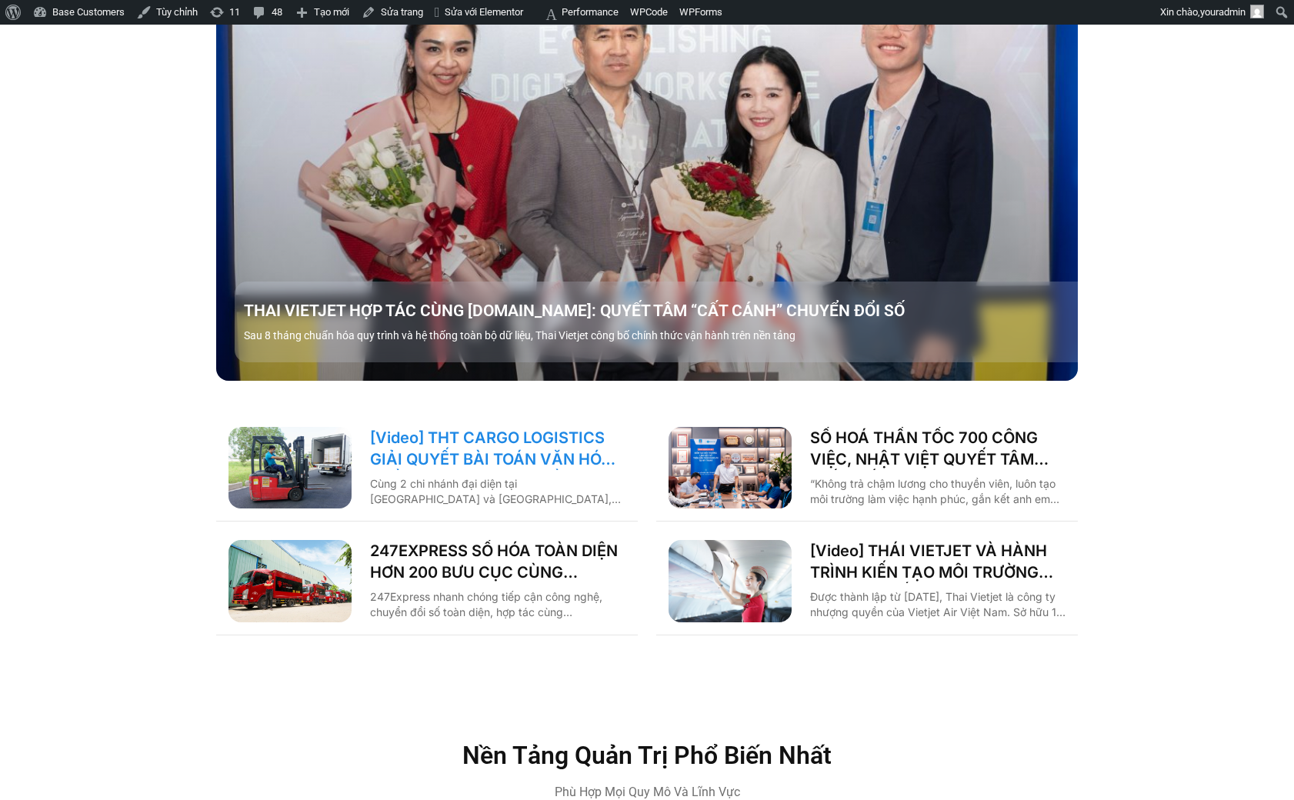
click at [486, 435] on link "[Video] THT CARGO LOGISTICS GIẢI QUYẾT BÀI TOÁN VĂN HÓA NHẰM TĂNG TRƯỞNG BỀN VỮ…" at bounding box center [497, 448] width 255 height 43
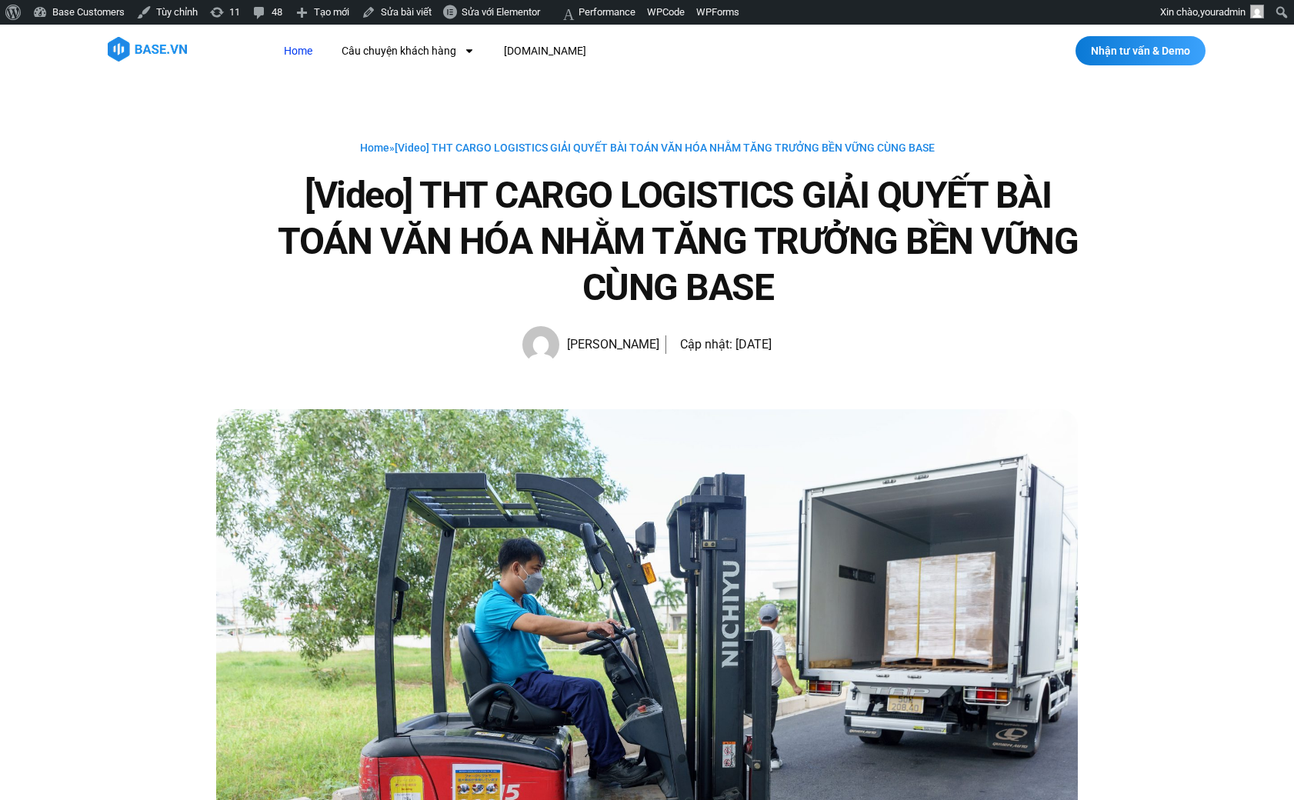
click at [313, 45] on link "Home" at bounding box center [298, 51] width 52 height 28
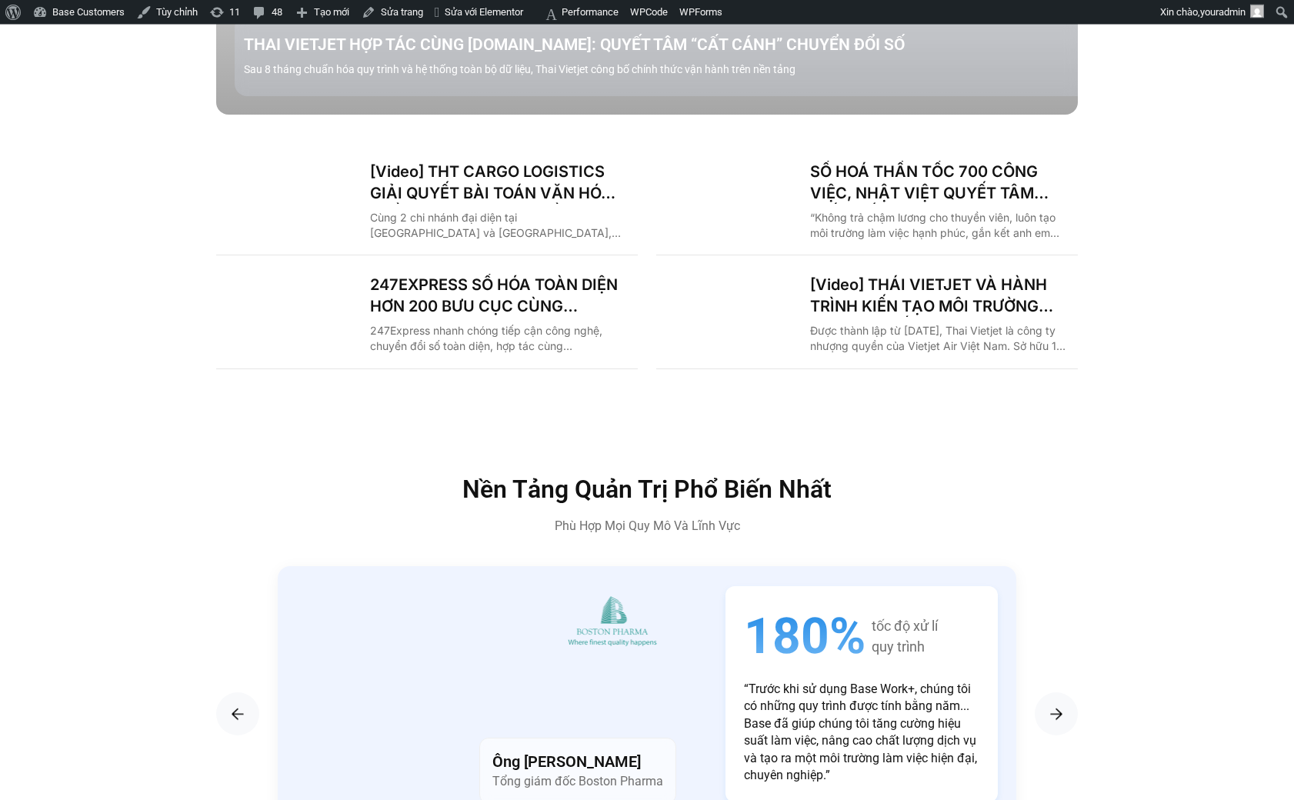
scroll to position [2124, 0]
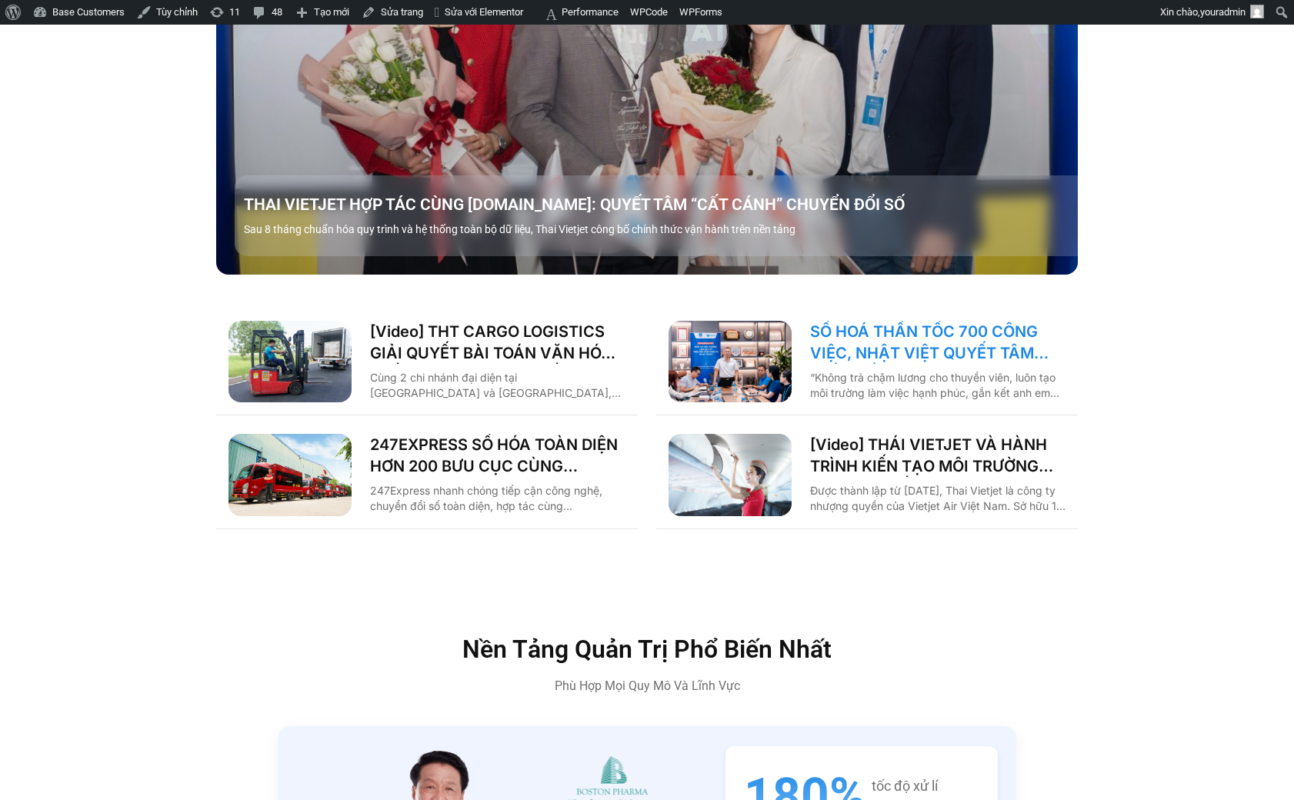
click at [889, 321] on link "SỐ HOÁ THẦN TỐC 700 CÔNG VIỆC, NHẬT VIỆT QUYẾT TÂM “GẮN KẾT TÀU – BỜ”" at bounding box center [937, 342] width 255 height 43
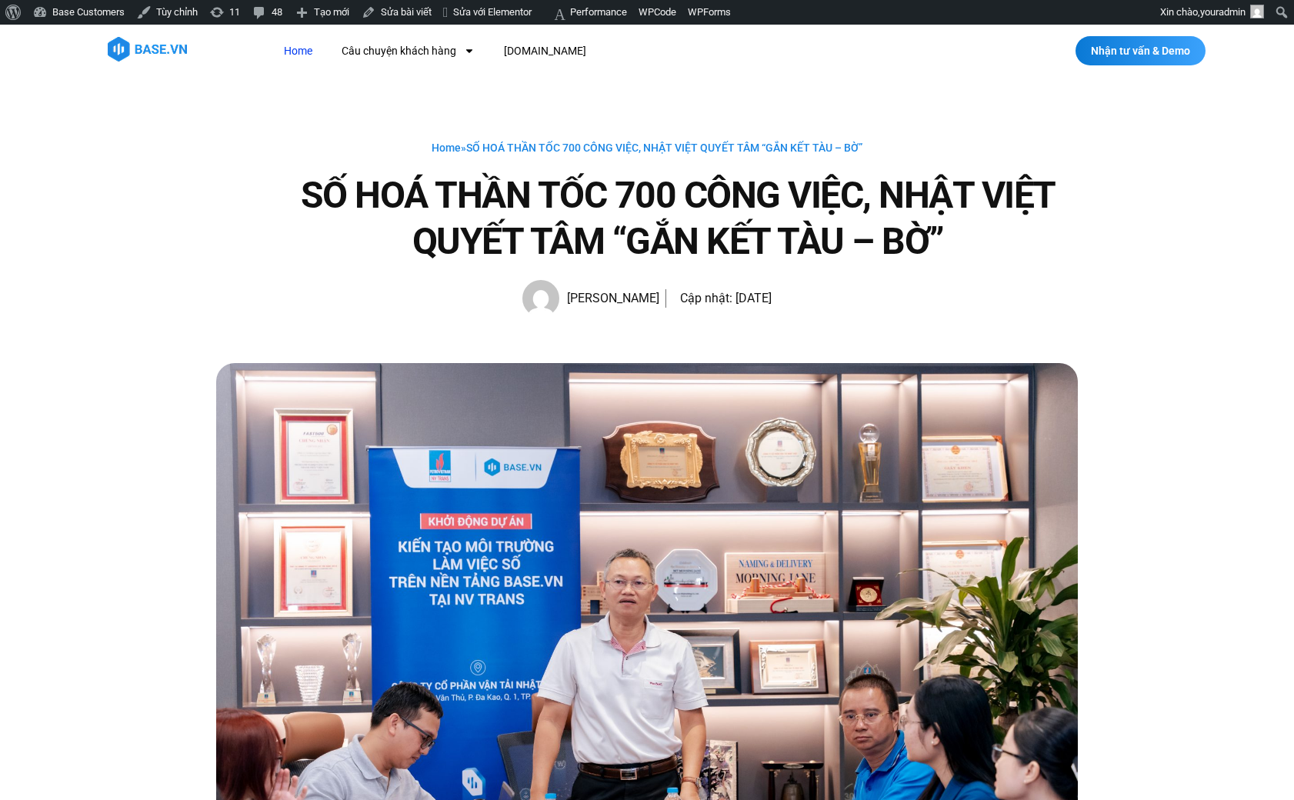
click at [289, 44] on link "Home" at bounding box center [298, 51] width 52 height 28
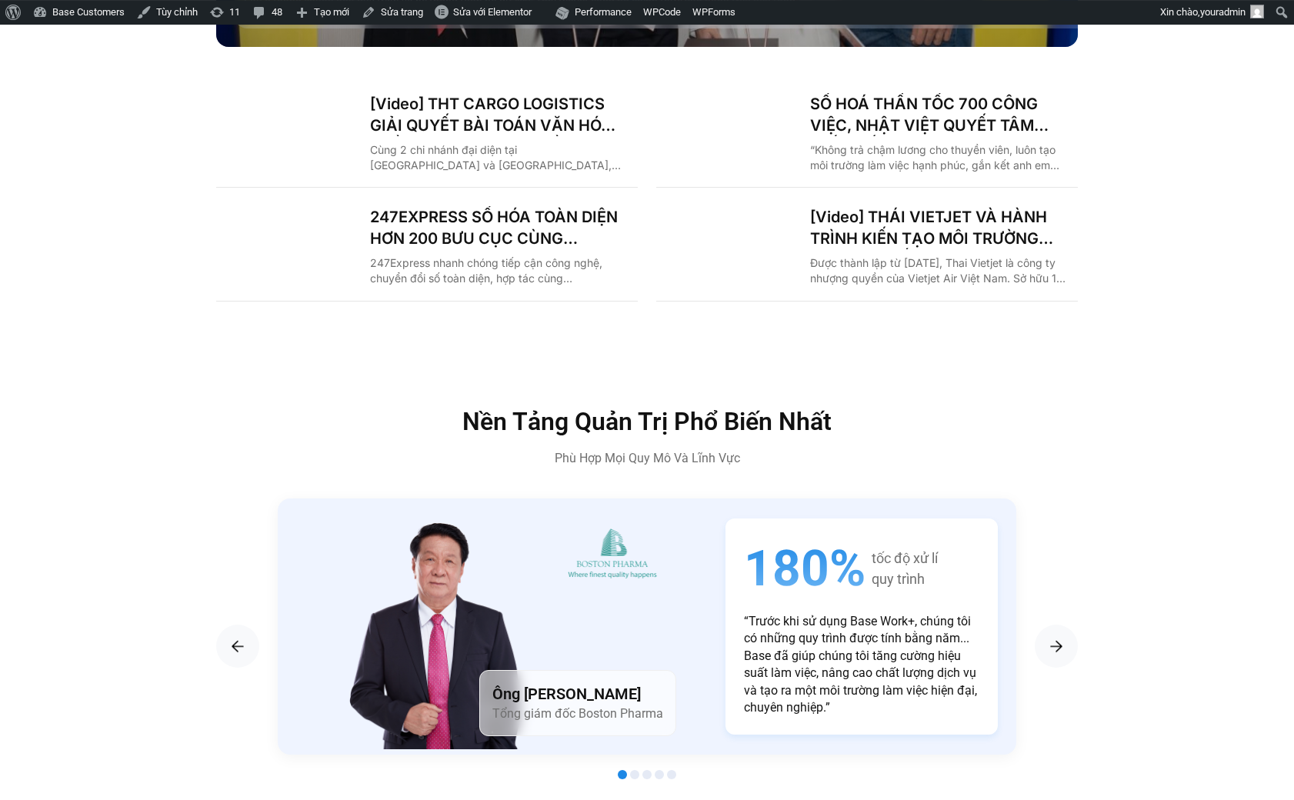
scroll to position [2230, 0]
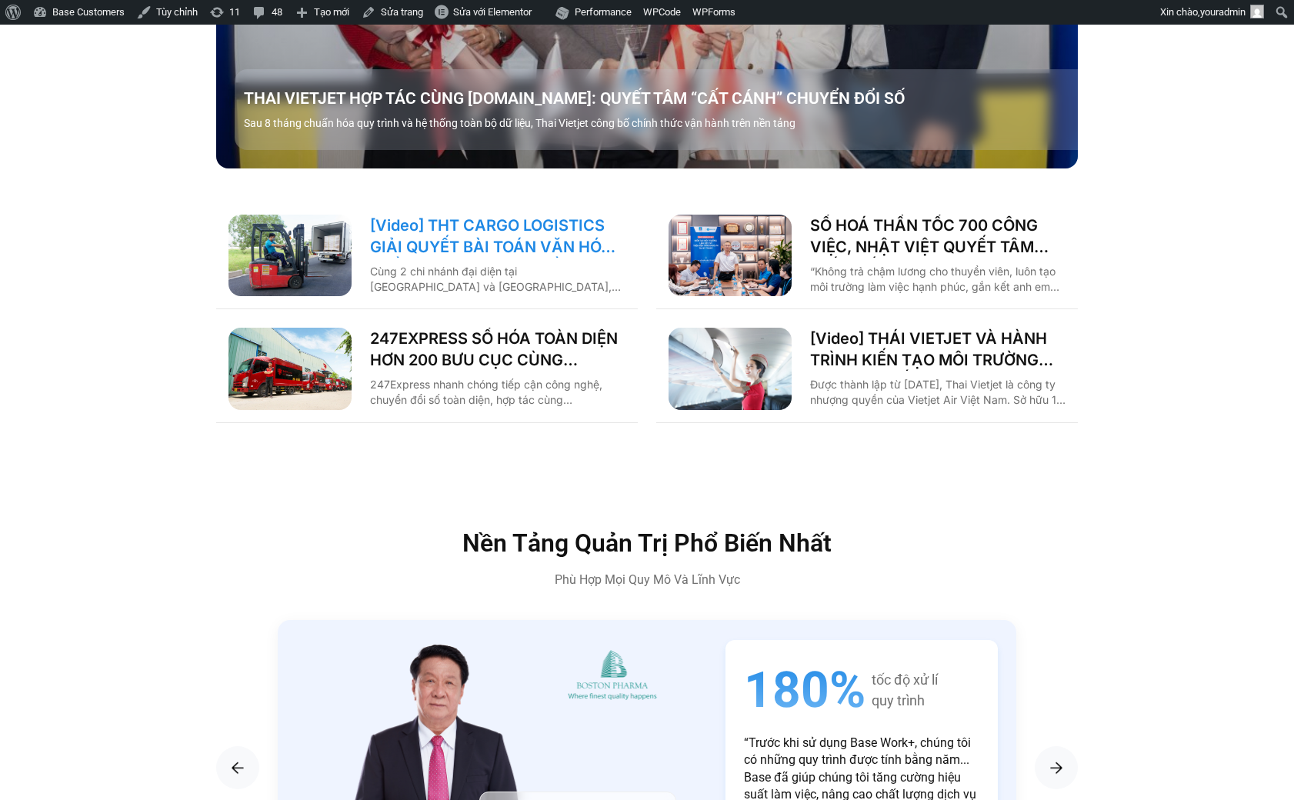
click at [526, 215] on link "[Video] THT CARGO LOGISTICS GIẢI QUYẾT BÀI TOÁN VĂN HÓA NHẰM TĂNG TRƯỞNG BỀN VỮ…" at bounding box center [497, 236] width 255 height 43
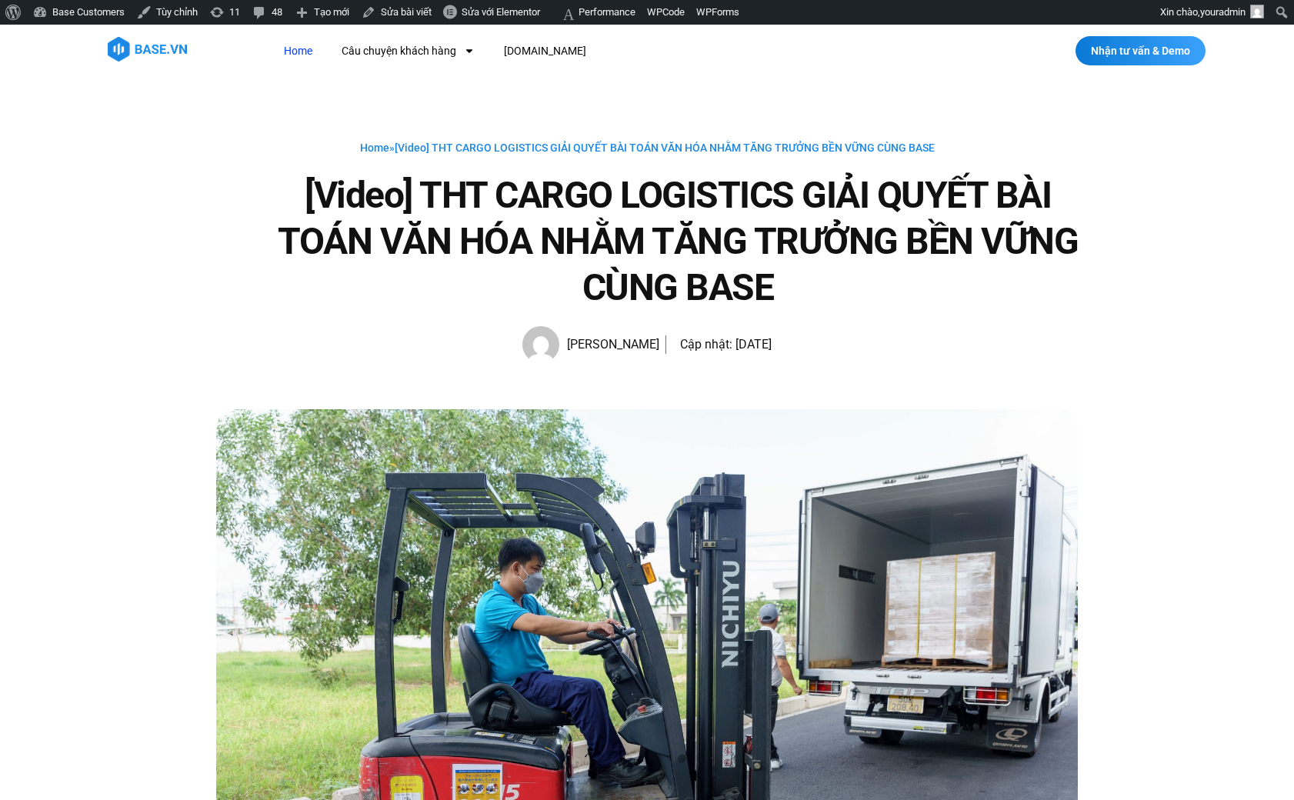
click at [303, 53] on link "Home" at bounding box center [298, 51] width 52 height 28
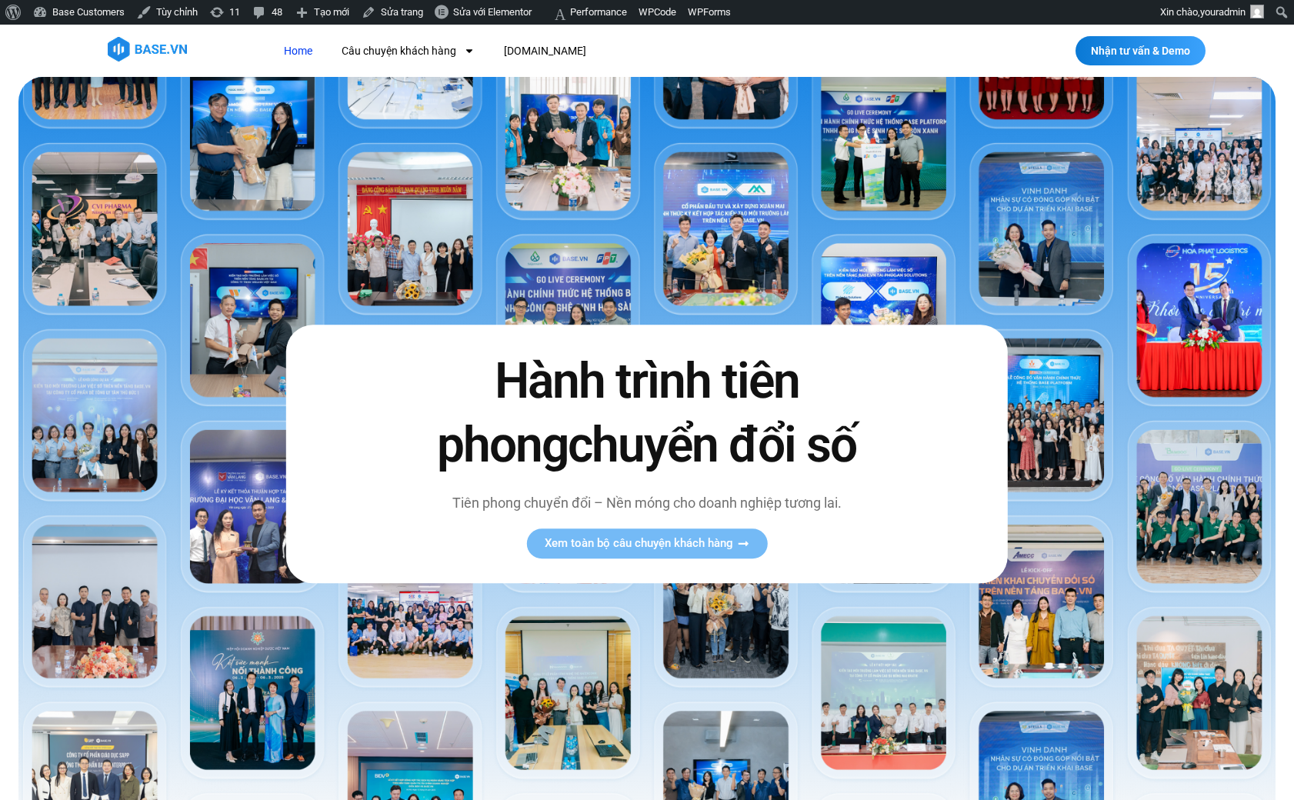
click at [287, 48] on link "Home" at bounding box center [298, 51] width 52 height 28
click at [297, 63] on link "Home" at bounding box center [298, 51] width 52 height 28
click at [280, 53] on link "Home" at bounding box center [298, 51] width 52 height 28
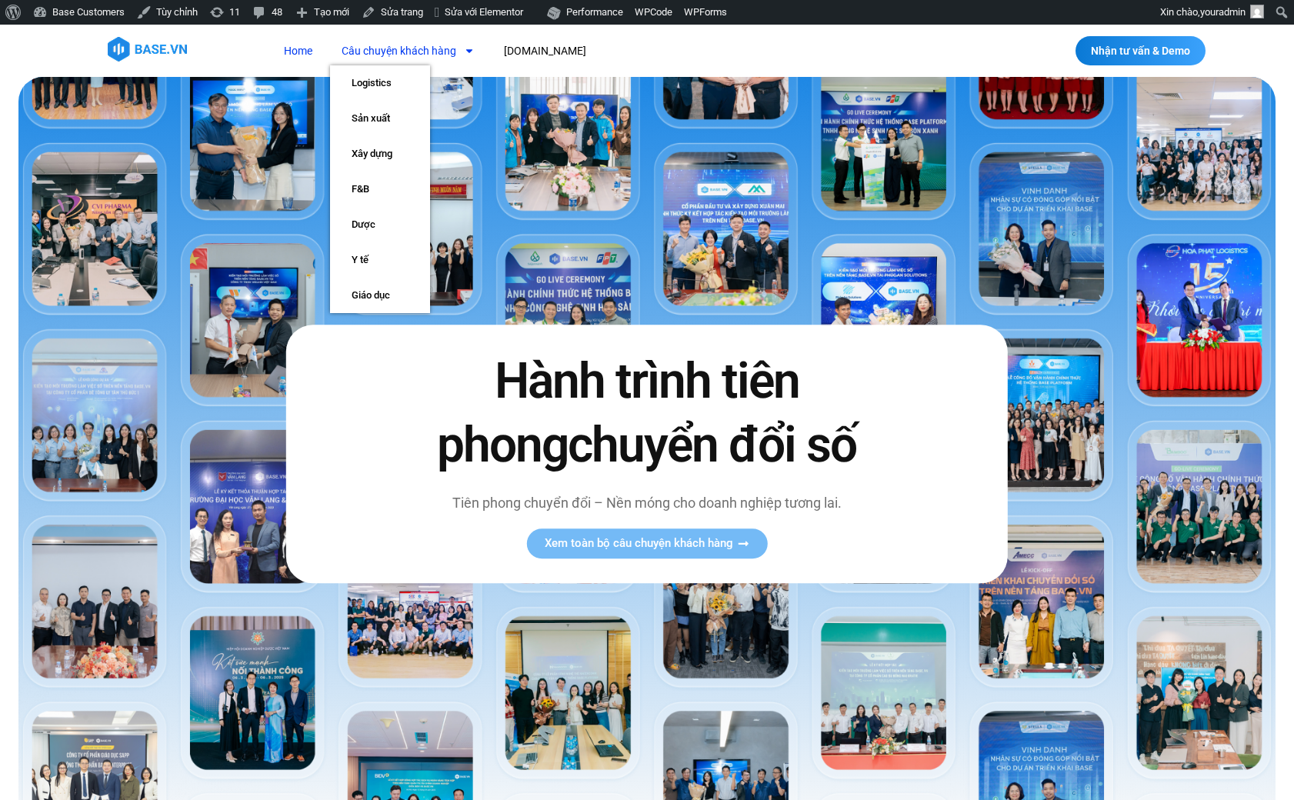
drag, startPoint x: 329, startPoint y: 51, endPoint x: 310, endPoint y: 51, distance: 18.5
click at [324, 51] on ul "Home Câu chuyện khách hàng Logistics Sản xuất Xây dựng F&B Dược Y tế Giáo dục B…" at bounding box center [434, 51] width 325 height 28
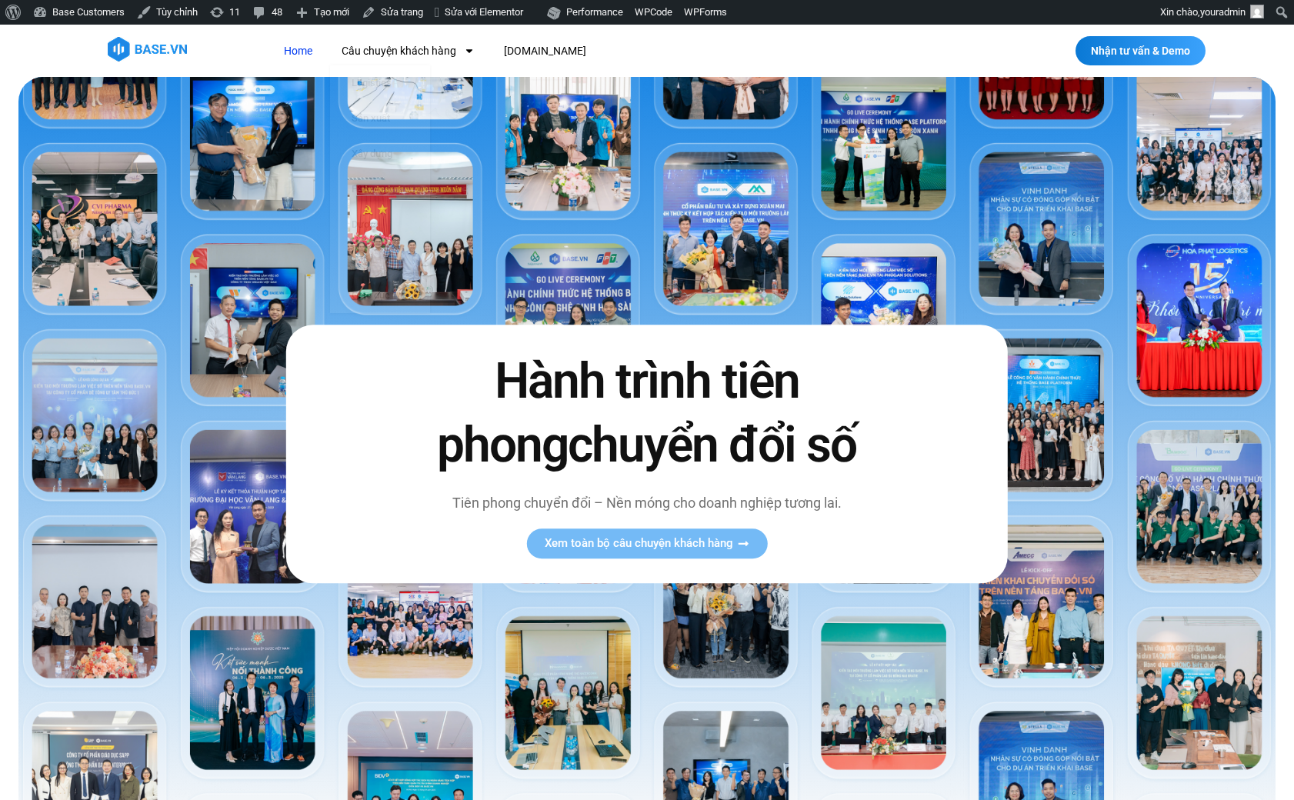
click at [306, 51] on link "Home" at bounding box center [298, 51] width 52 height 28
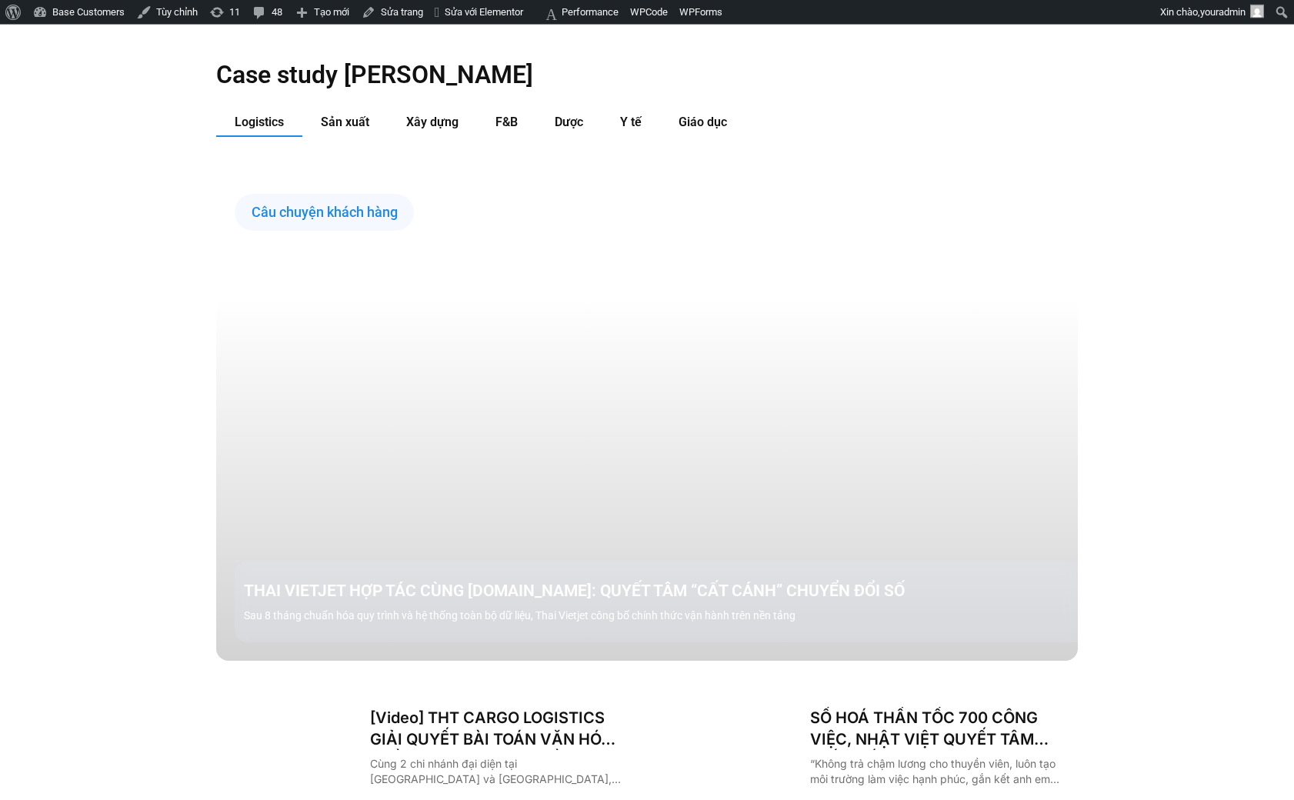
scroll to position [2017, 0]
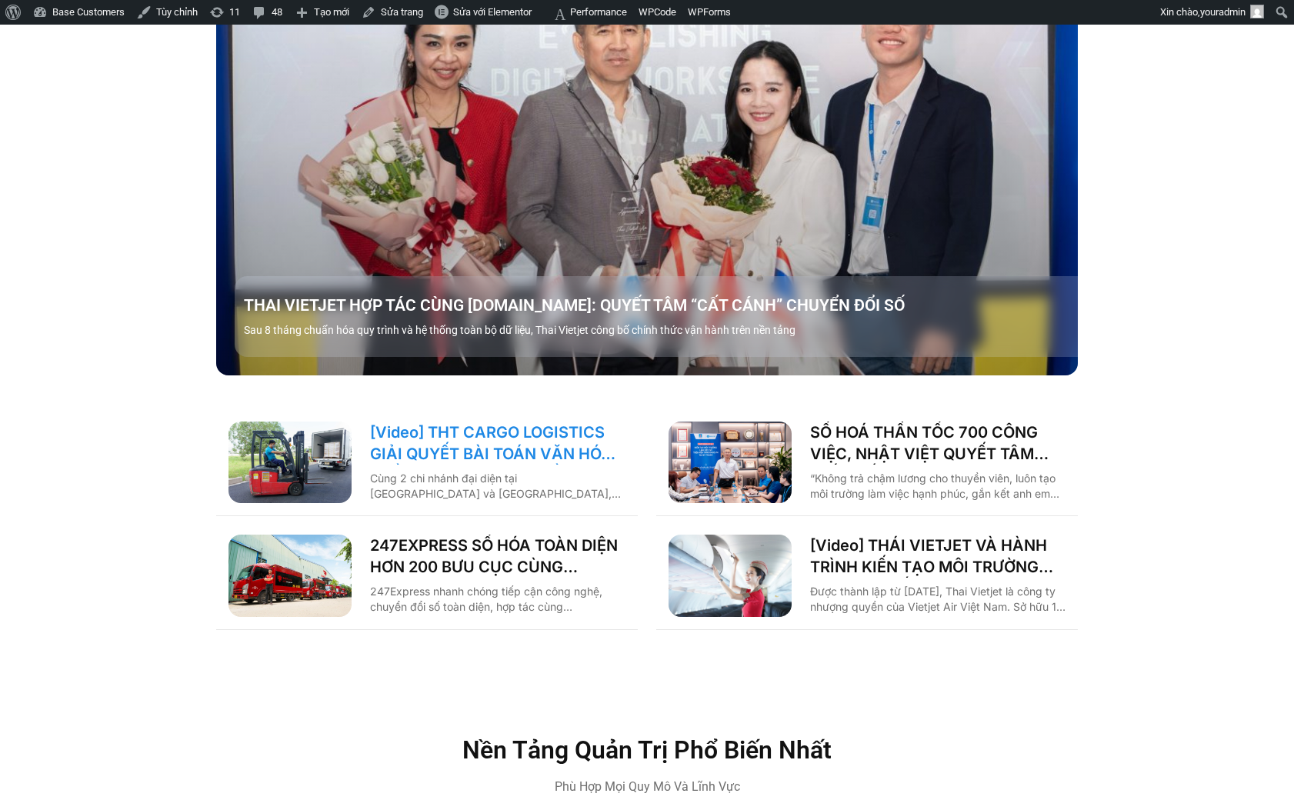
click at [475, 422] on link "[Video] THT CARGO LOGISTICS GIẢI QUYẾT BÀI TOÁN VĂN HÓA NHẰM TĂNG TRƯỞNG BỀN VỮ…" at bounding box center [497, 443] width 255 height 43
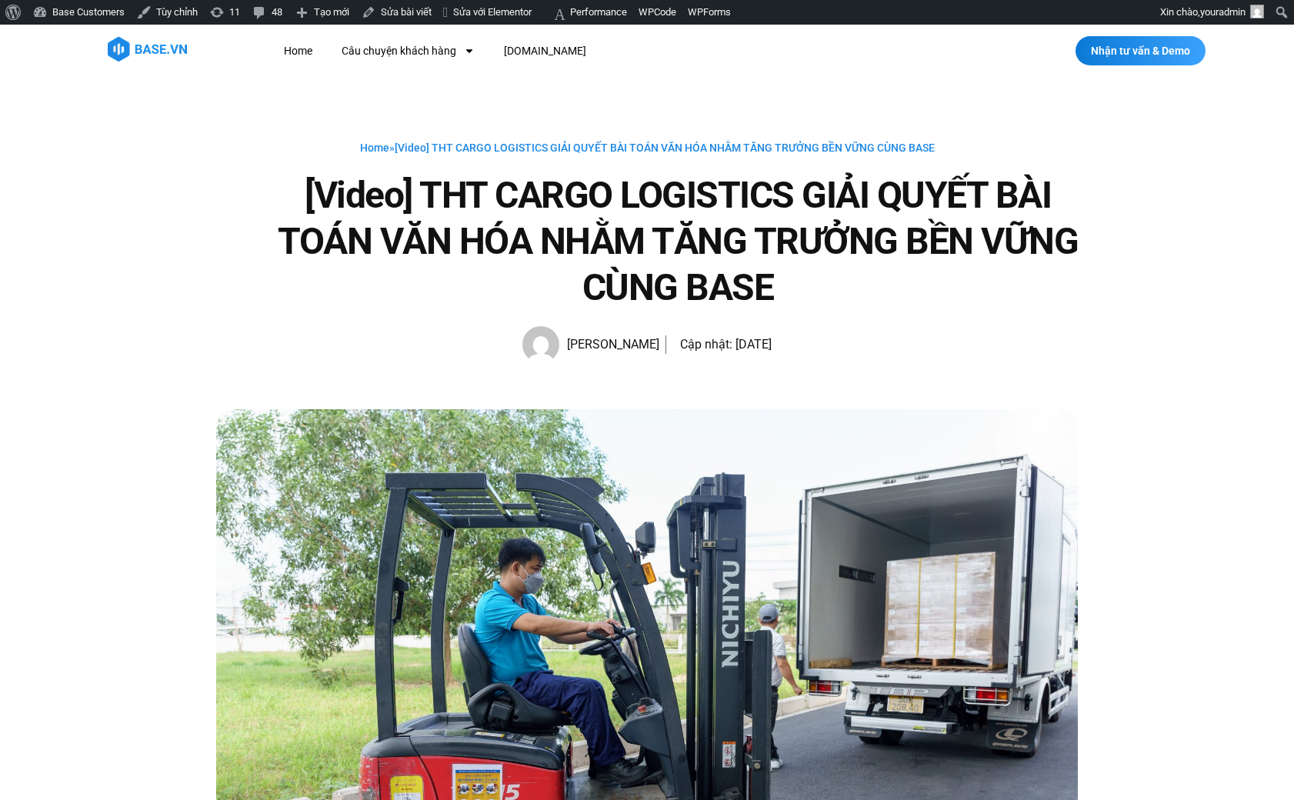
click at [269, 57] on div "Home Câu chuyện khách hàng Logistics Sản xuất Xây dựng F&B Dược Y tế Giáo dục […" at bounding box center [586, 51] width 746 height 28
click at [286, 52] on link "Home" at bounding box center [298, 51] width 52 height 28
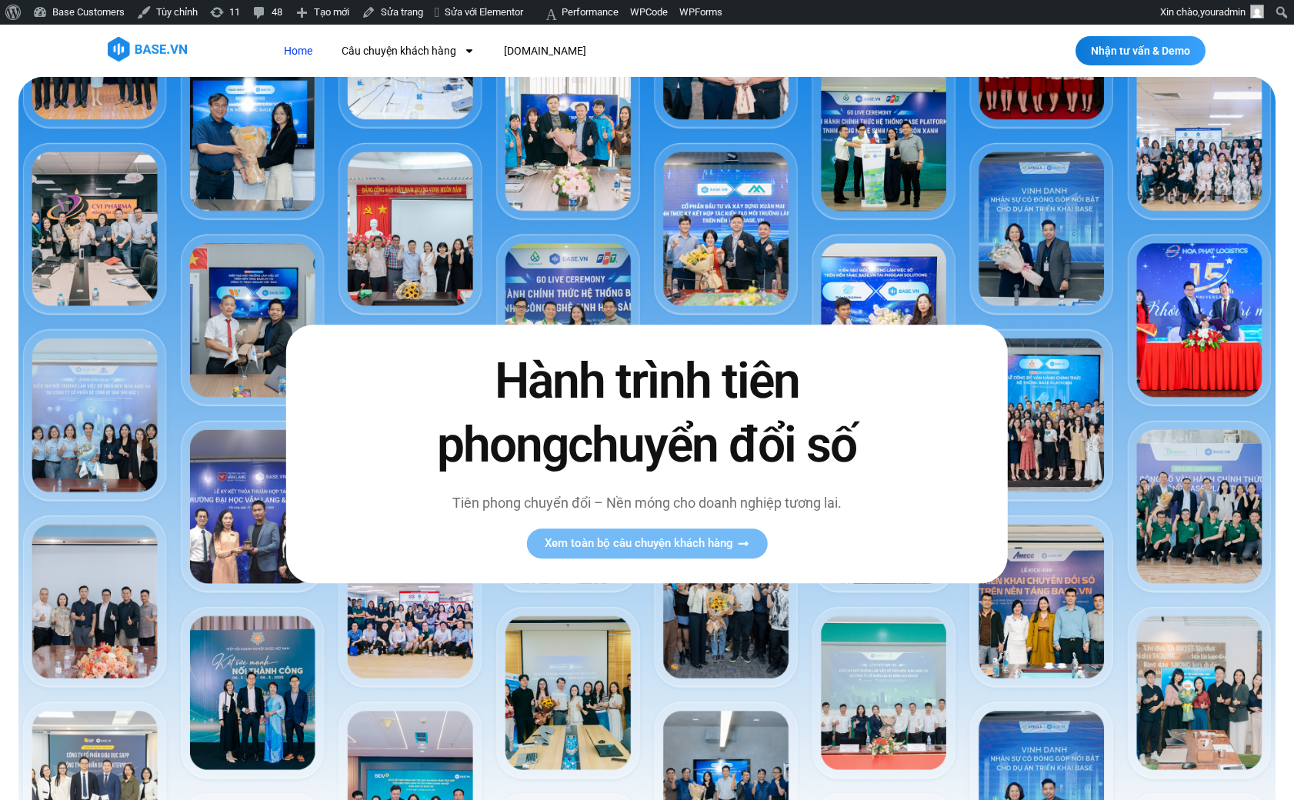
click at [272, 54] on div "Home Câu chuyện khách hàng Logistics Sản xuất Xây dựng F&B Dược Y tế Giáo dục B…" at bounding box center [586, 51] width 746 height 28
click at [285, 48] on link "Home" at bounding box center [298, 51] width 52 height 28
click at [296, 44] on link "Home" at bounding box center [298, 51] width 52 height 28
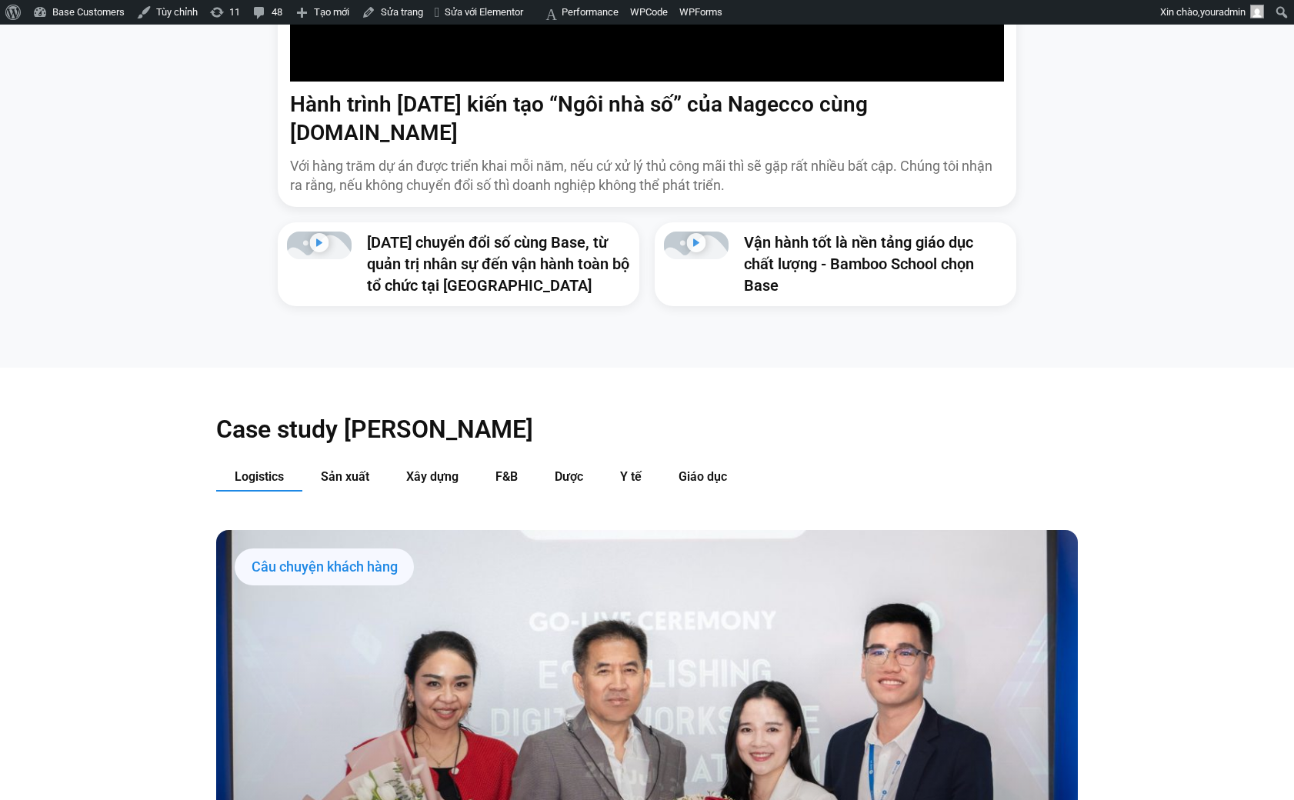
scroll to position [1911, 0]
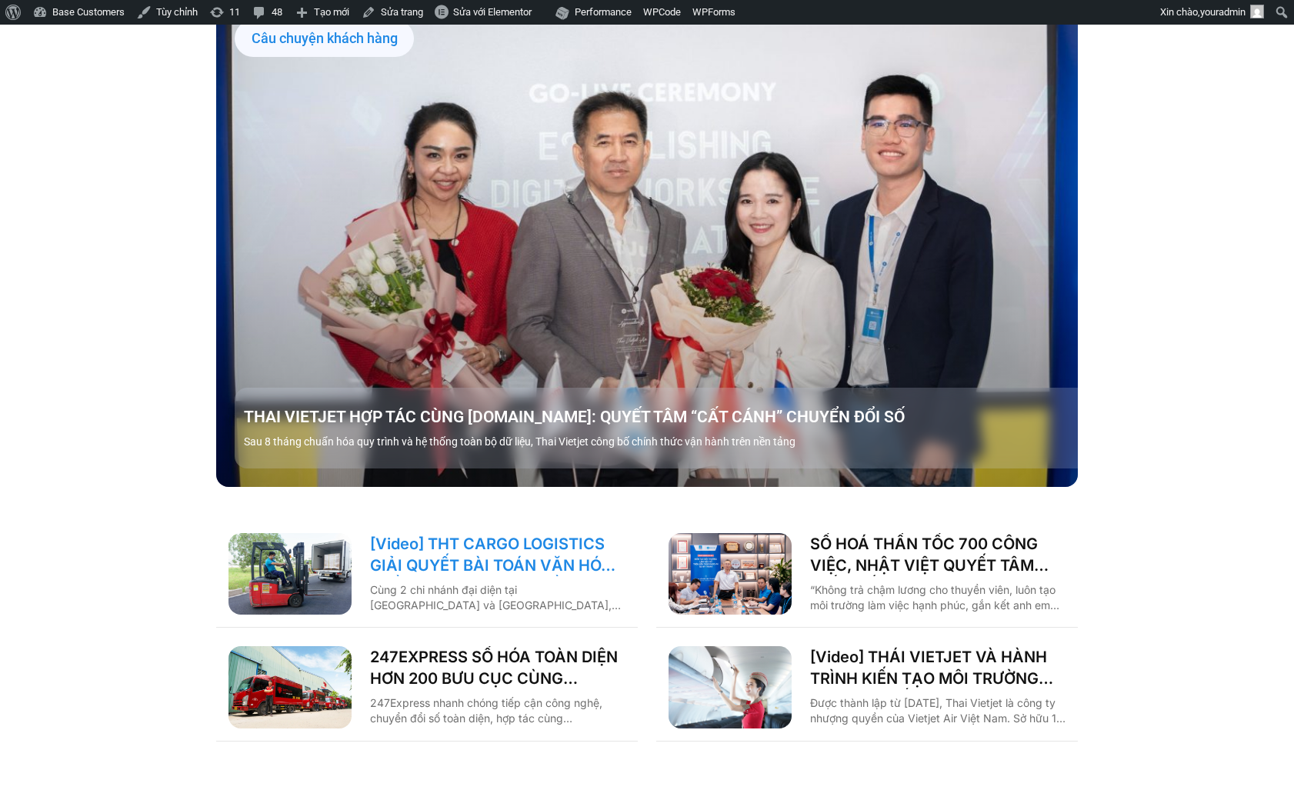
click at [501, 533] on link "[Video] THT CARGO LOGISTICS GIẢI QUYẾT BÀI TOÁN VĂN HÓA NHẰM TĂNG TRƯỞNG BỀN VỮ…" at bounding box center [497, 554] width 255 height 43
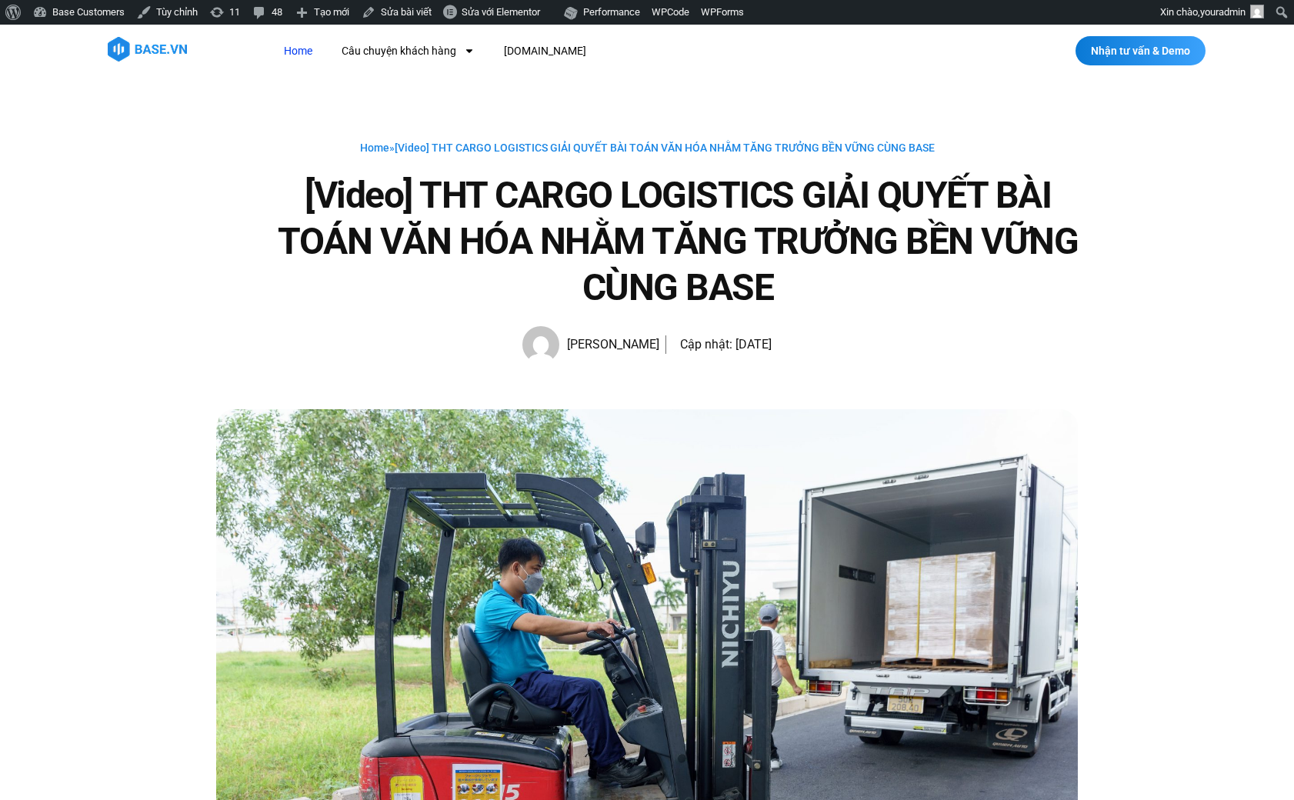
click at [287, 46] on link "Home" at bounding box center [298, 51] width 52 height 28
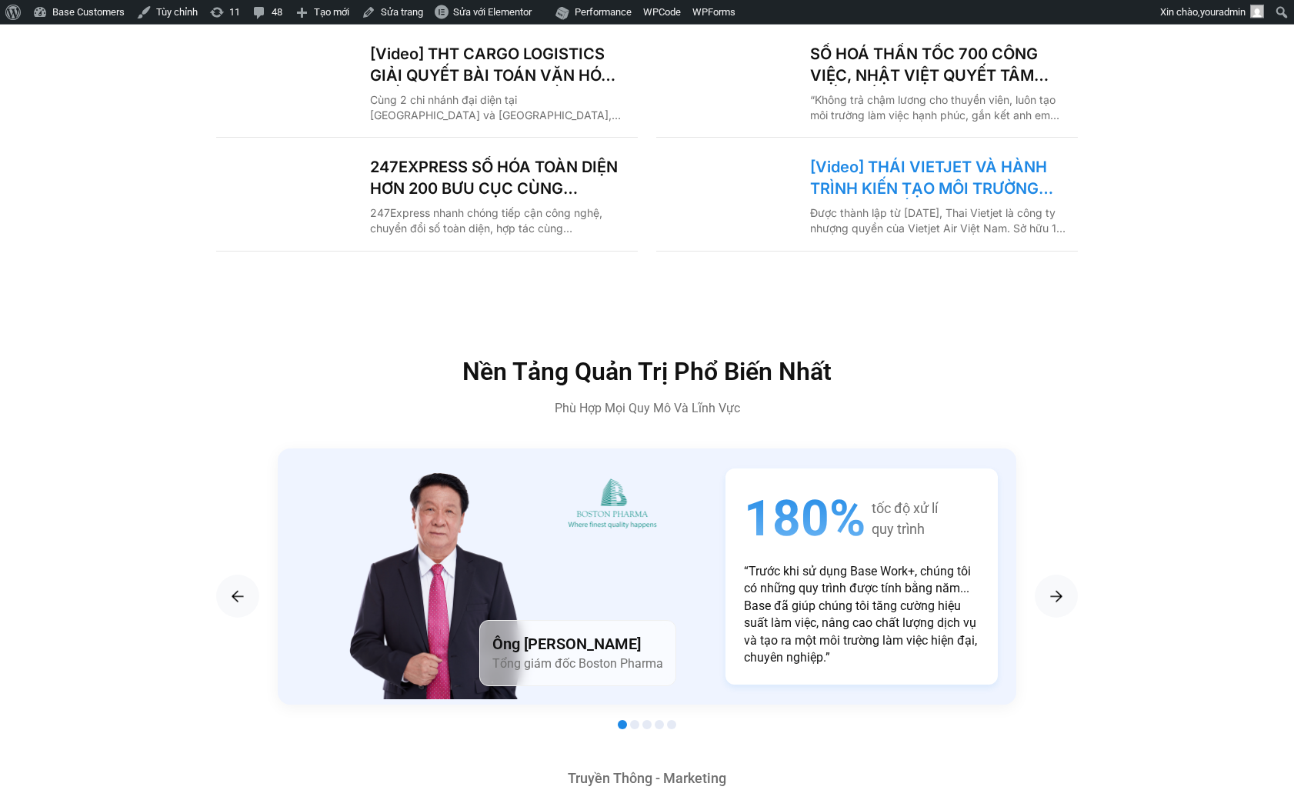
scroll to position [2230, 0]
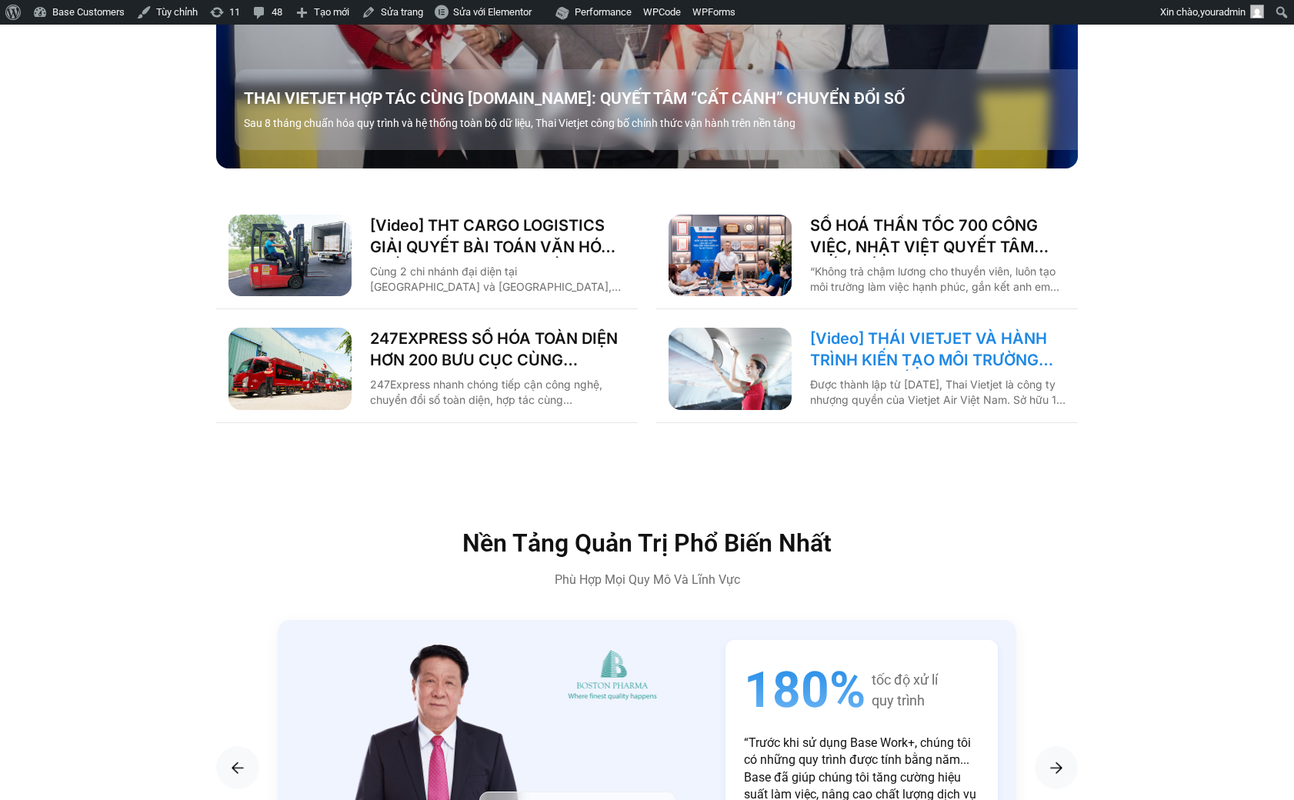
click at [963, 328] on link "[Video] THÁI VIETJET VÀ HÀNH TRÌNH KIẾN TẠO MÔI TRƯỜNG LÀM VIỆC SỐ CÙNG [DOMAIN…" at bounding box center [937, 349] width 255 height 43
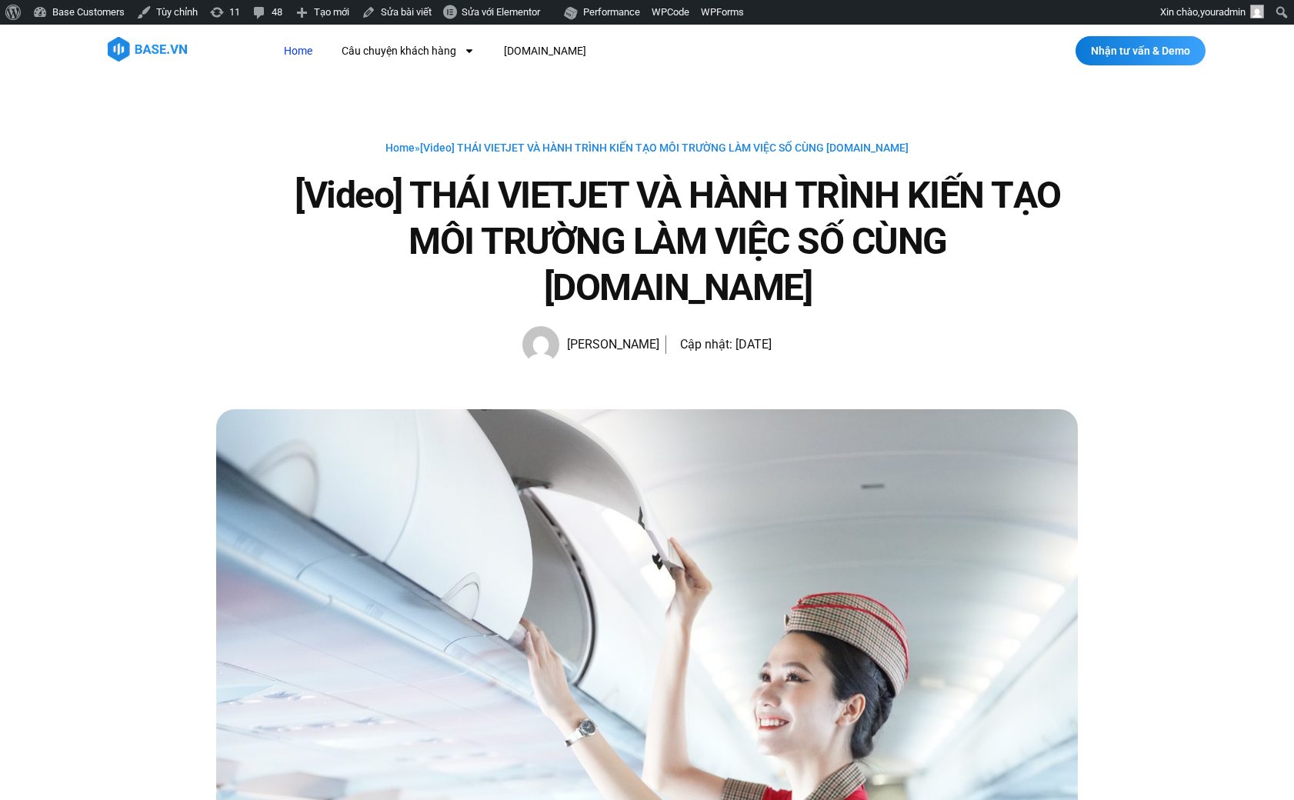
click at [305, 49] on link "Home" at bounding box center [298, 51] width 52 height 28
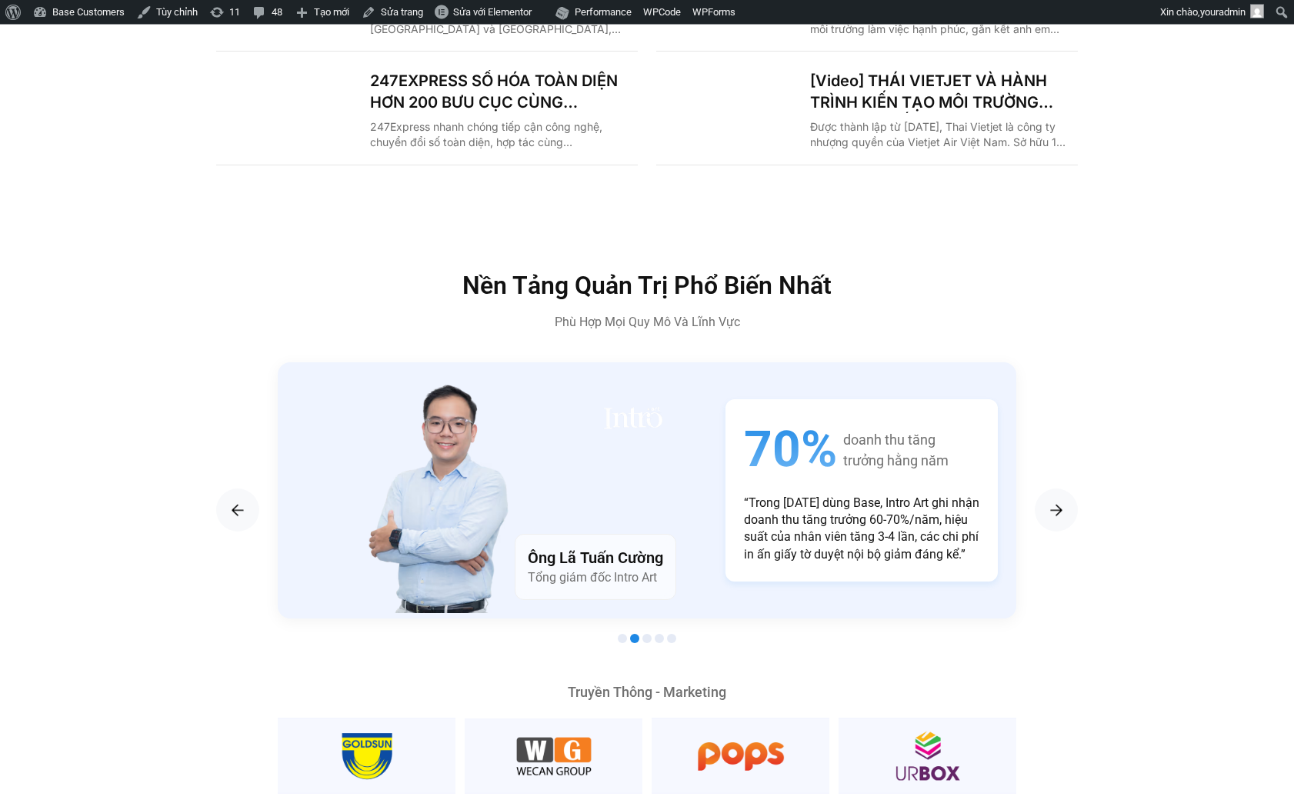
scroll to position [2442, 0]
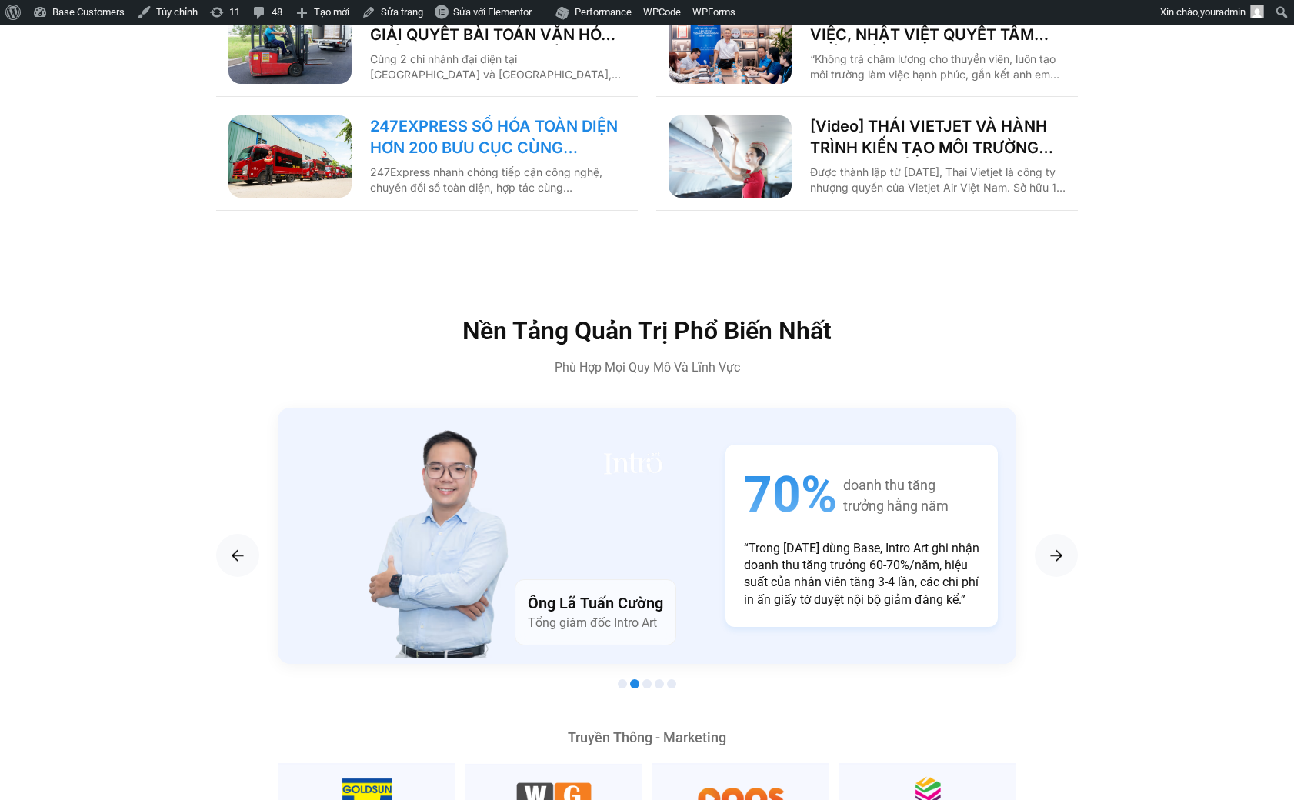
click at [435, 115] on link "247EXPRESS SỐ HÓA TOÀN DIỆN HƠN 200 BƯU CỤC CÙNG [DOMAIN_NAME]" at bounding box center [497, 136] width 255 height 43
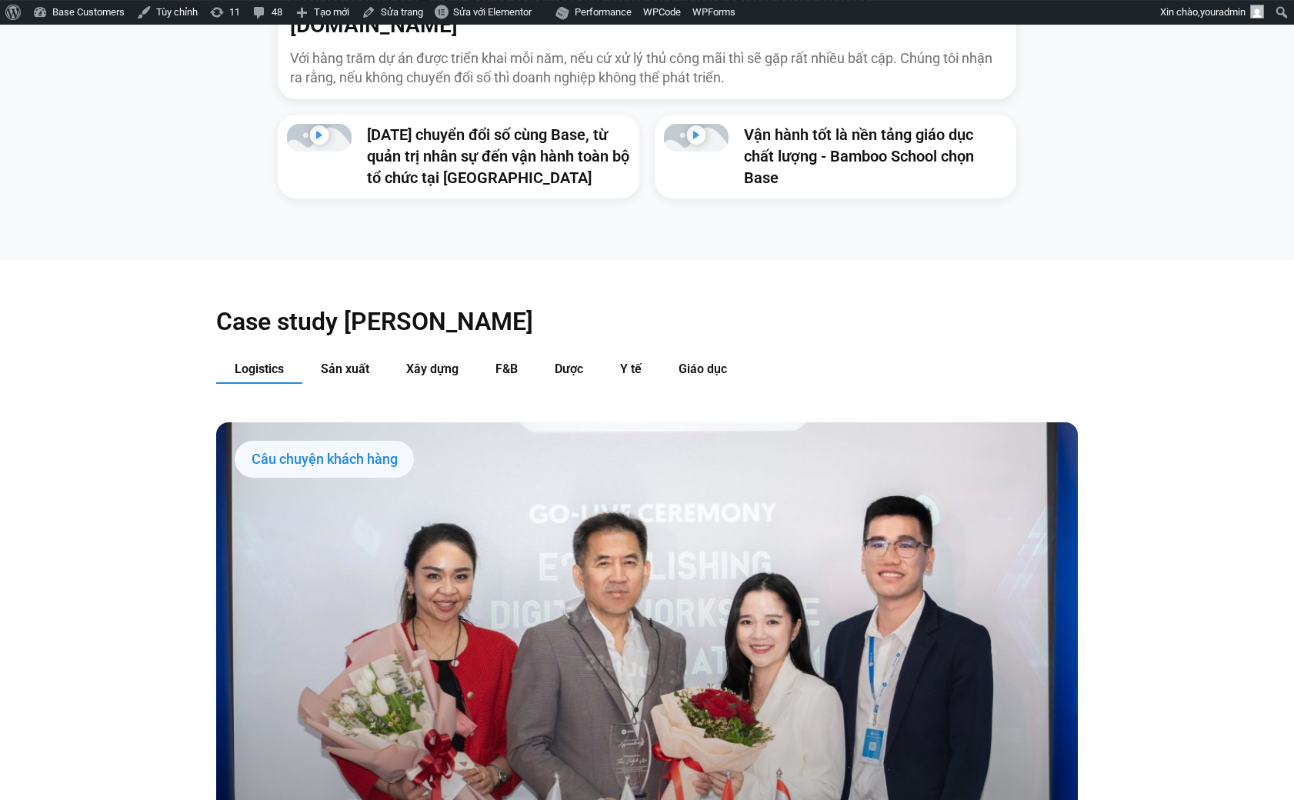
scroll to position [1487, 0]
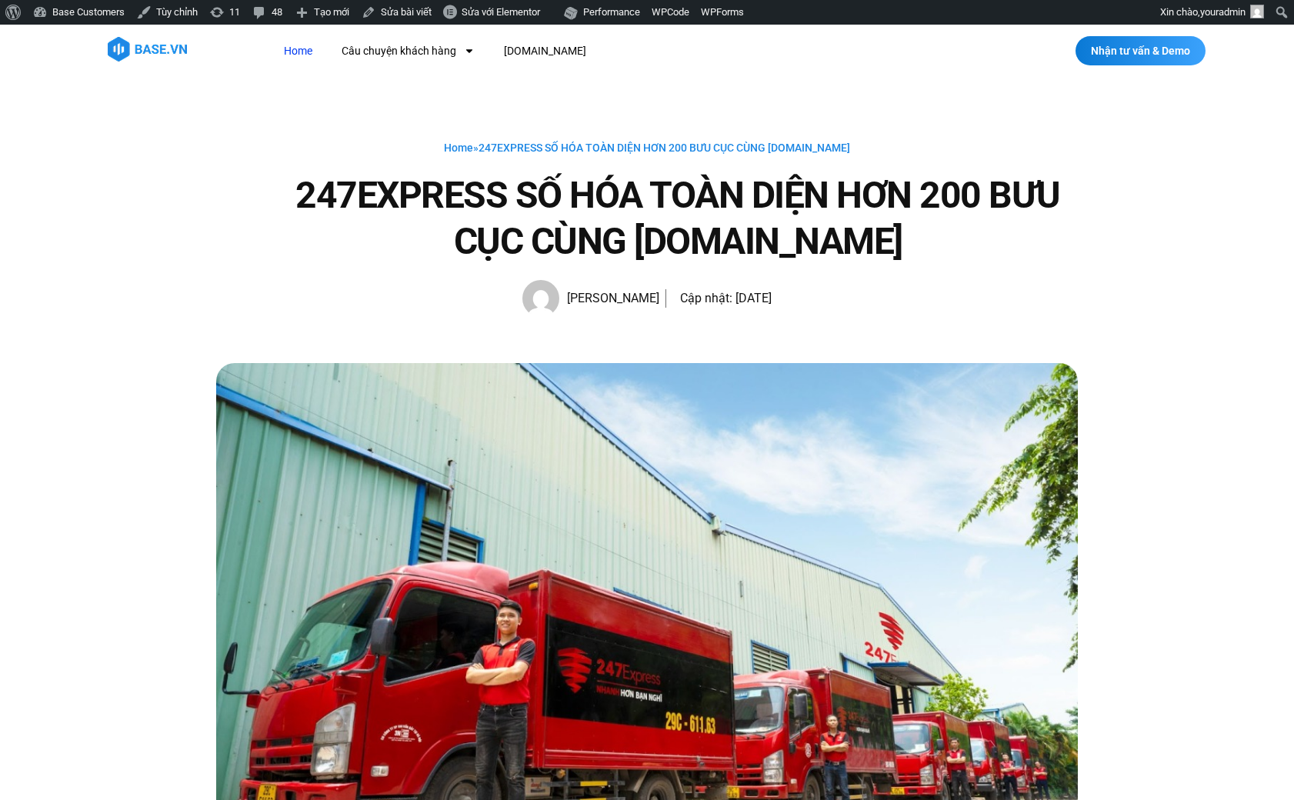
click at [309, 55] on link "Home" at bounding box center [298, 51] width 52 height 28
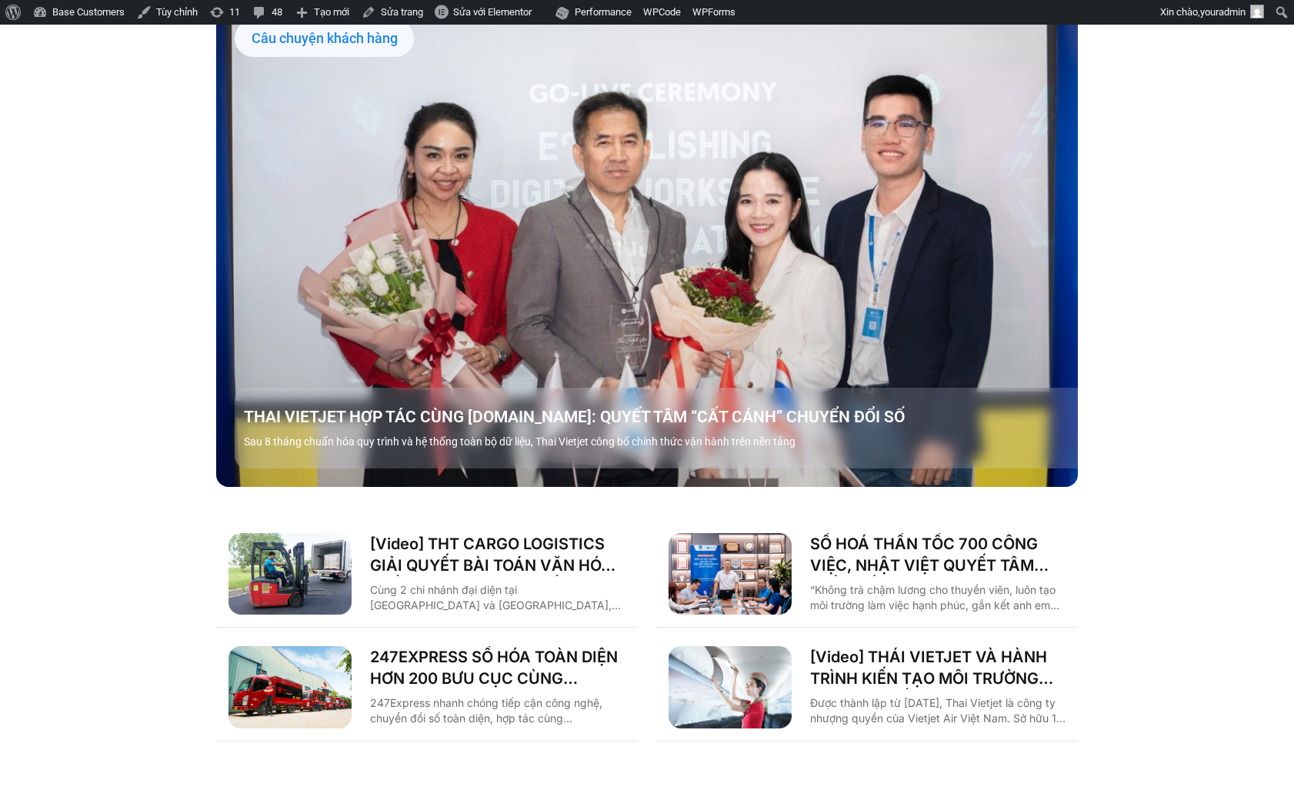
scroll to position [2230, 0]
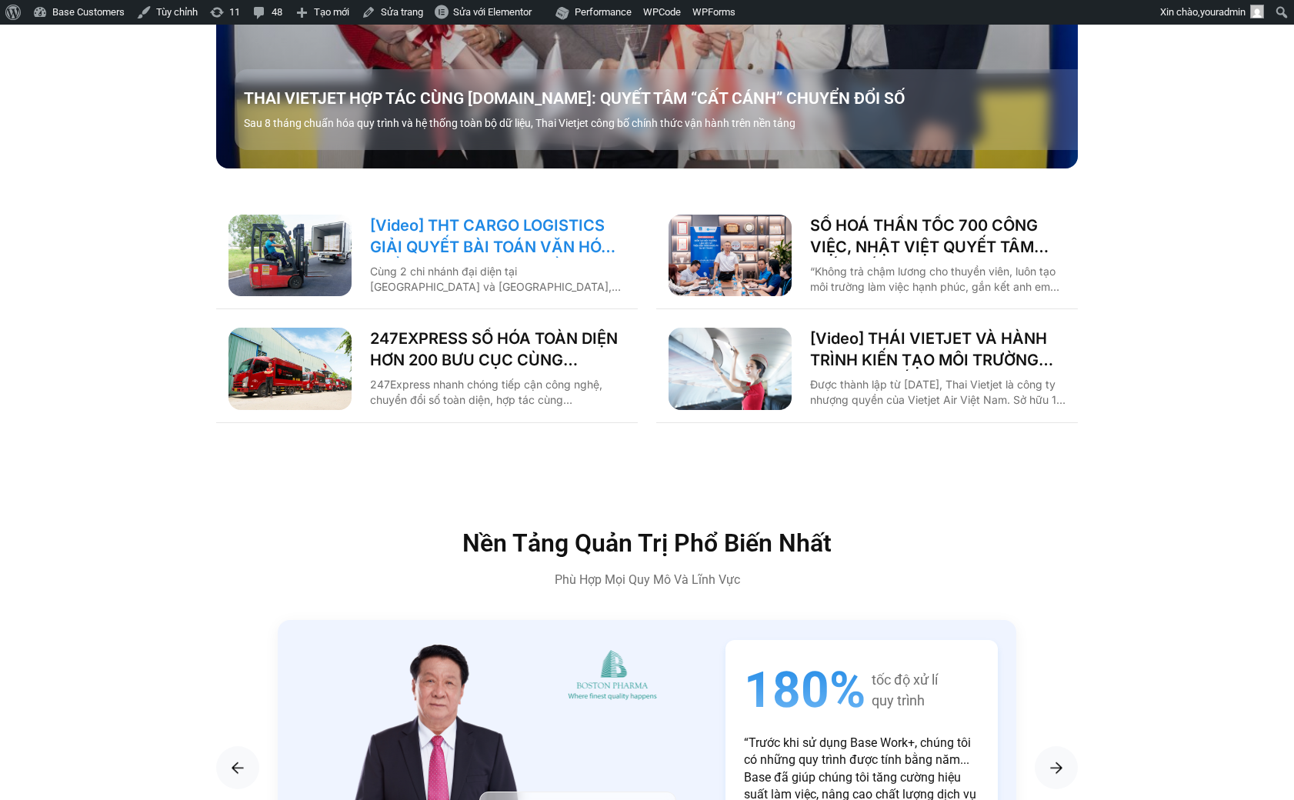
click at [507, 215] on link "[Video] THT CARGO LOGISTICS GIẢI QUYẾT BÀI TOÁN VĂN HÓA NHẰM TĂNG TRƯỞNG BỀN VỮ…" at bounding box center [497, 236] width 255 height 43
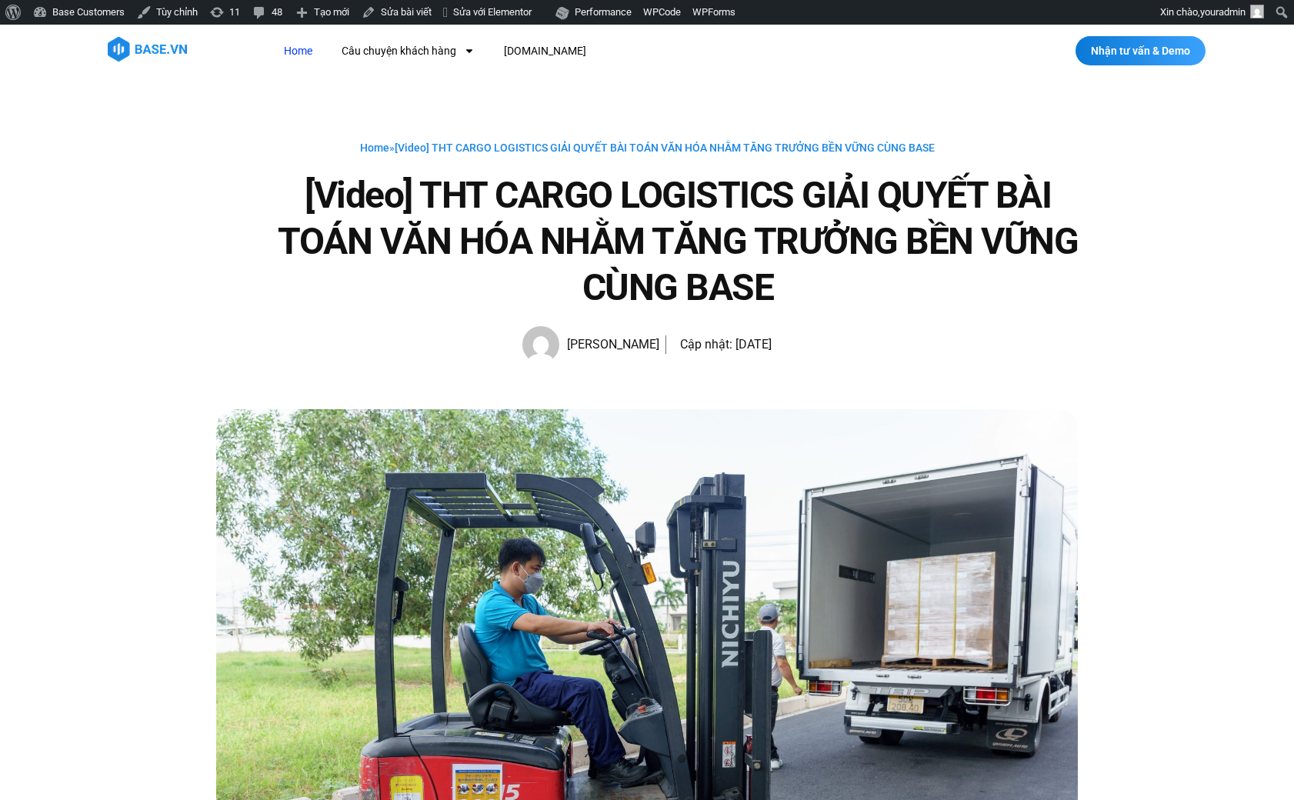
click at [294, 46] on link "Home" at bounding box center [298, 51] width 52 height 28
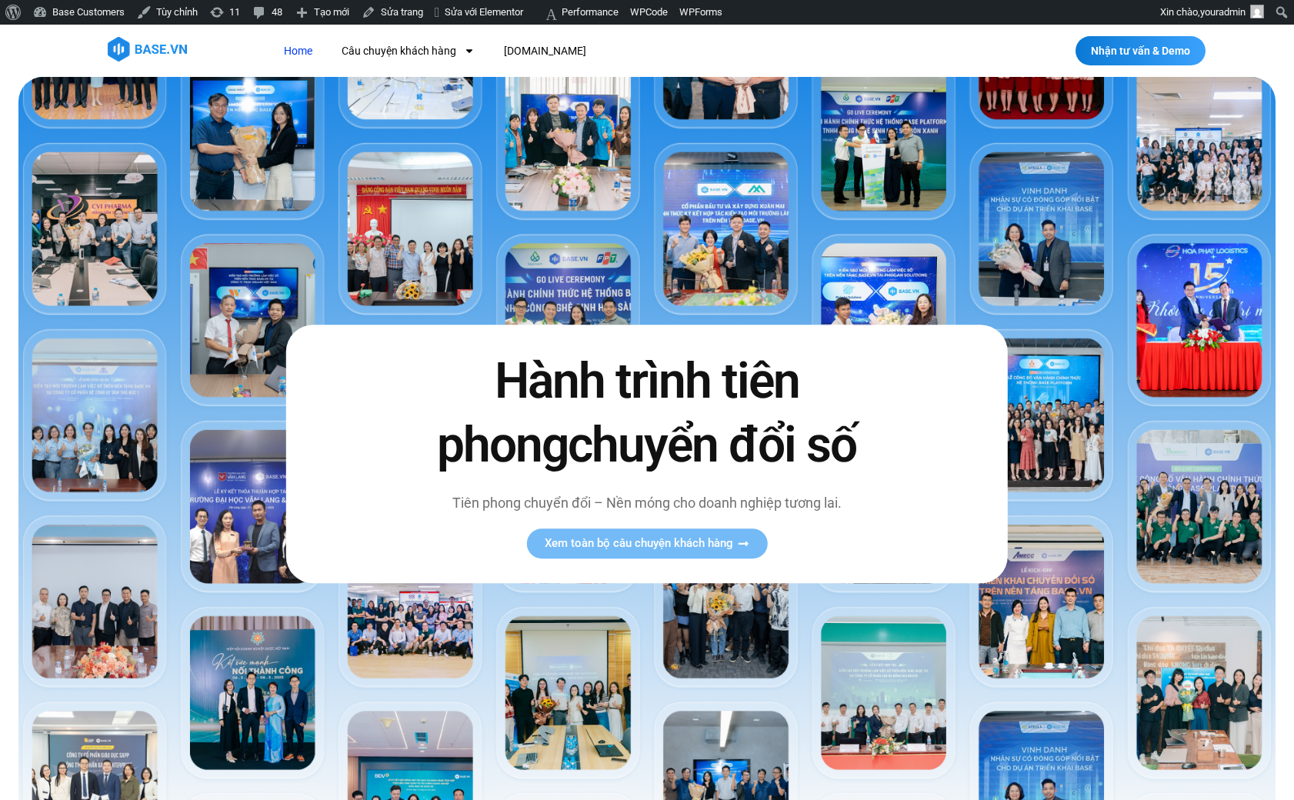
click at [1026, 267] on img at bounding box center [646, 446] width 1257 height 739
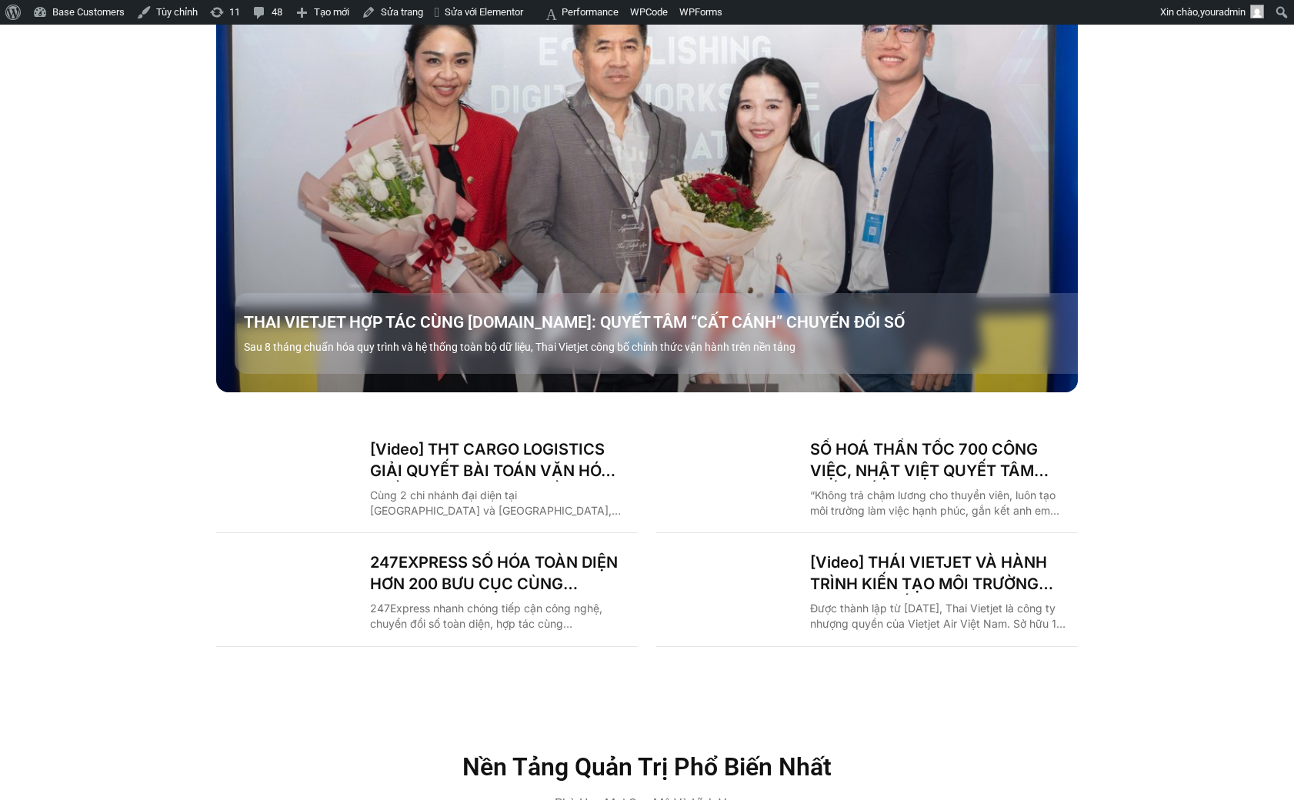
scroll to position [2336, 0]
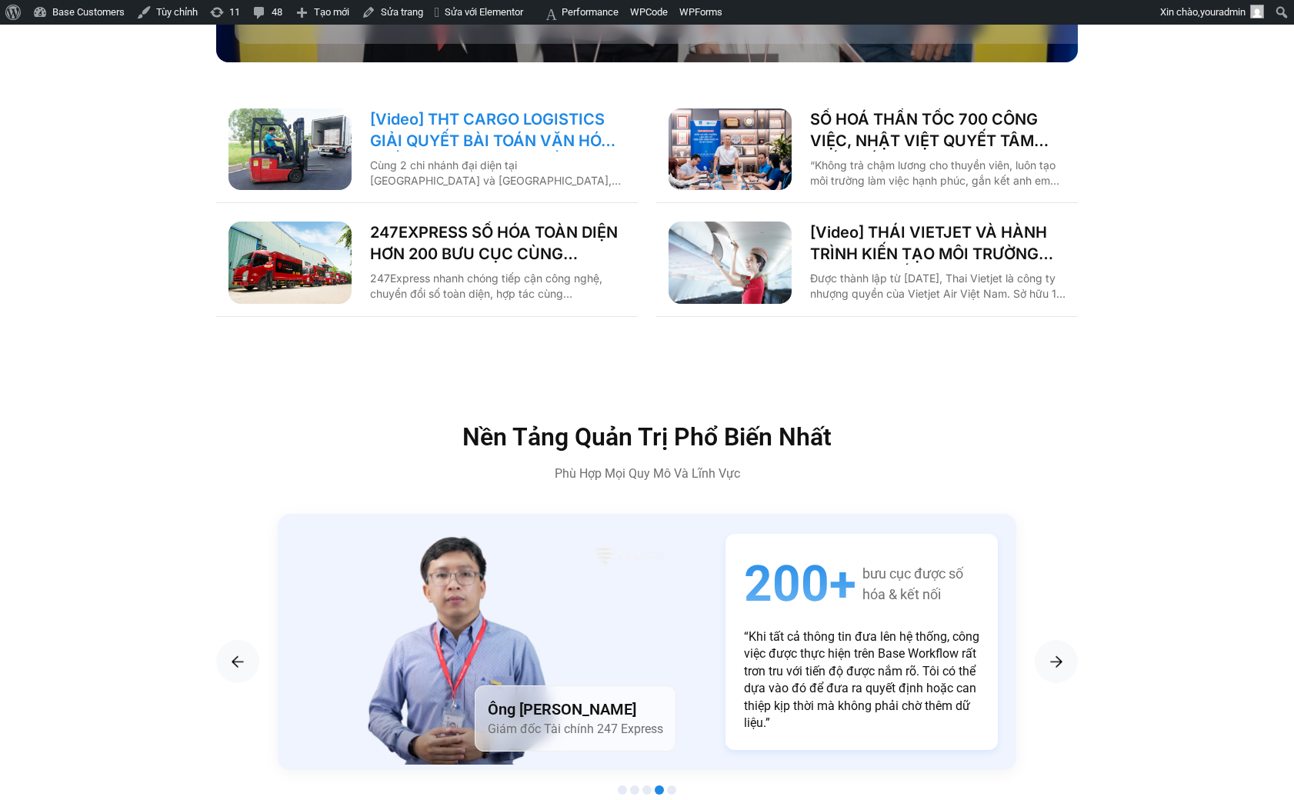
click at [482, 108] on link "[Video] THT CARGO LOGISTICS GIẢI QUYẾT BÀI TOÁN VĂN HÓA NHẰM TĂNG TRƯỞNG BỀN VỮ…" at bounding box center [497, 129] width 255 height 43
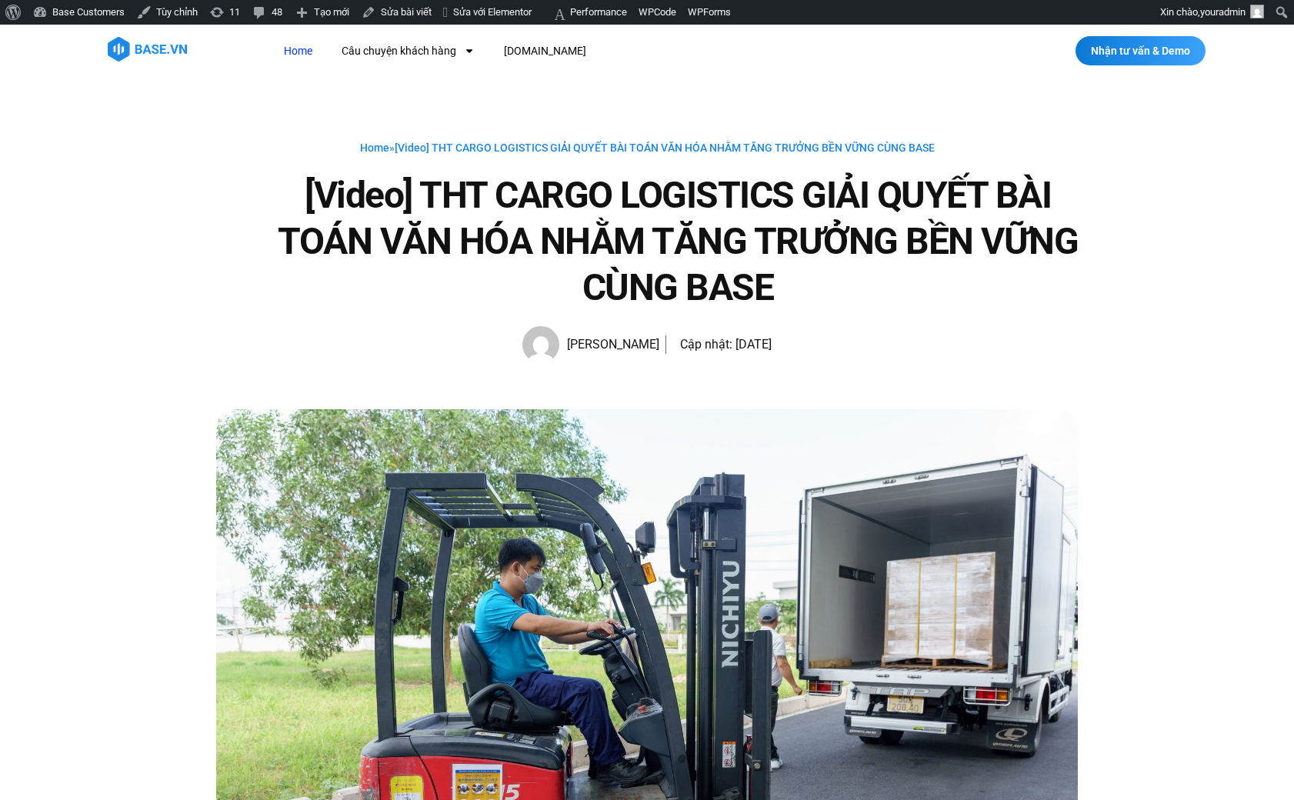
click at [297, 57] on link "Home" at bounding box center [298, 51] width 52 height 28
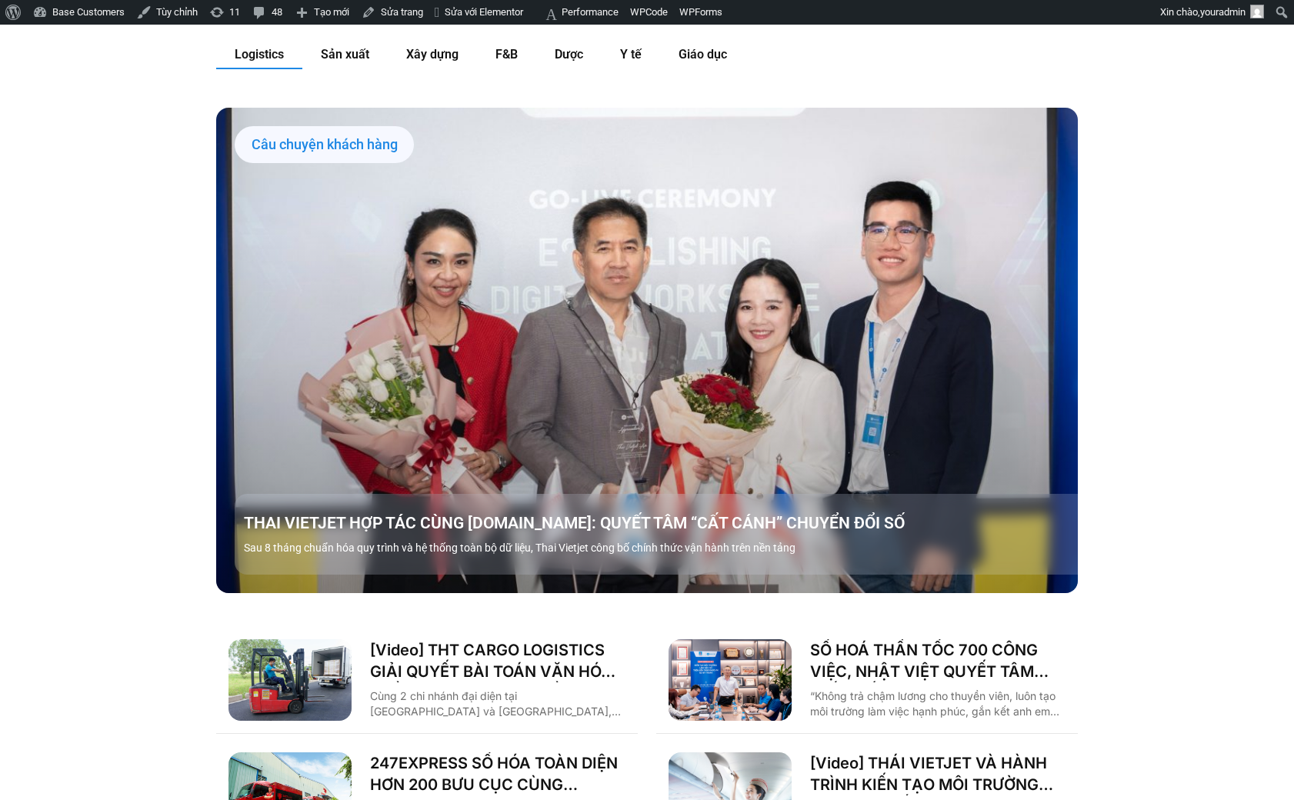
scroll to position [2230, 0]
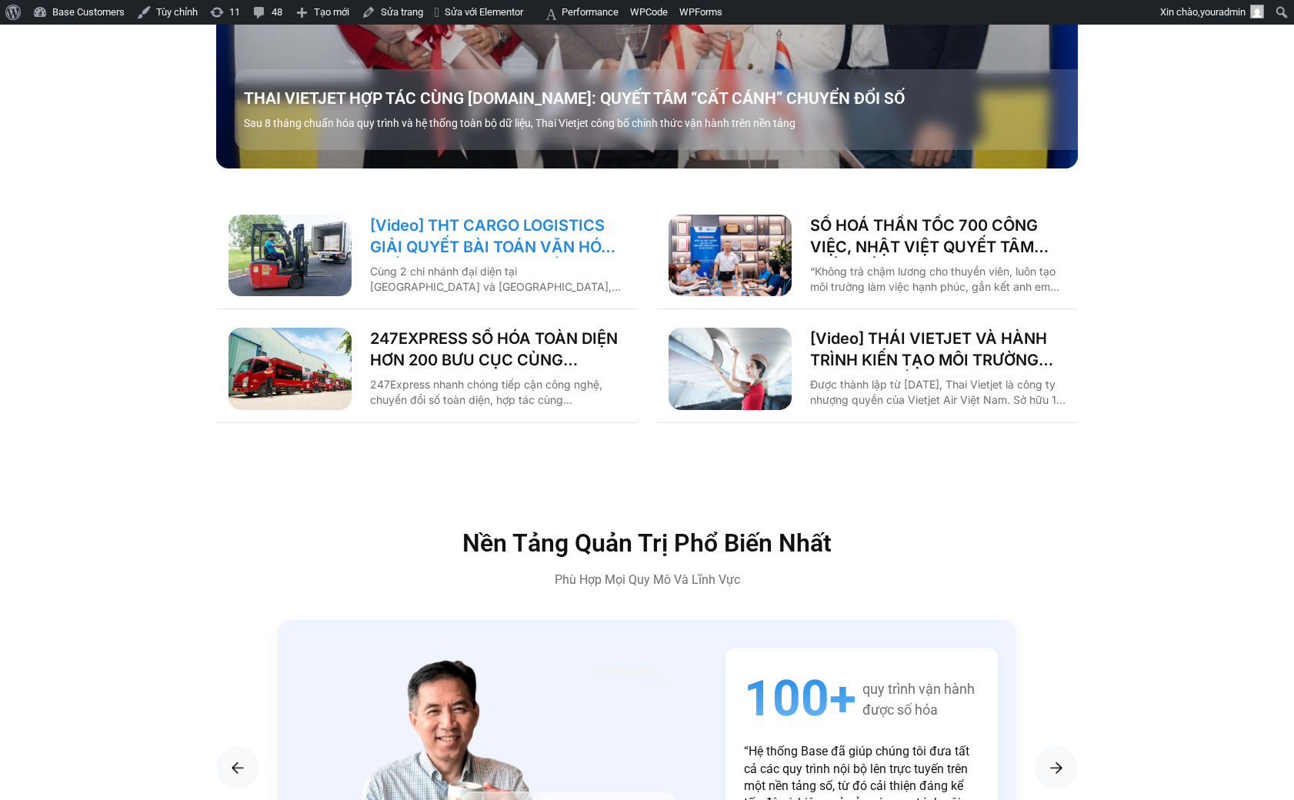
click at [463, 215] on link "[Video] THT CARGO LOGISTICS GIẢI QUYẾT BÀI TOÁN VĂN HÓA NHẰM TĂNG TRƯỞNG BỀN VỮ…" at bounding box center [497, 236] width 255 height 43
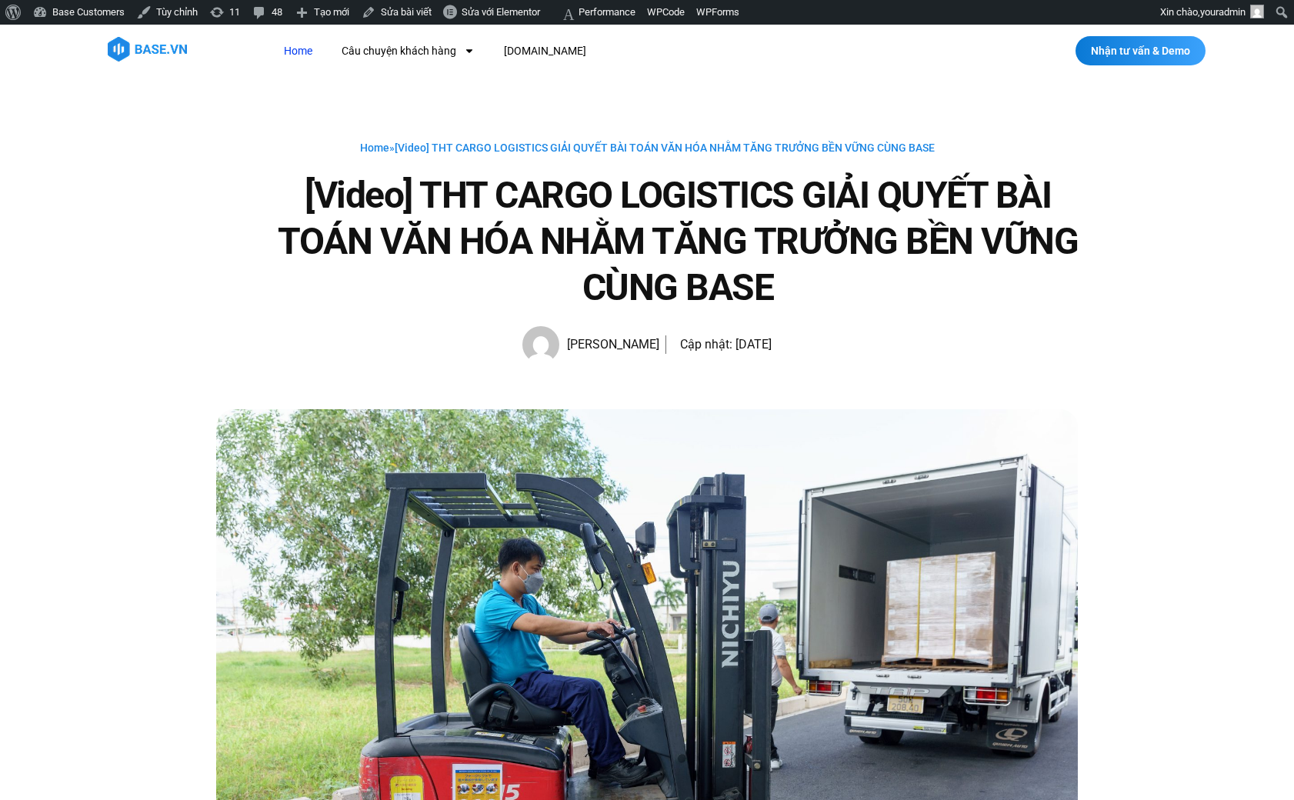
click at [321, 63] on link "Home" at bounding box center [298, 51] width 52 height 28
click at [304, 54] on link "Home" at bounding box center [298, 51] width 52 height 28
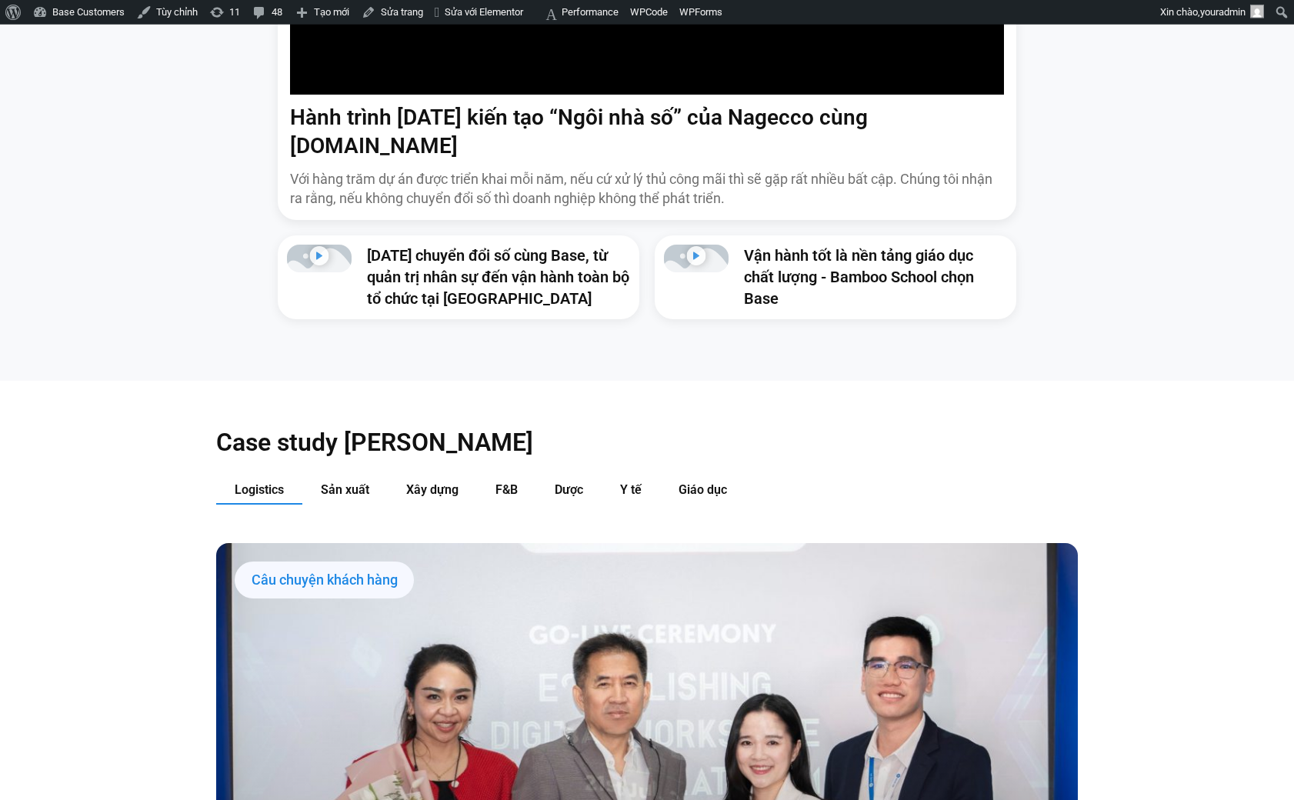
scroll to position [1380, 0]
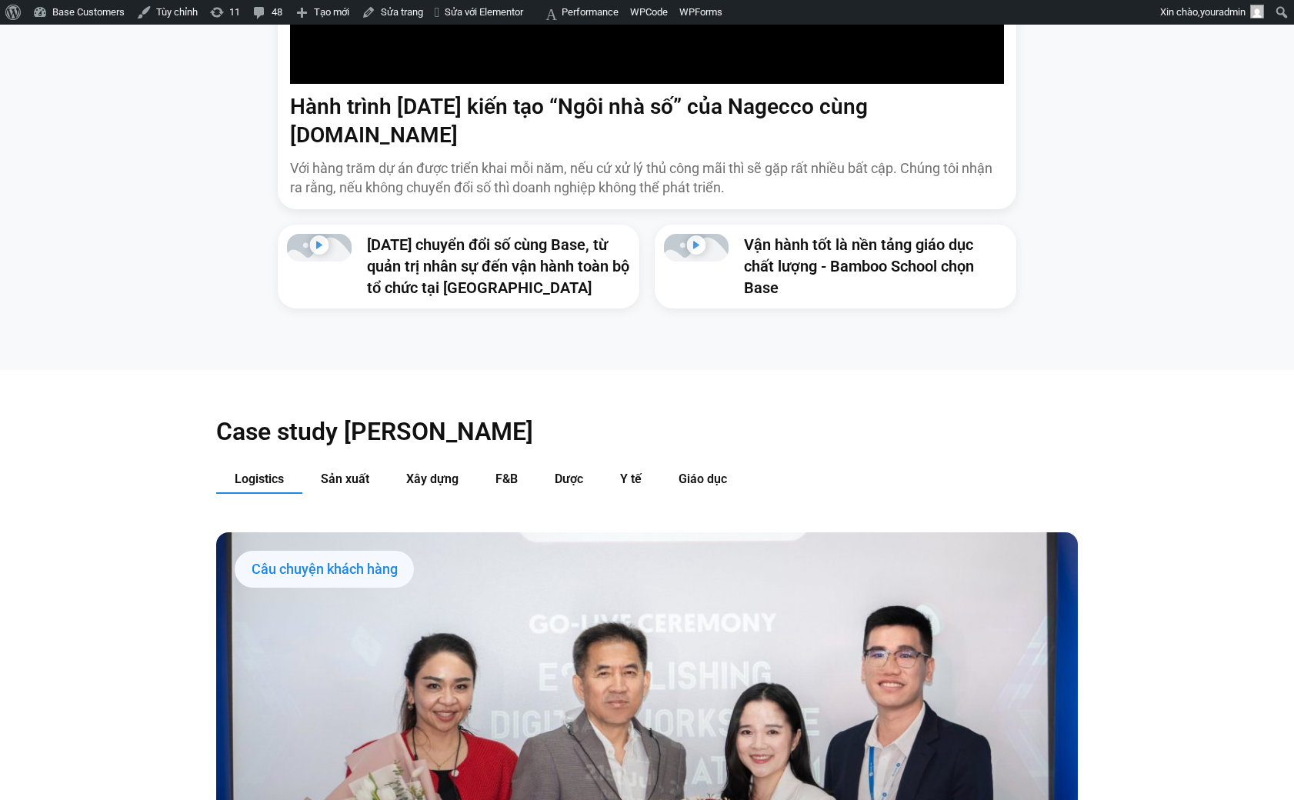
click at [440, 239] on link "[DATE] chuyển đổi số cùng Base, từ quản trị nhân sự đến vận hành toàn bộ tổ chứ…" at bounding box center [498, 266] width 262 height 62
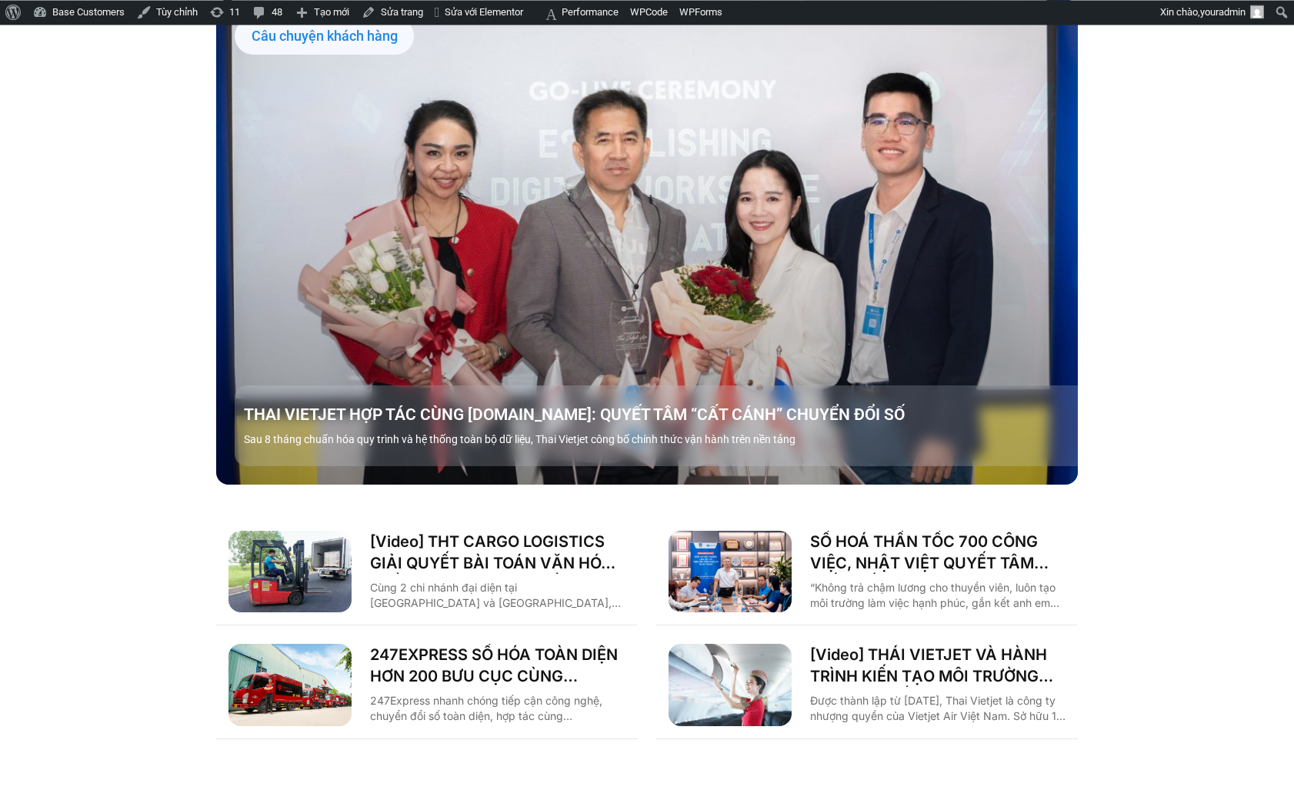
scroll to position [1911, 0]
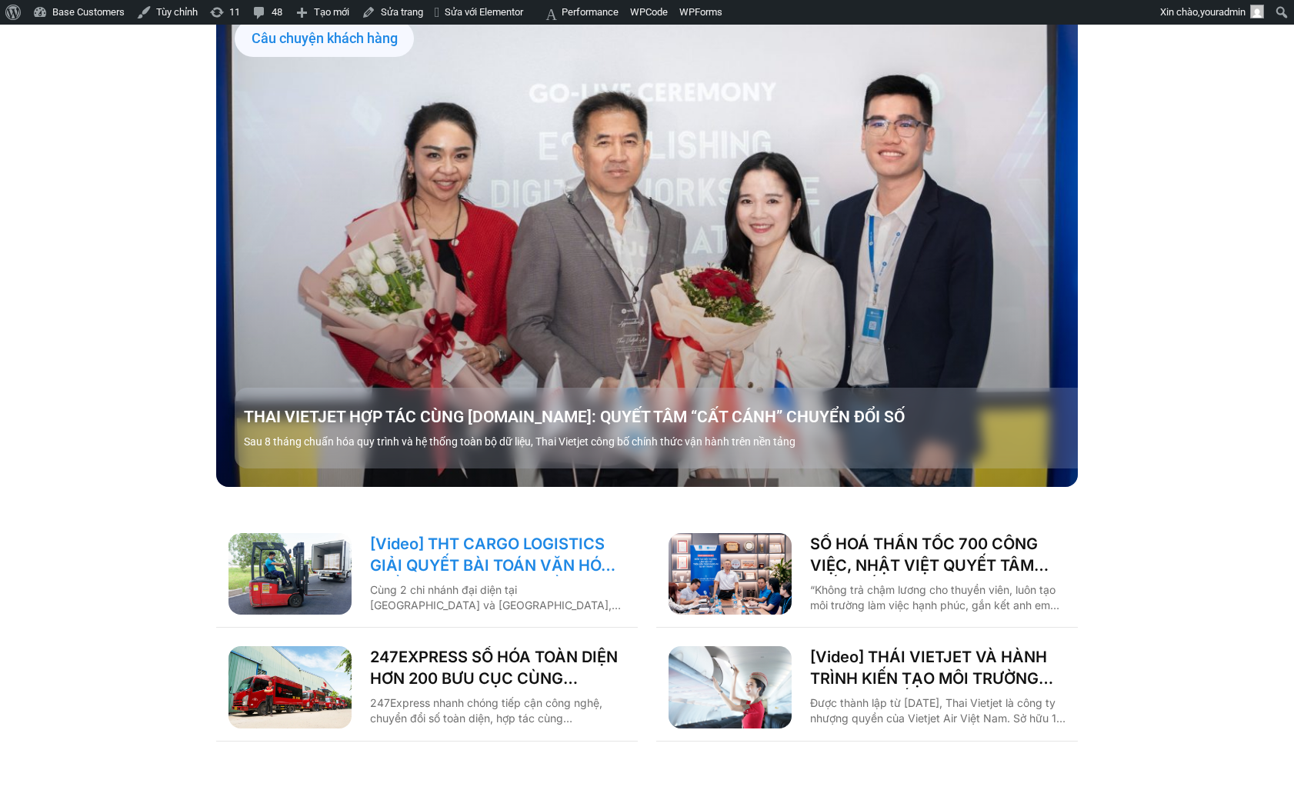
click at [486, 533] on link "[Video] THT CARGO LOGISTICS GIẢI QUYẾT BÀI TOÁN VĂN HÓA NHẰM TĂNG TRƯỞNG BỀN VỮ…" at bounding box center [497, 554] width 255 height 43
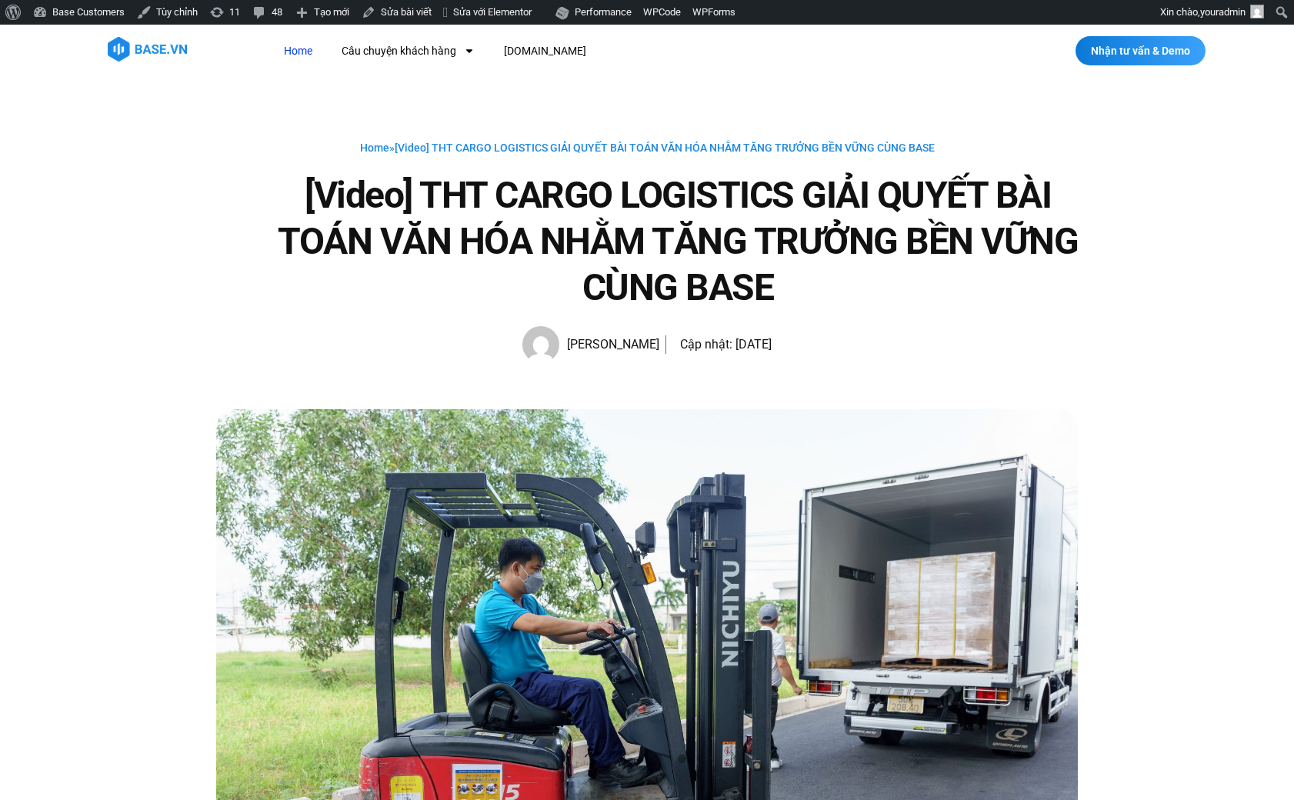
click at [304, 55] on link "Home" at bounding box center [298, 51] width 52 height 28
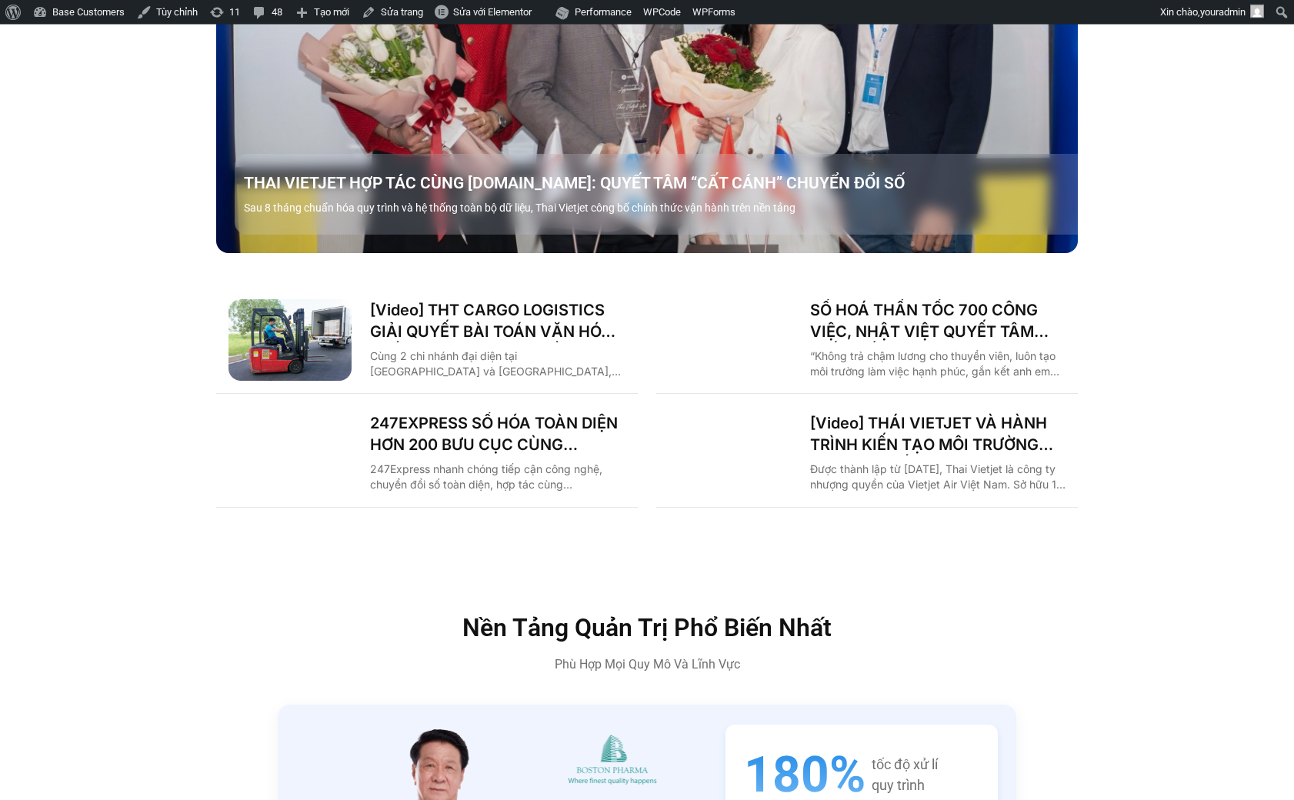
scroll to position [2124, 0]
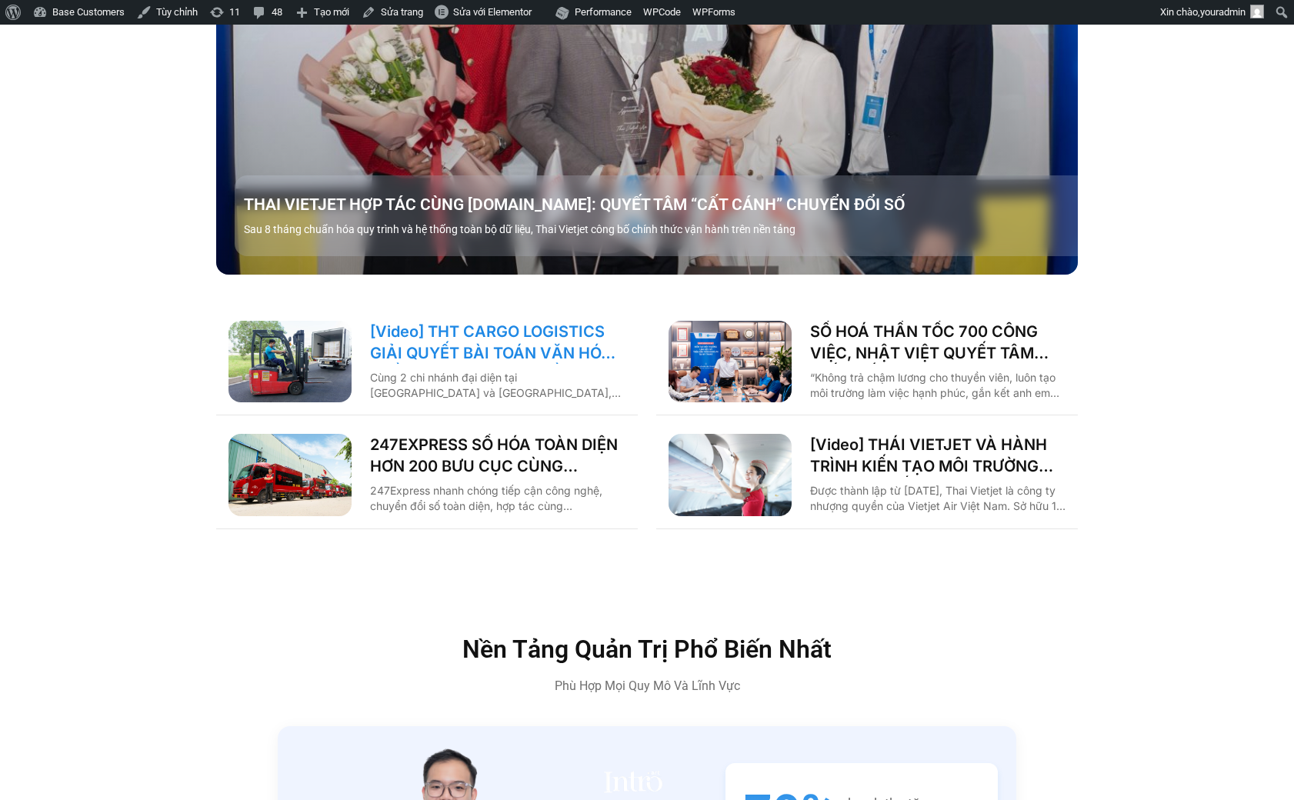
click at [502, 321] on link "[Video] THT CARGO LOGISTICS GIẢI QUYẾT BÀI TOÁN VĂN HÓA NHẰM TĂNG TRƯỞNG BỀN VỮ…" at bounding box center [497, 342] width 255 height 43
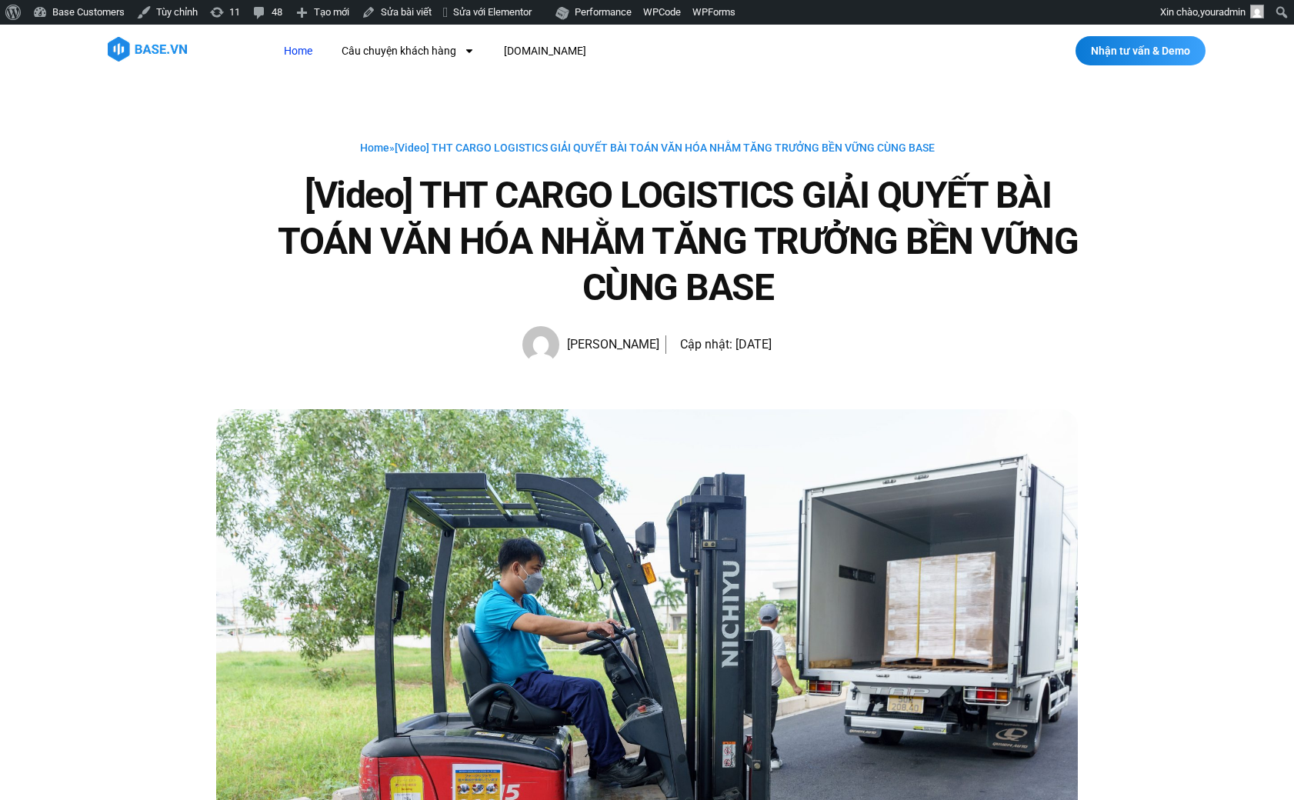
click at [310, 55] on link "Home" at bounding box center [298, 51] width 52 height 28
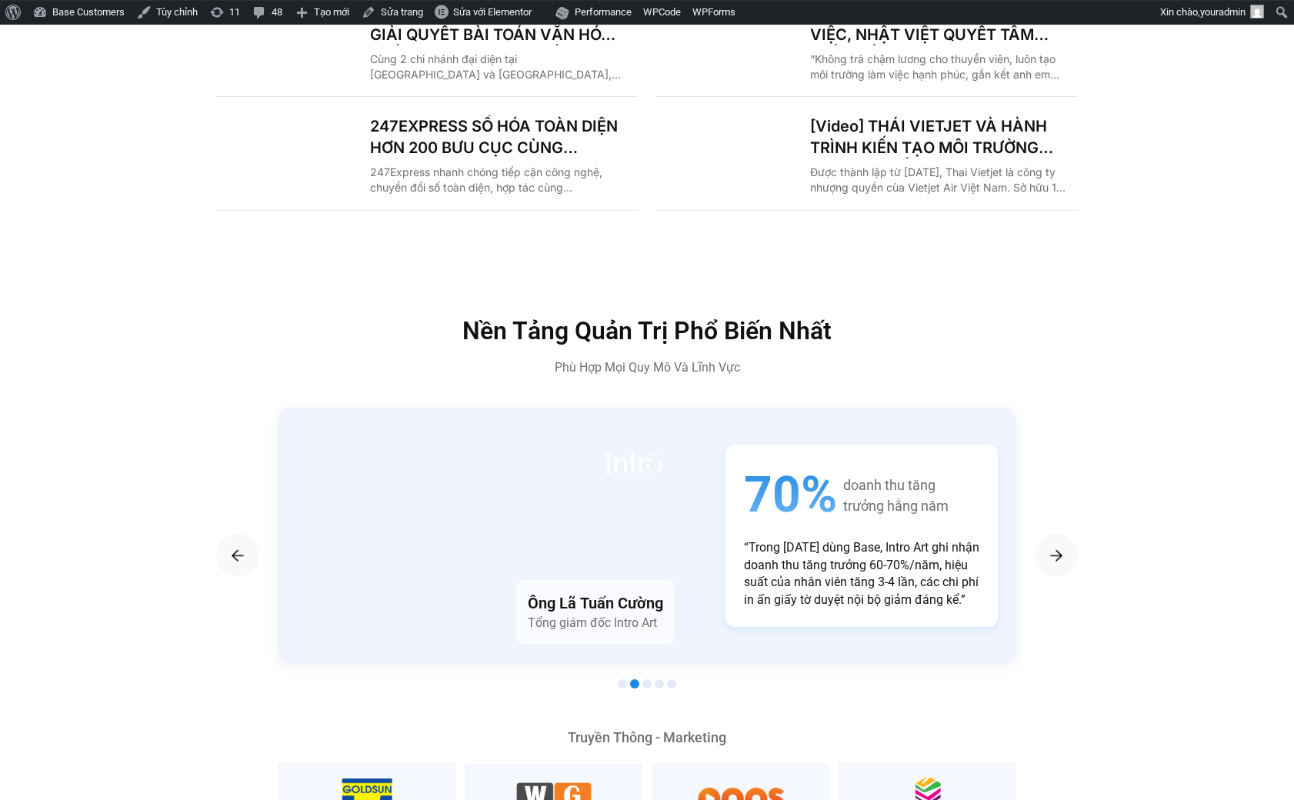
scroll to position [2124, 0]
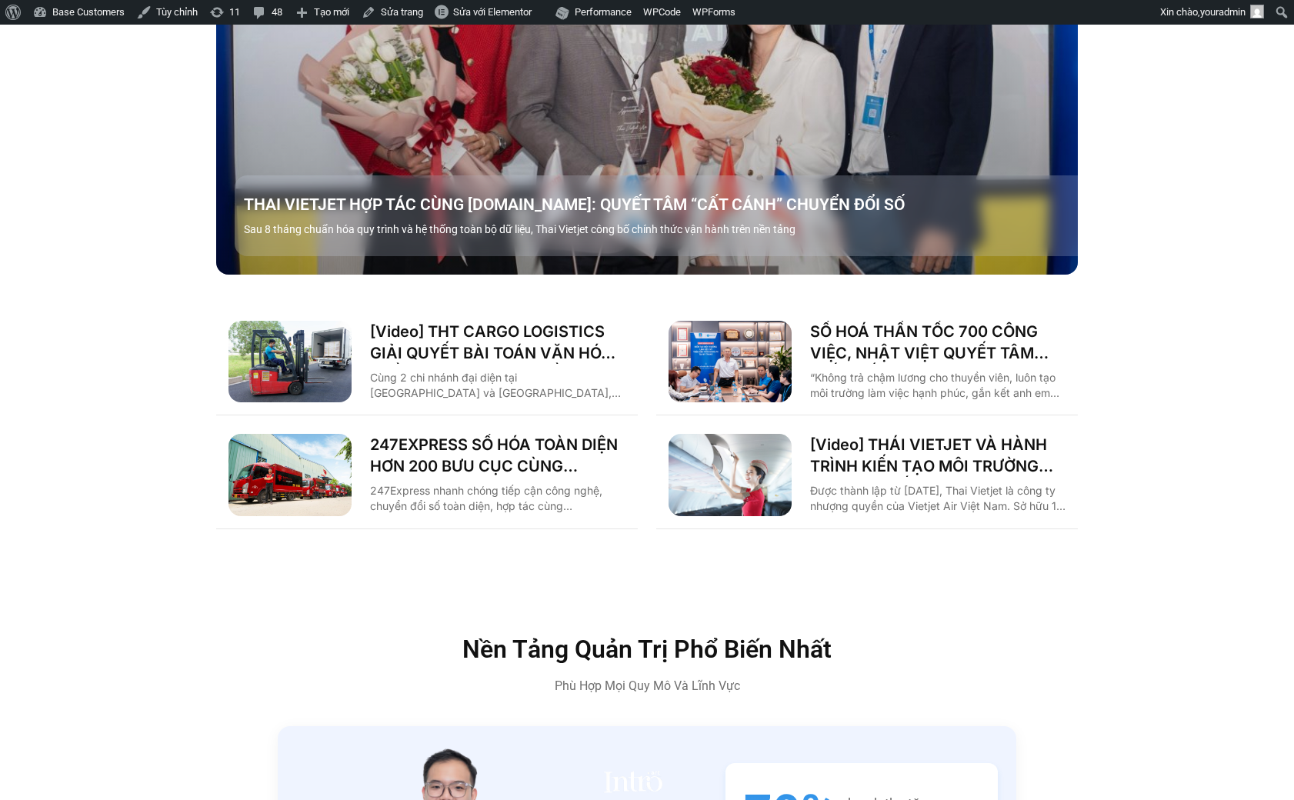
click at [510, 336] on div "[Video] THT CARGO LOGISTICS GIẢI QUYẾT BÀI TOÁN VĂN HÓA NHẰM TĂNG TRƯỞNG BỀN VỮ…" at bounding box center [497, 362] width 255 height 82
click at [515, 321] on link "[Video] THT CARGO LOGISTICS GIẢI QUYẾT BÀI TOÁN VĂN HÓA NHẰM TĂNG TRƯỞNG BỀN VỮ…" at bounding box center [497, 342] width 255 height 43
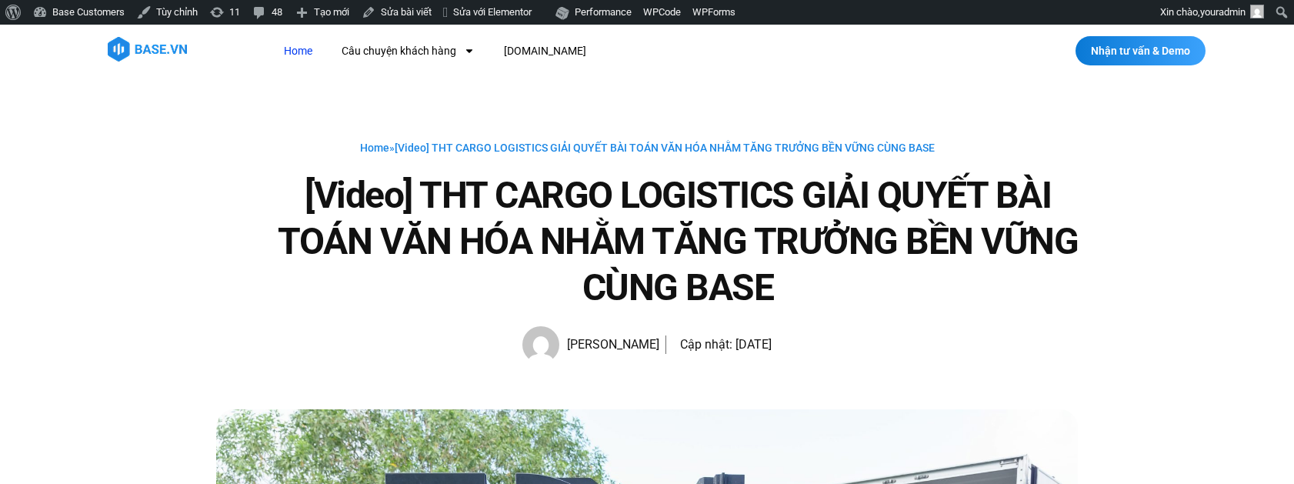
click at [288, 55] on link "Home" at bounding box center [298, 51] width 52 height 28
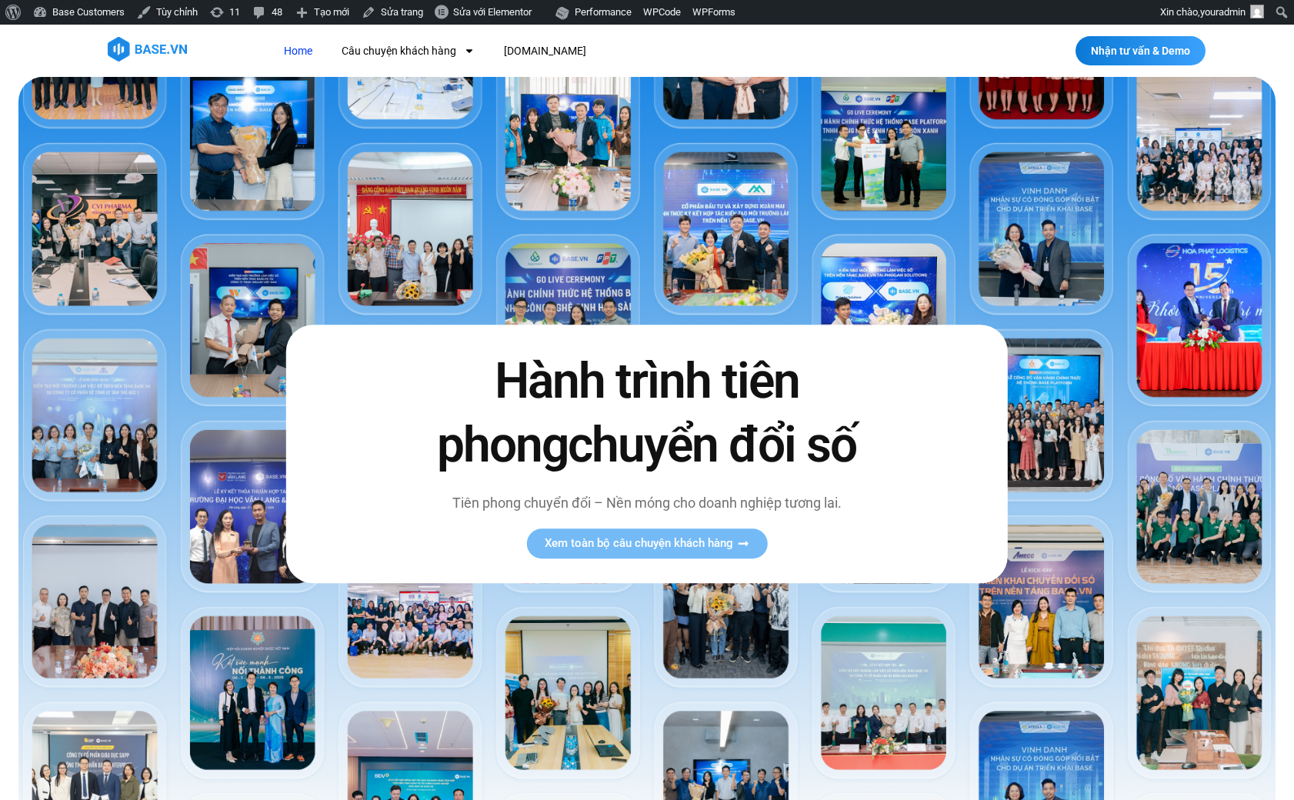
click at [295, 56] on link "Home" at bounding box center [298, 51] width 52 height 28
click at [151, 400] on img at bounding box center [646, 446] width 1257 height 739
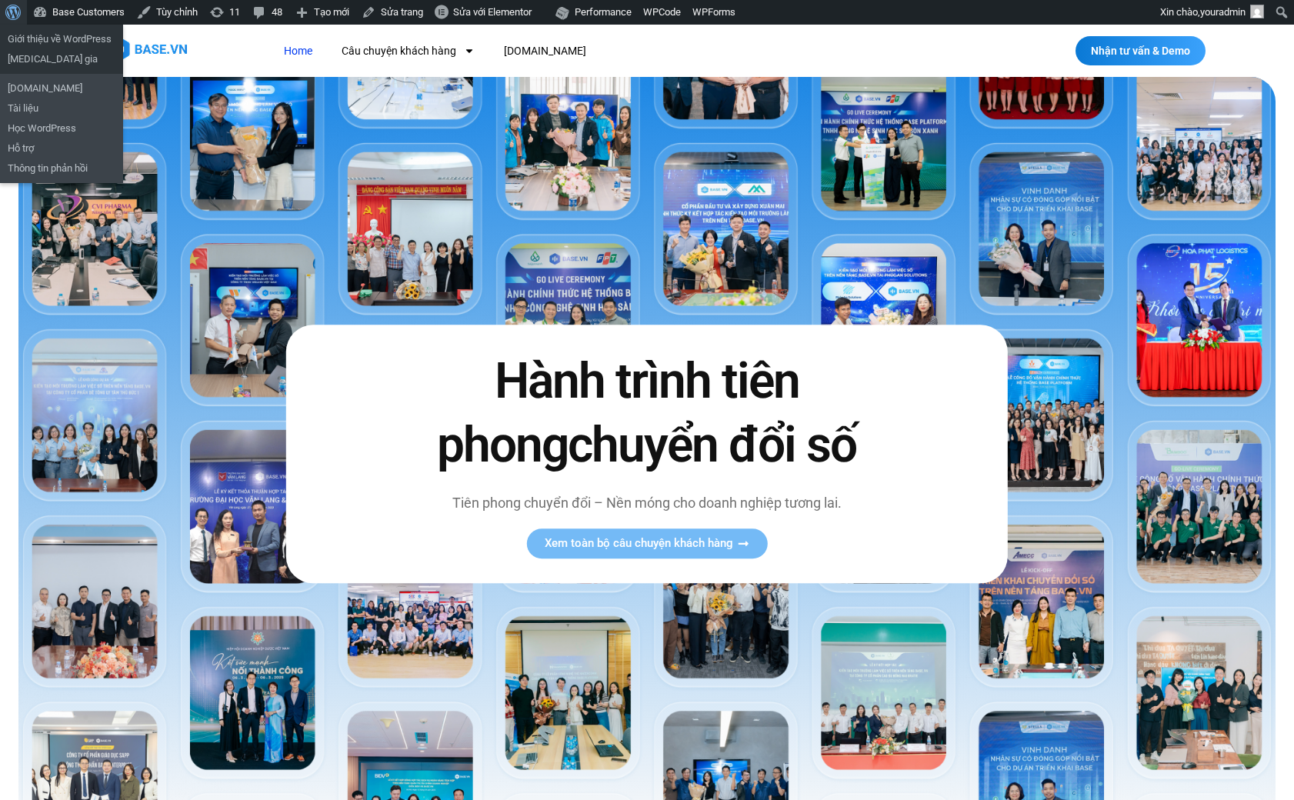
click at [4, 15] on link "Giới thiệu về WordPress" at bounding box center [13, 12] width 27 height 25
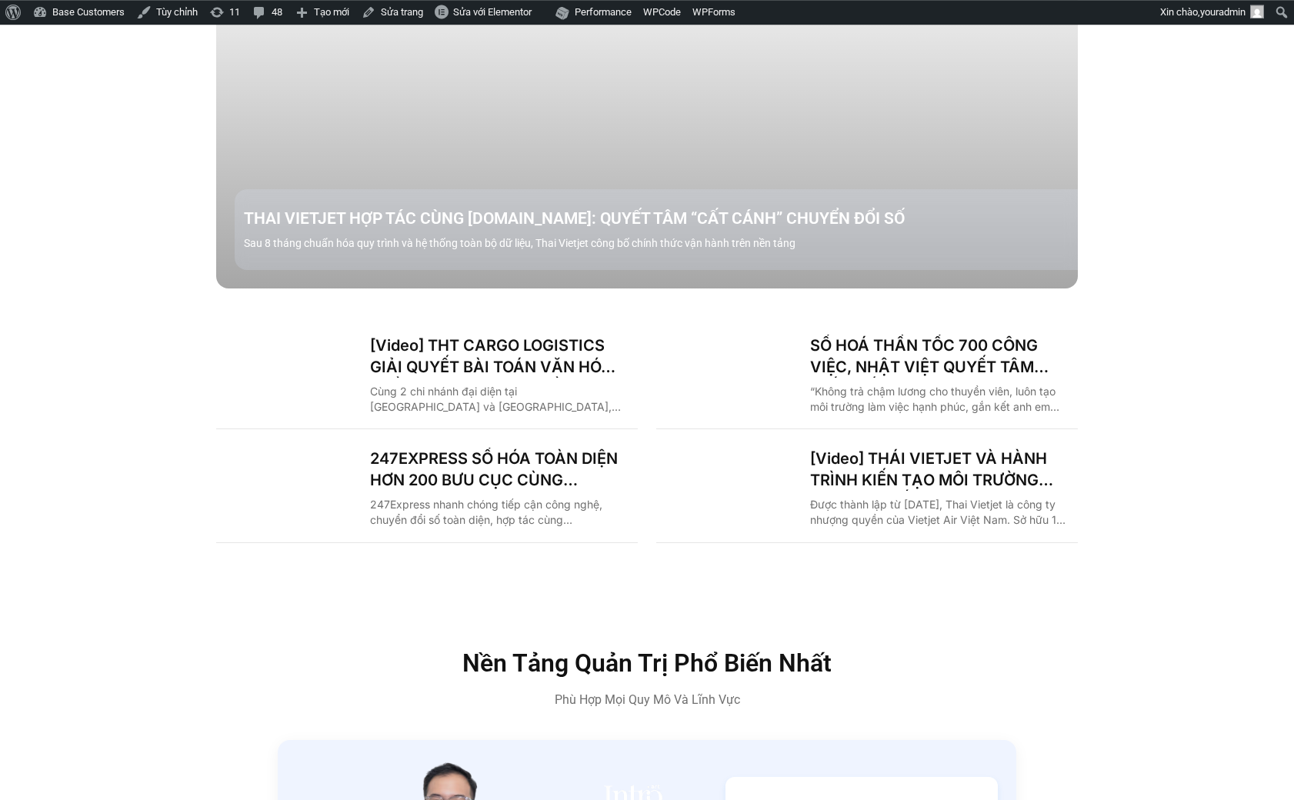
scroll to position [2124, 0]
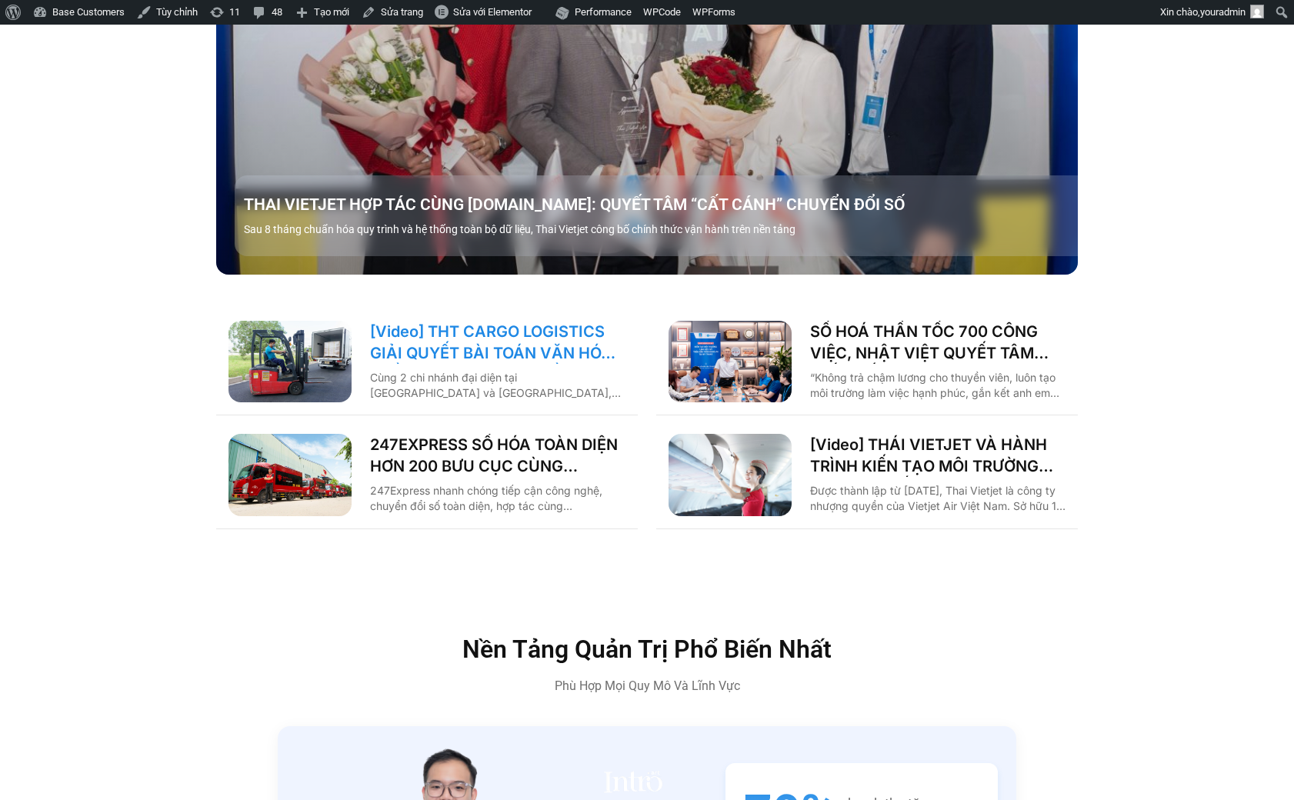
click at [536, 321] on link "[Video] THT CARGO LOGISTICS GIẢI QUYẾT BÀI TOÁN VĂN HÓA NHẰM TĂNG TRƯỞNG BỀN VỮ…" at bounding box center [497, 342] width 255 height 43
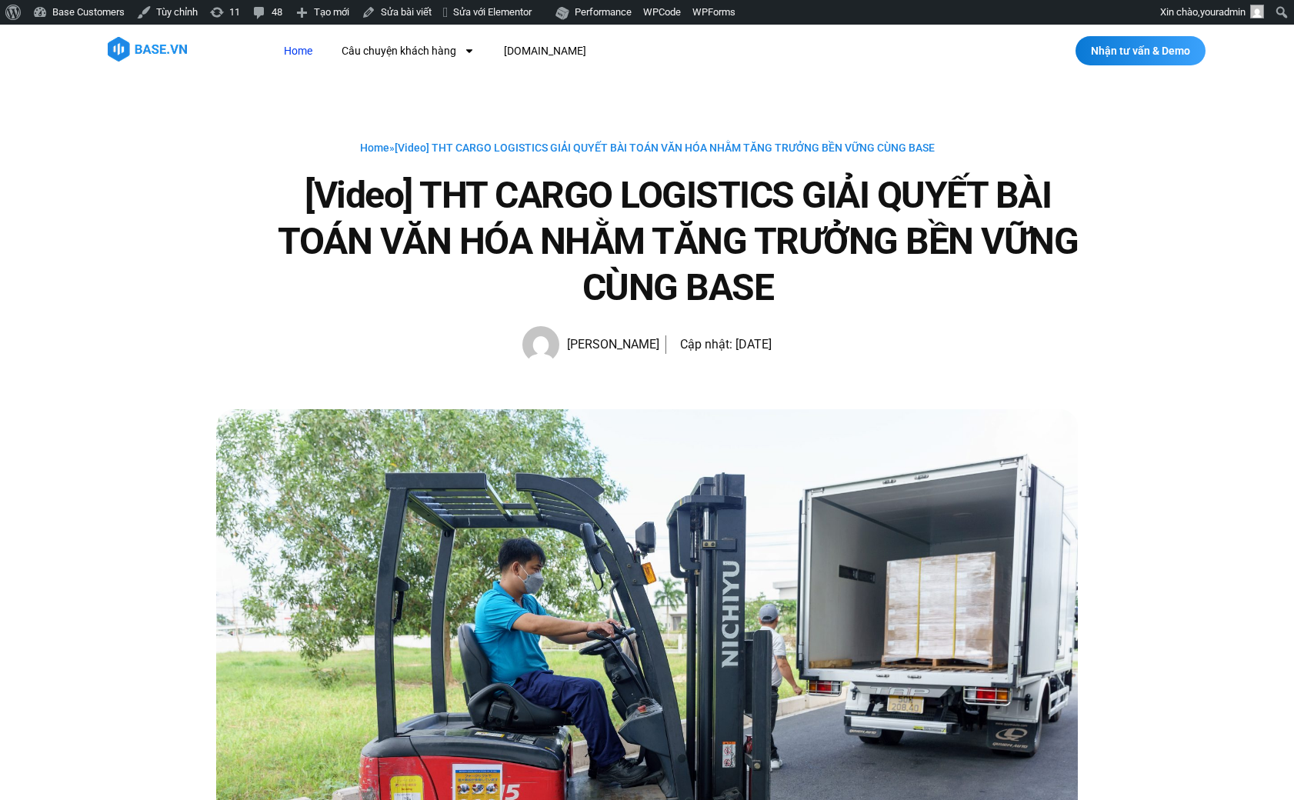
click at [302, 54] on link "Home" at bounding box center [298, 51] width 52 height 28
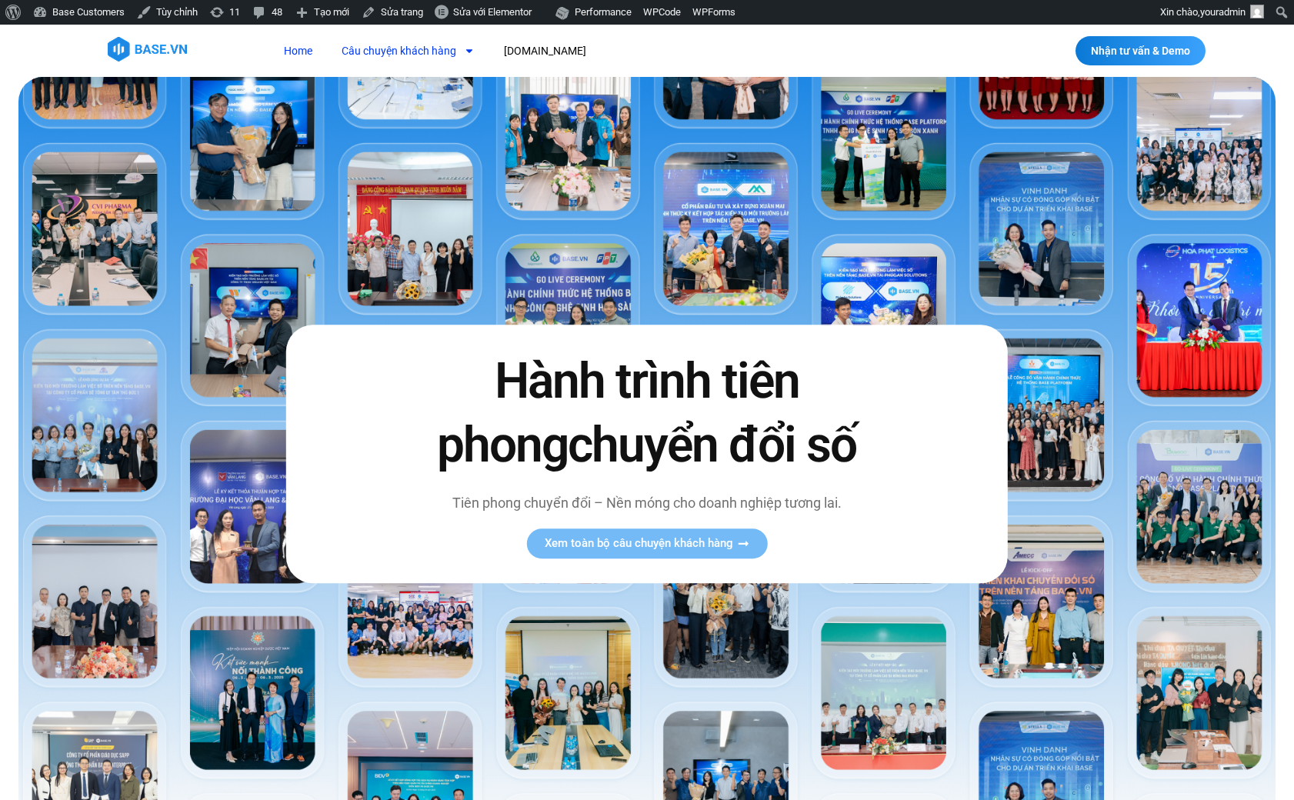
click at [390, 64] on link "Câu chuyện khách hàng" at bounding box center [408, 51] width 156 height 28
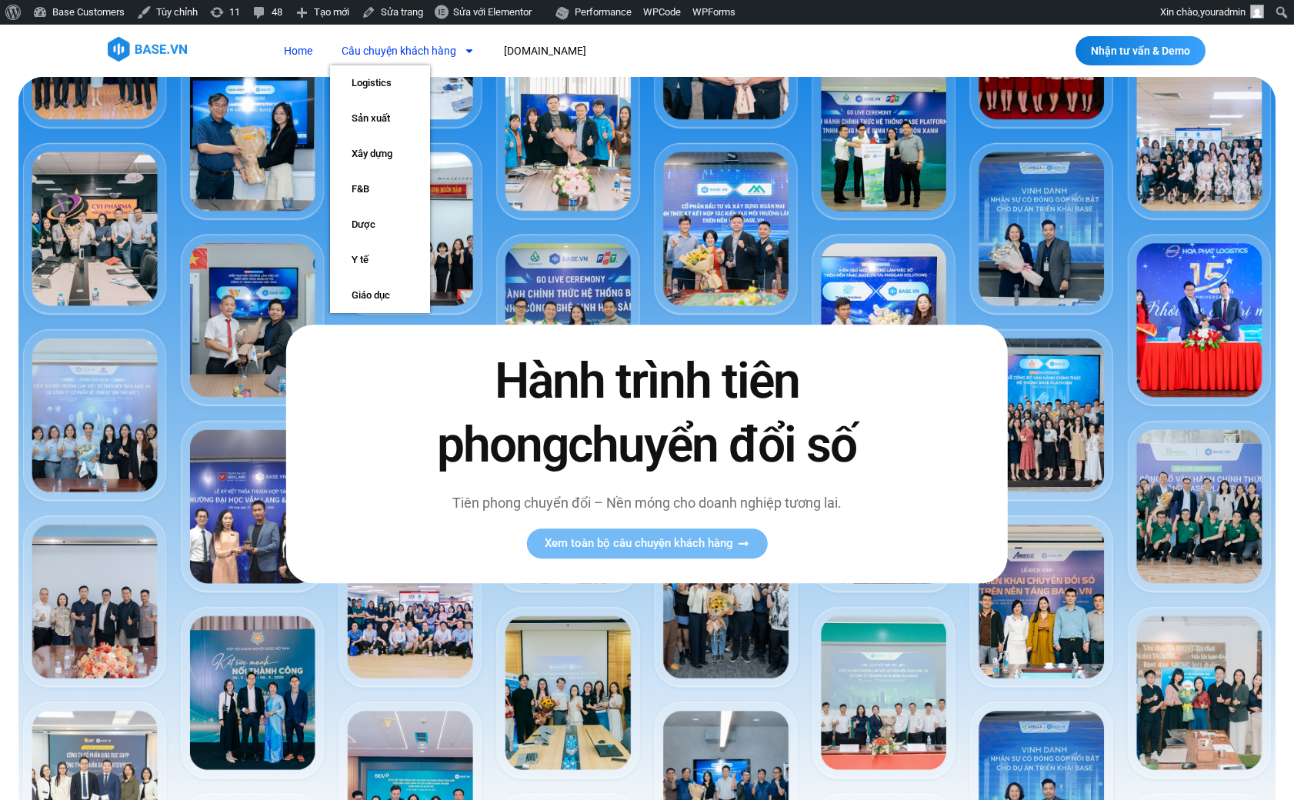
click at [305, 63] on link "Home" at bounding box center [298, 51] width 52 height 28
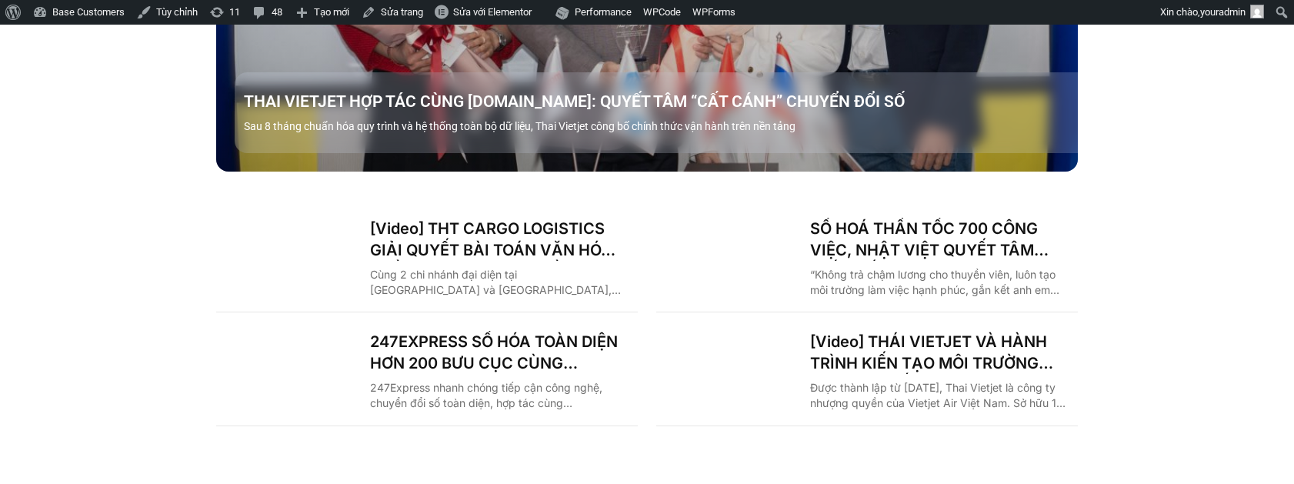
scroll to position [2121, 0]
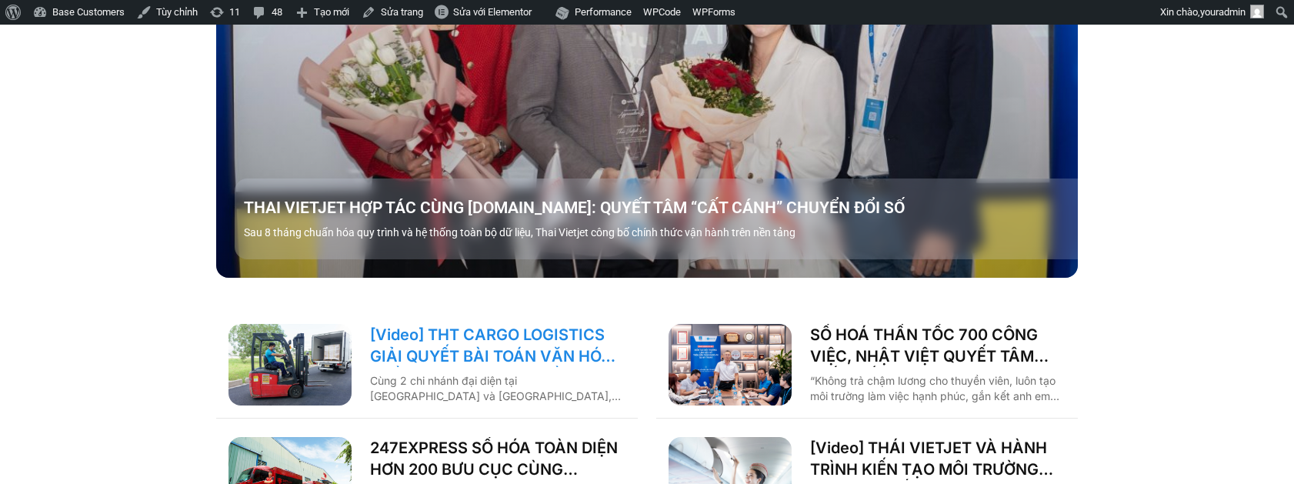
click at [509, 324] on link "[Video] THT CARGO LOGISTICS GIẢI QUYẾT BÀI TOÁN VĂN HÓA NHẰM TĂNG TRƯỞNG BỀN VỮ…" at bounding box center [497, 345] width 255 height 43
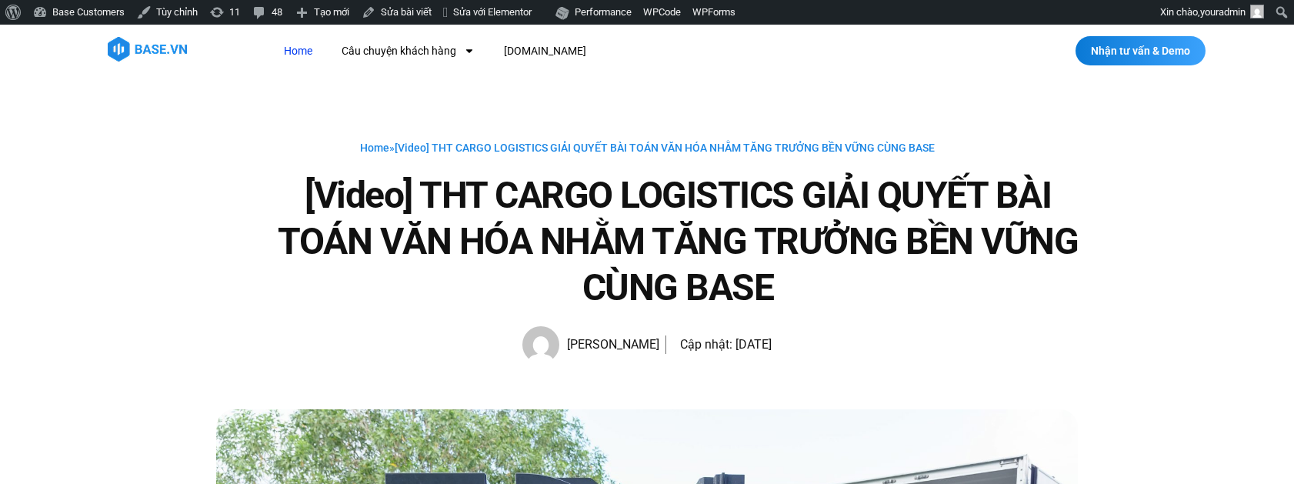
click at [297, 54] on link "Home" at bounding box center [298, 51] width 52 height 28
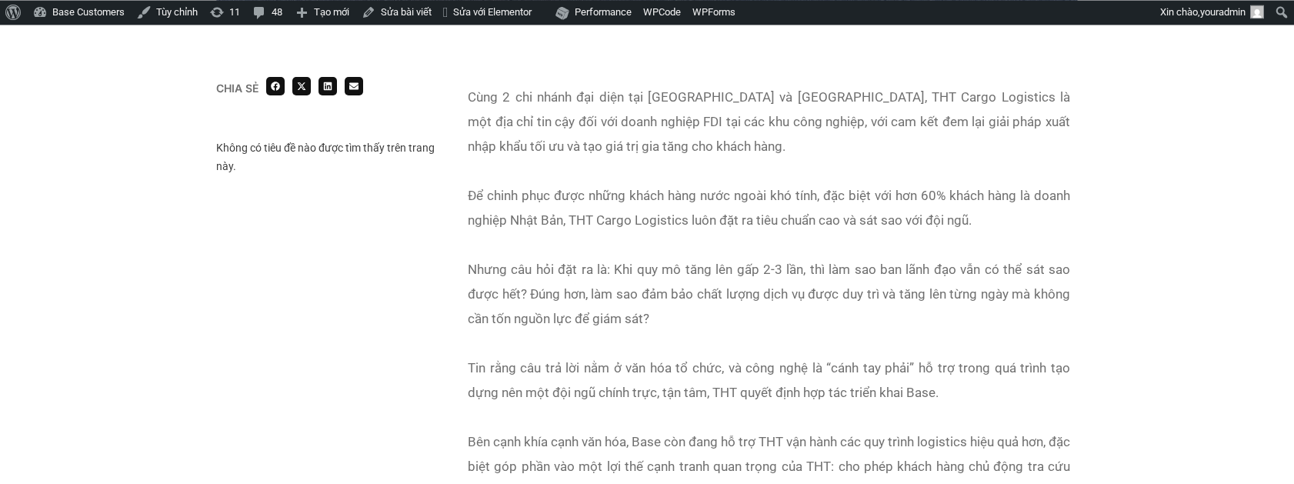
scroll to position [1062, 0]
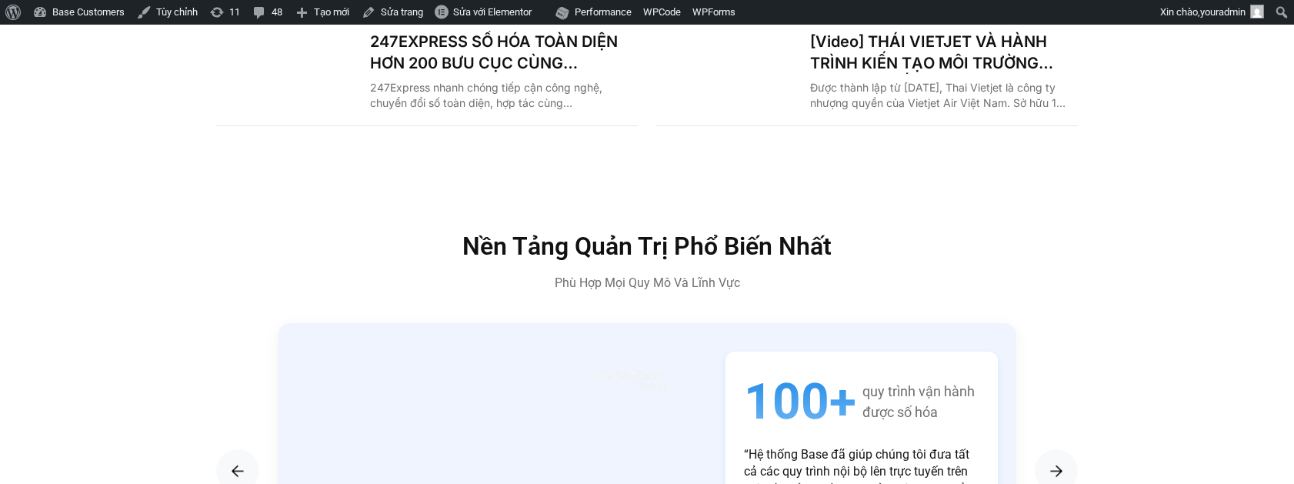
scroll to position [2230, 0]
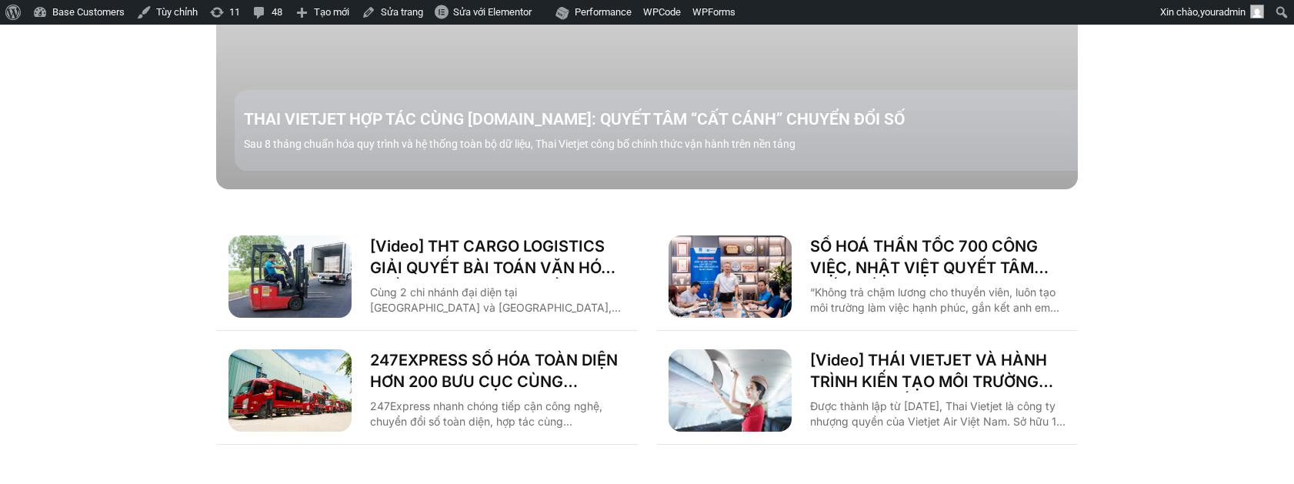
click at [482, 223] on article "[Video] THT CARGO LOGISTICS GIẢI QUYẾT BÀI TOÁN VĂN HÓA NHẰM TĂNG TRƯỞNG BỀN VỮ…" at bounding box center [427, 277] width 422 height 108
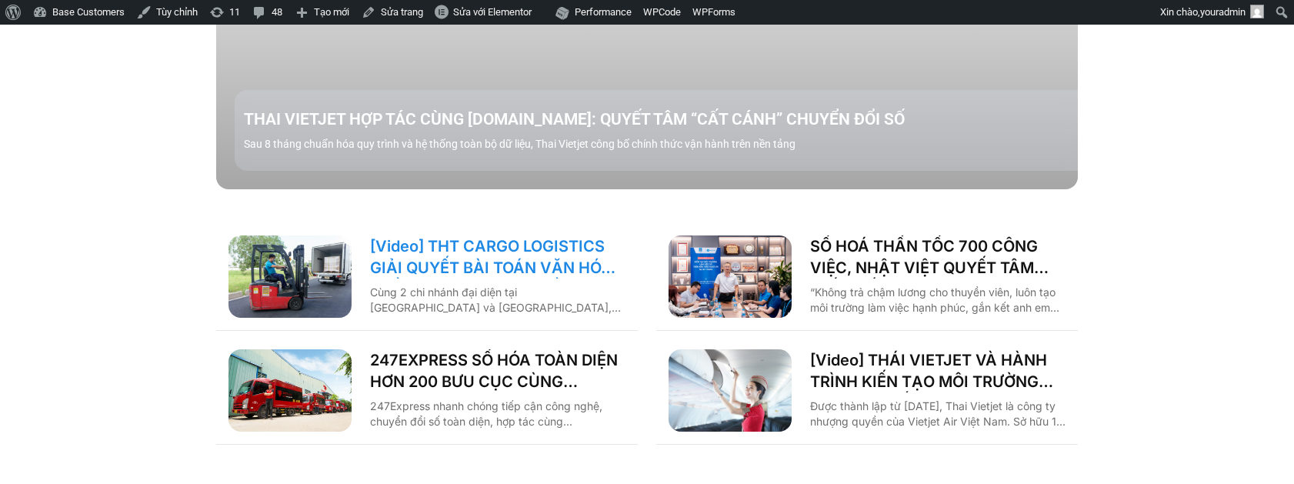
click at [479, 235] on link "[Video] THT CARGO LOGISTICS GIẢI QUYẾT BÀI TOÁN VĂN HÓA NHẰM TĂNG TRƯỞNG BỀN VỮ…" at bounding box center [497, 256] width 255 height 43
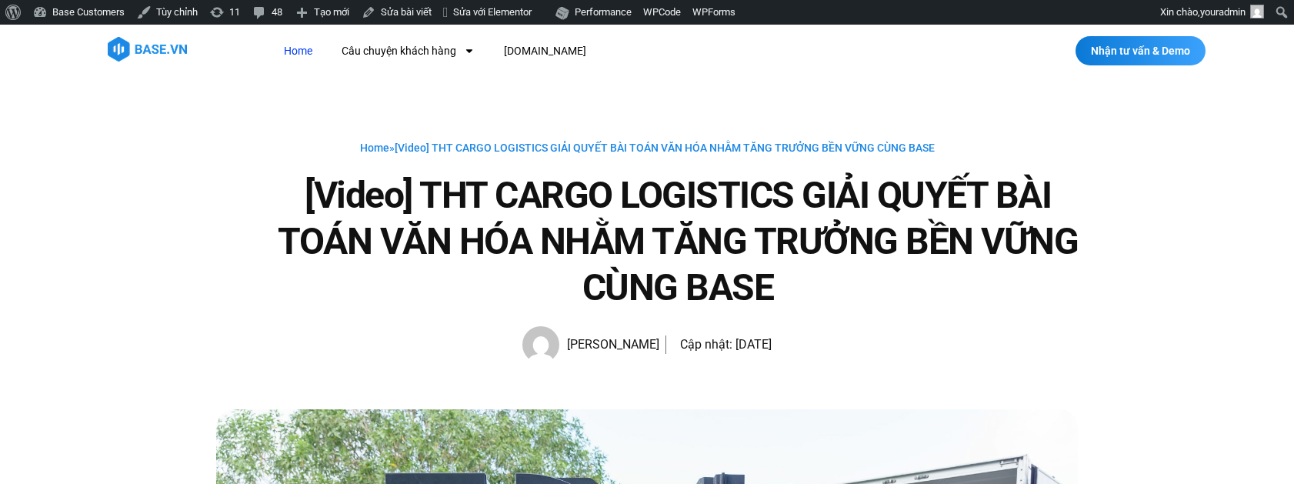
click at [286, 53] on link "Home" at bounding box center [298, 51] width 52 height 28
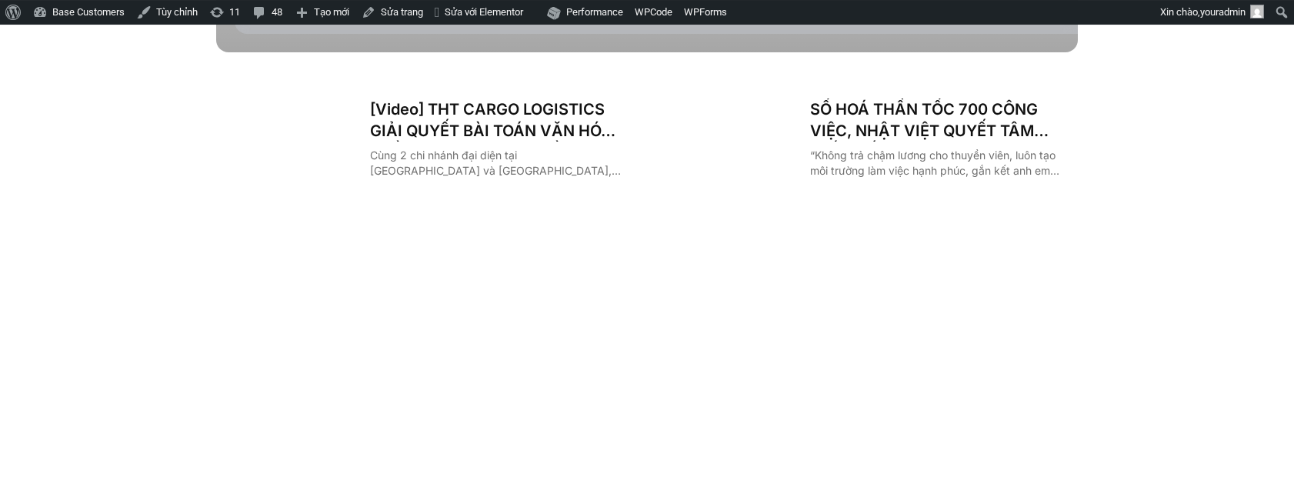
scroll to position [2336, 0]
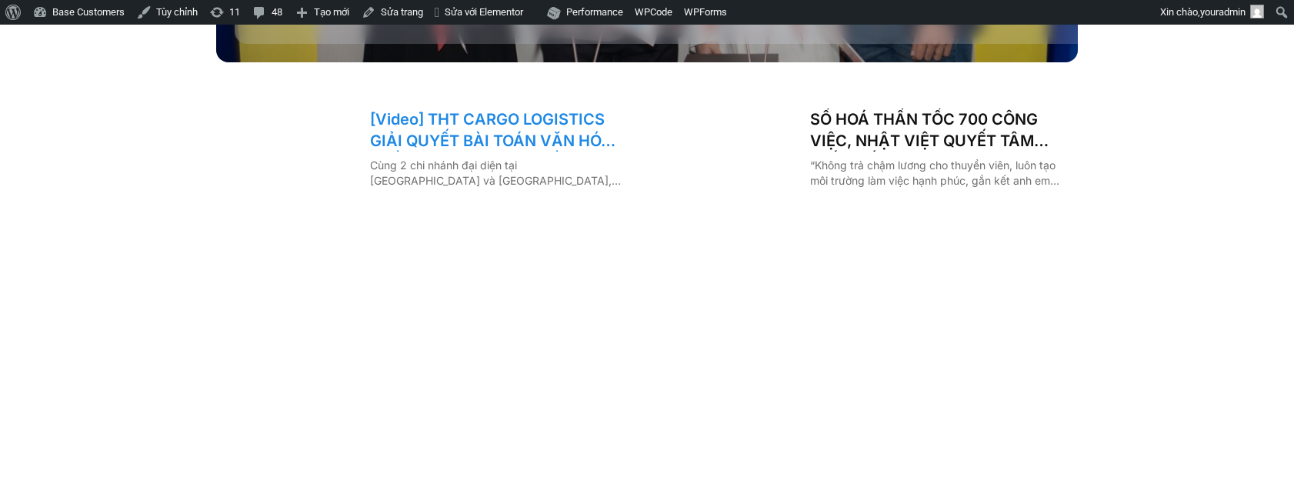
click at [465, 108] on link "[Video] THT CARGO LOGISTICS GIẢI QUYẾT BÀI TOÁN VĂN HÓA NHẰM TĂNG TRƯỞNG BỀN VỮ…" at bounding box center [497, 129] width 255 height 43
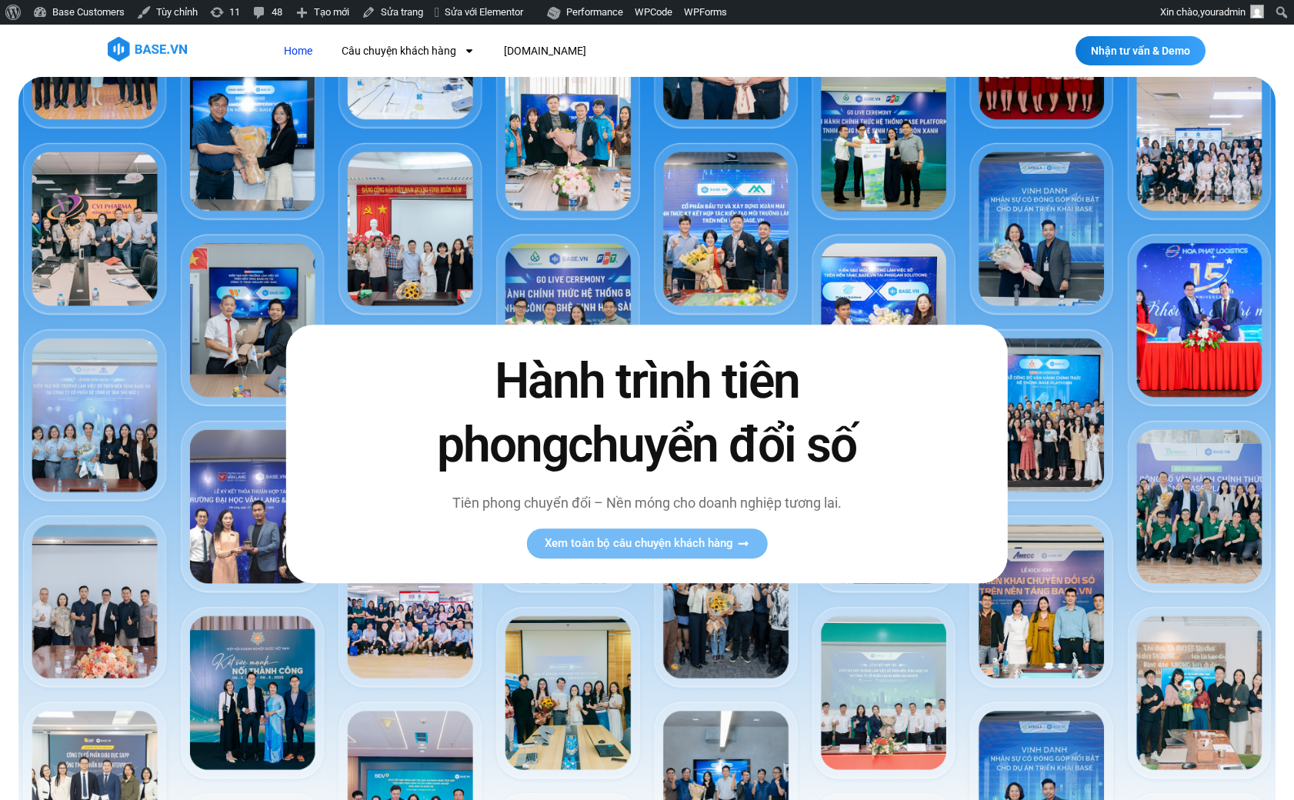
click at [269, 75] on div at bounding box center [647, 51] width 1294 height 52
click at [282, 50] on link "Home" at bounding box center [298, 51] width 52 height 28
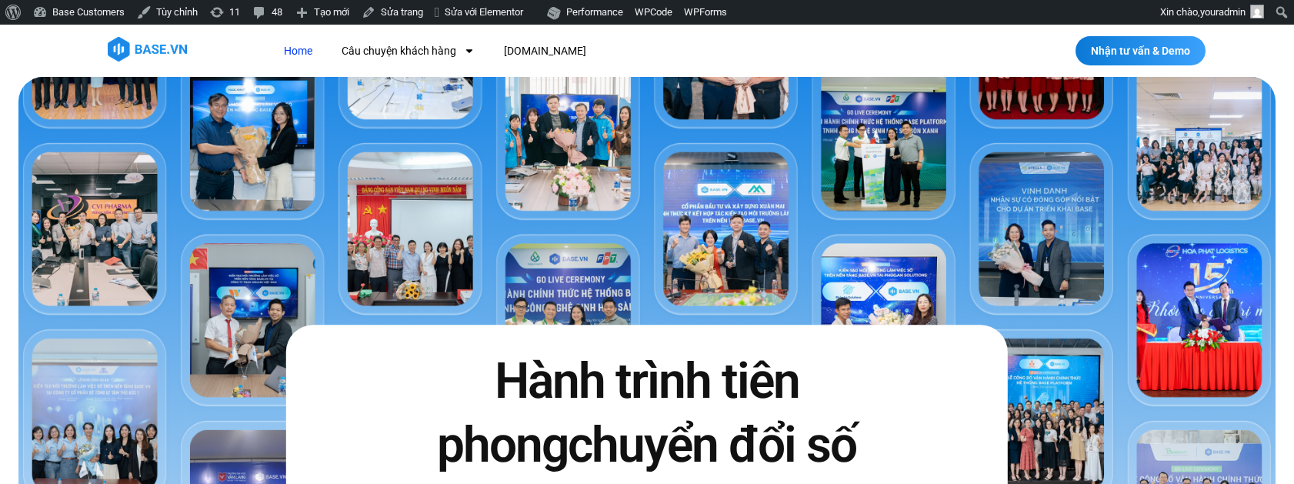
click at [299, 55] on link "Home" at bounding box center [298, 51] width 52 height 28
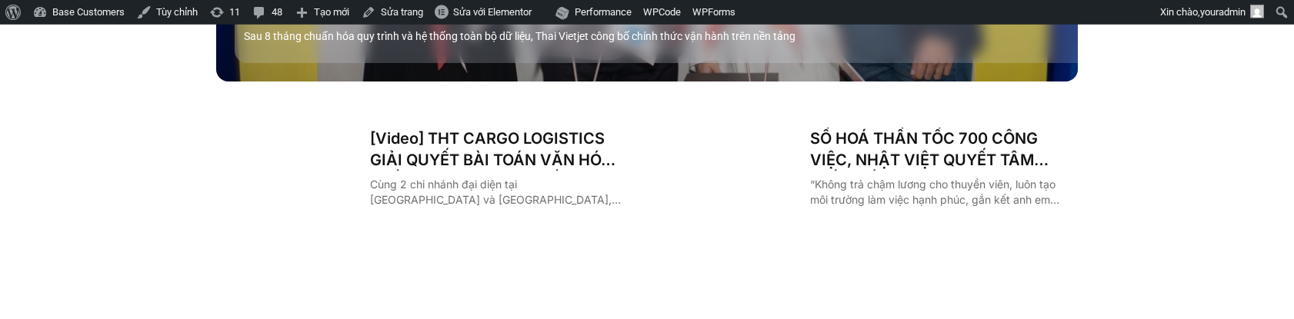
scroll to position [2336, 0]
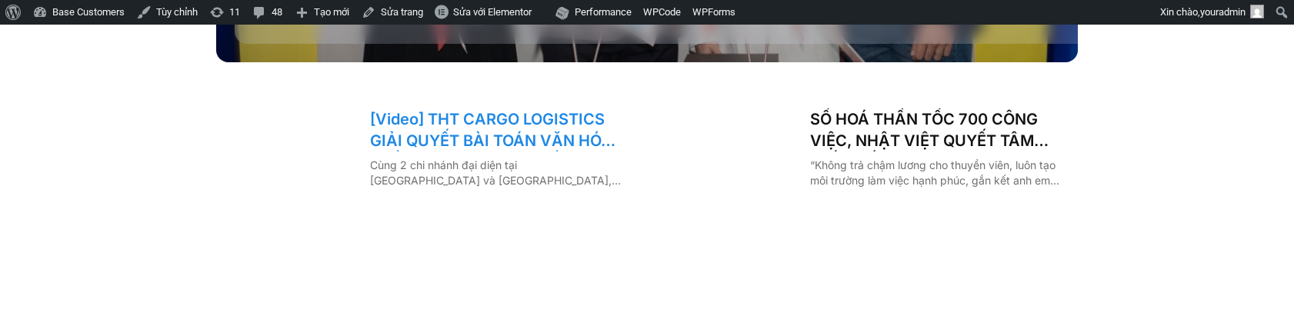
click at [502, 108] on link "[Video] THT CARGO LOGISTICS GIẢI QUYẾT BÀI TOÁN VĂN HÓA NHẰM TĂNG TRƯỞNG BỀN VỮ…" at bounding box center [497, 129] width 255 height 43
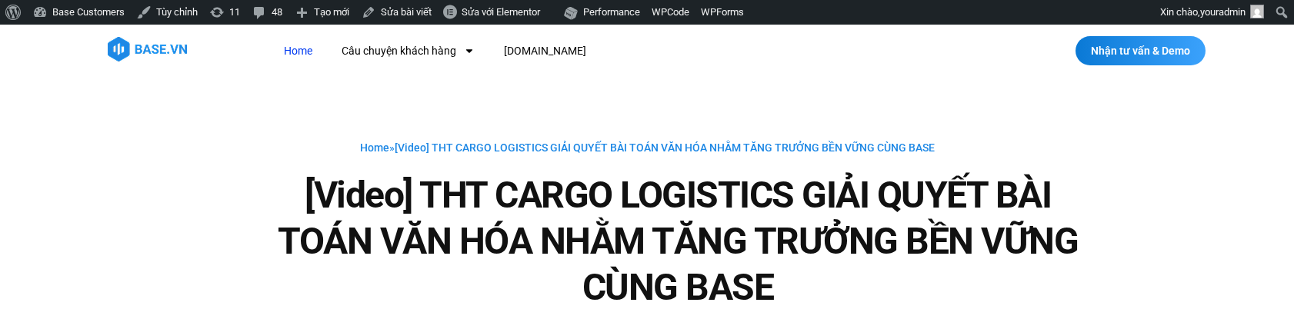
click at [305, 48] on link "Home" at bounding box center [298, 51] width 52 height 28
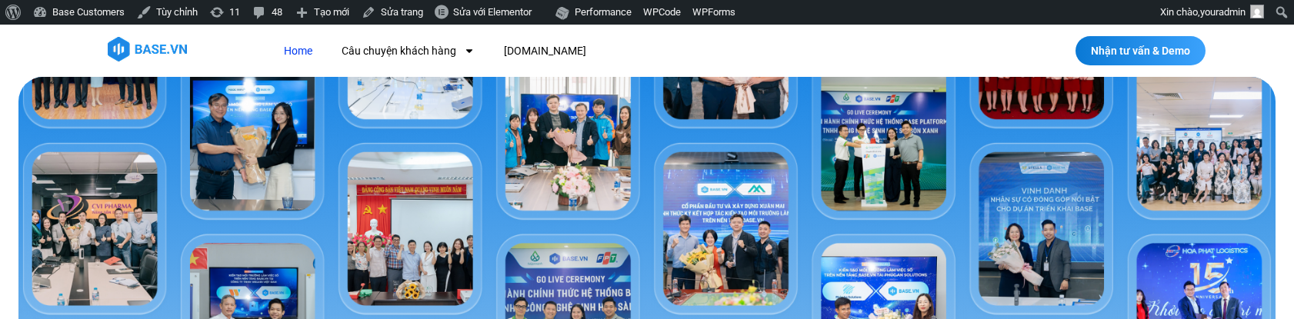
click at [287, 55] on link "Home" at bounding box center [298, 51] width 52 height 28
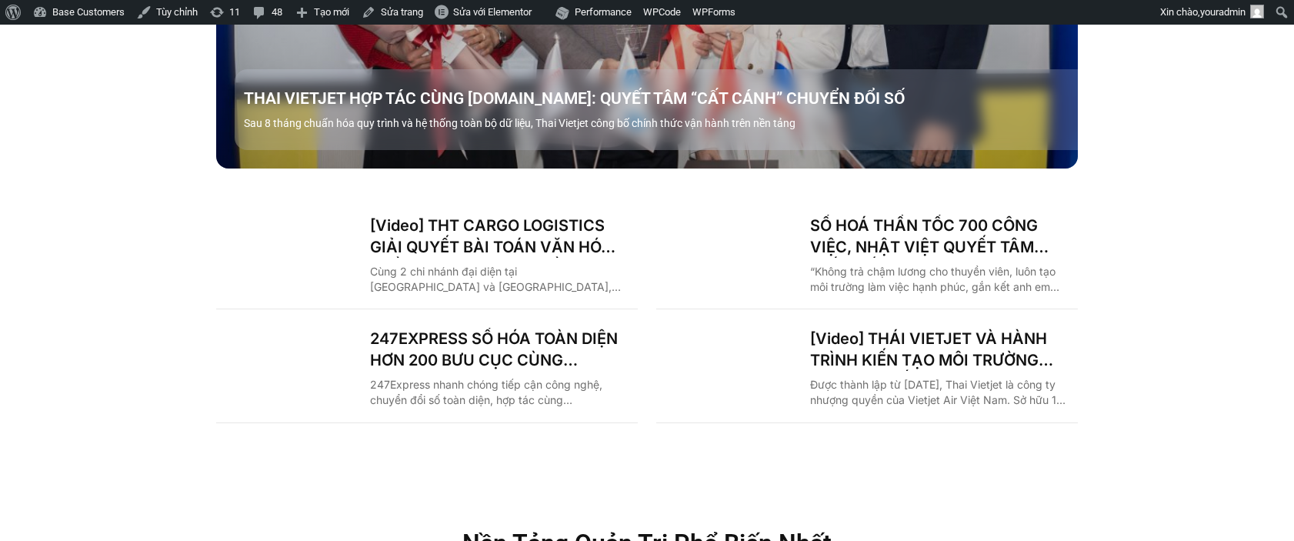
scroll to position [2336, 0]
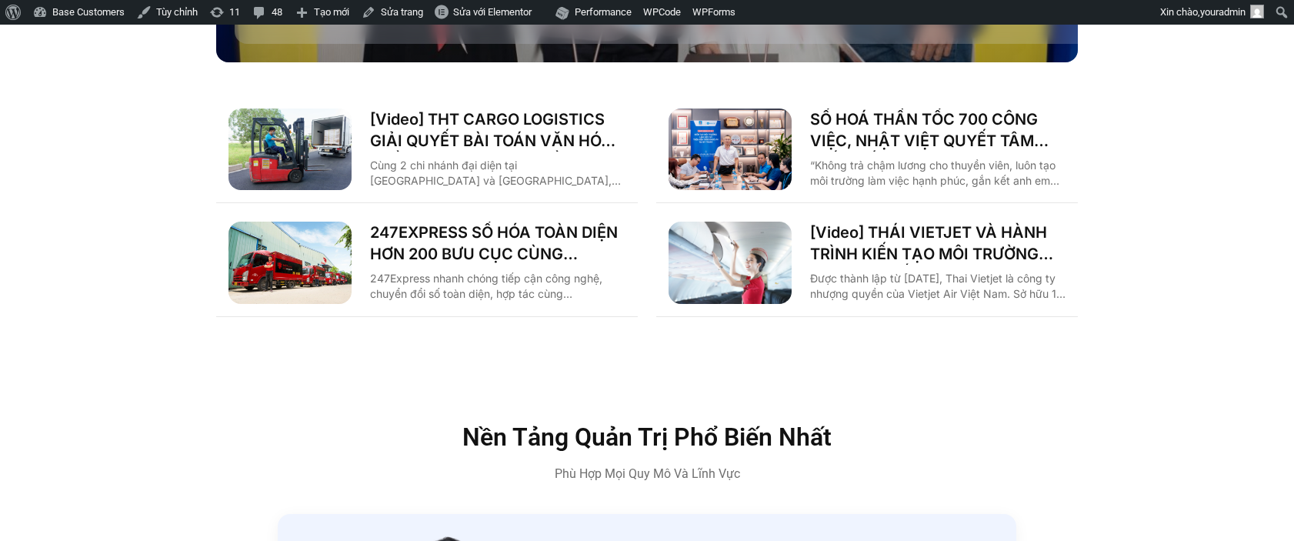
click at [454, 96] on article "[Video] THT CARGO LOGISTICS GIẢI QUYẾT BÀI TOÁN VĂN HÓA NHẰM TĂNG TRƯỞNG BỀN VỮ…" at bounding box center [427, 150] width 422 height 108
click at [481, 108] on link "[Video] THT CARGO LOGISTICS GIẢI QUYẾT BÀI TOÁN VĂN HÓA NHẰM TĂNG TRƯỞNG BỀN VỮ…" at bounding box center [497, 129] width 255 height 43
